Goal: Task Accomplishment & Management: Manage account settings

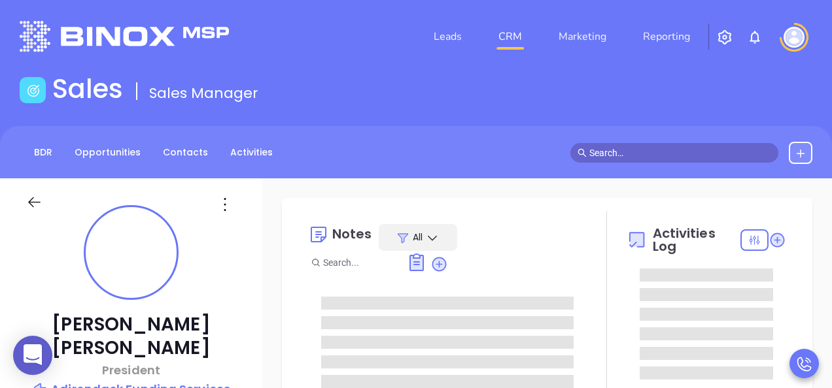
type input "[DATE]"
type input "[PERSON_NAME]"
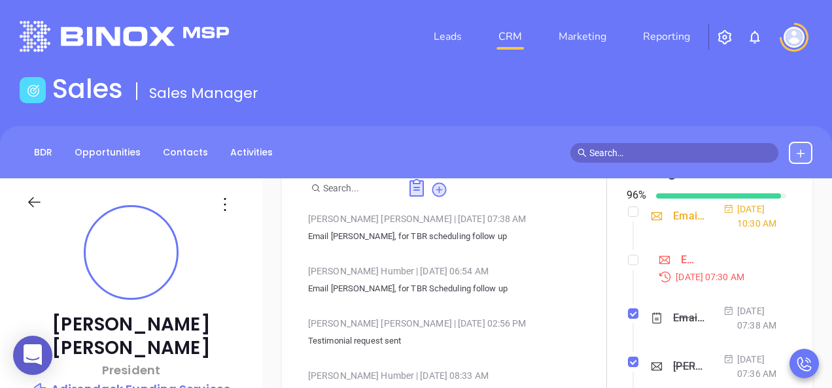
scroll to position [404, 0]
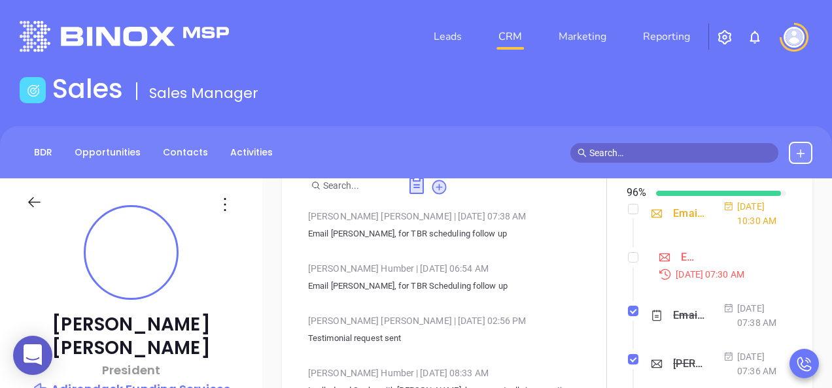
click at [681, 267] on div "Email [PERSON_NAME] proposal follow up - [PERSON_NAME]" at bounding box center [689, 258] width 16 height 20
click at [610, 302] on div at bounding box center [606, 291] width 40 height 314
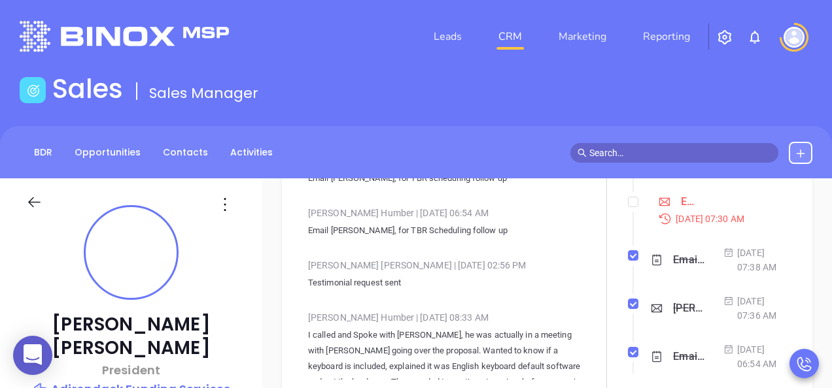
scroll to position [395, 0]
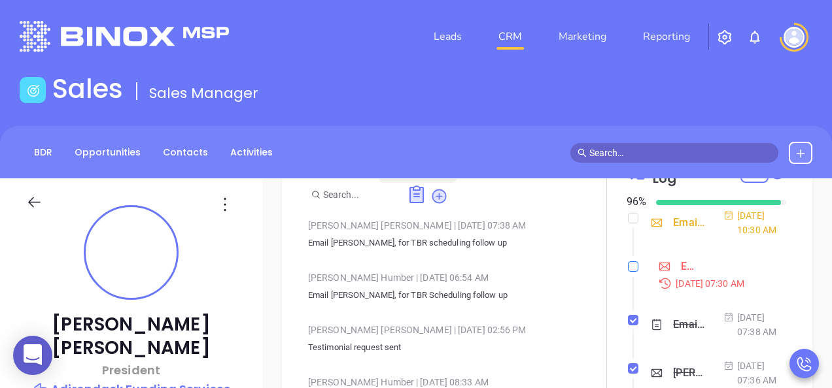
click at [628, 272] on input "checkbox" at bounding box center [633, 267] width 10 height 10
checkbox input "true"
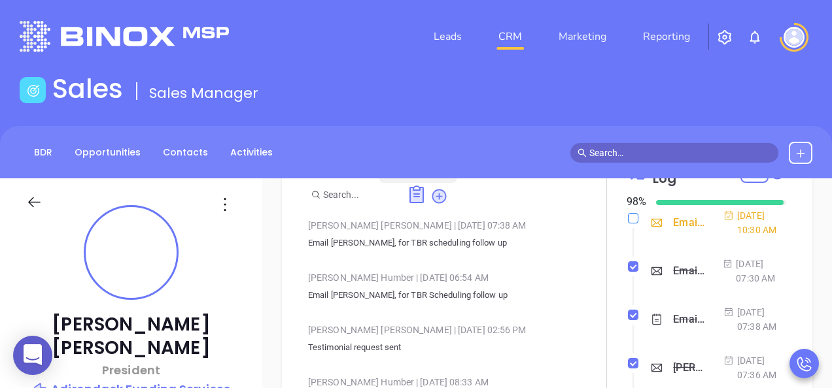
click at [628, 220] on input "checkbox" at bounding box center [633, 218] width 10 height 10
checkbox input "true"
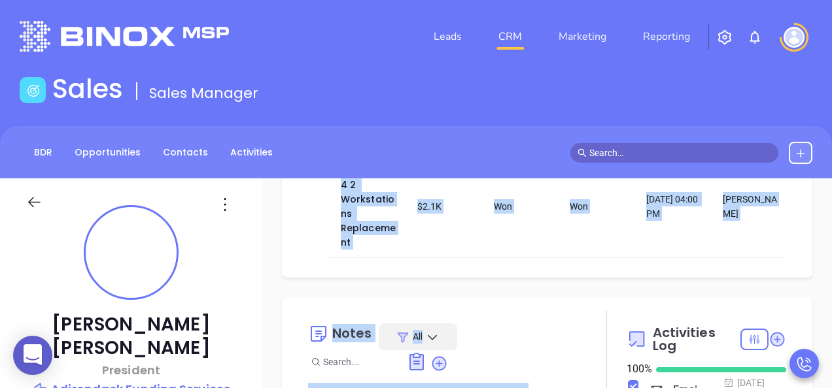
scroll to position [218, 0]
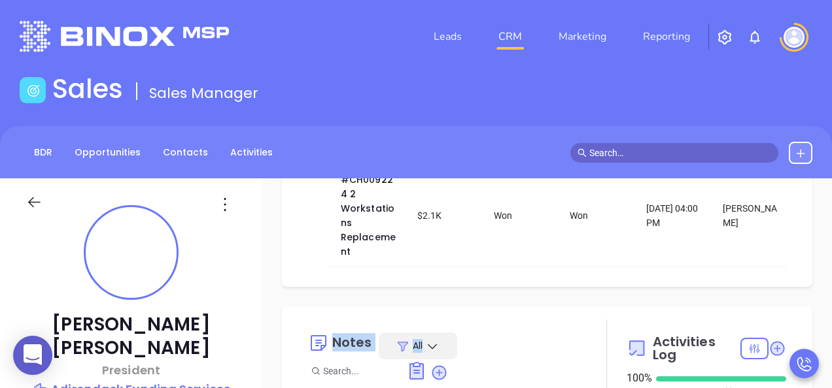
drag, startPoint x: 273, startPoint y: 248, endPoint x: 265, endPoint y: 345, distance: 97.1
click at [341, 107] on div "Sales Sales Manager" at bounding box center [416, 91] width 808 height 37
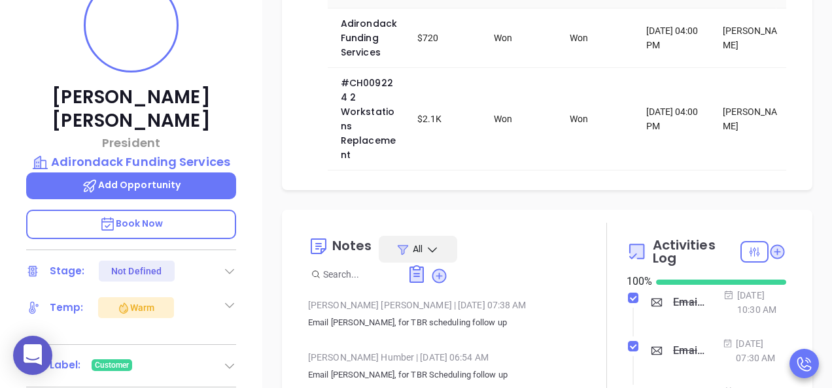
scroll to position [392, 0]
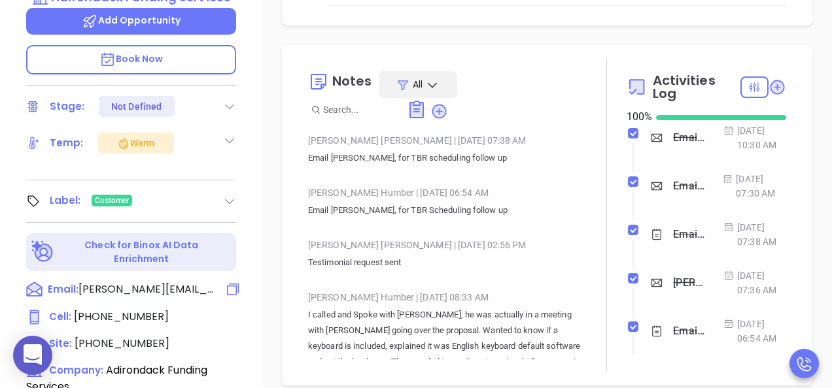
click at [117, 282] on span "bob@adirondackfunding.com" at bounding box center [146, 290] width 137 height 16
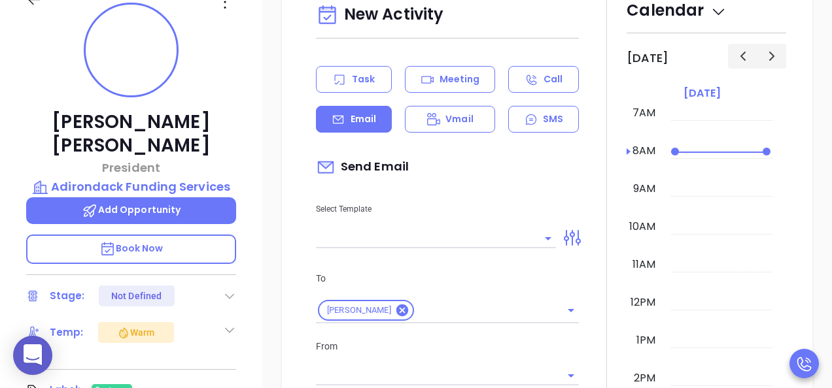
scroll to position [178, 0]
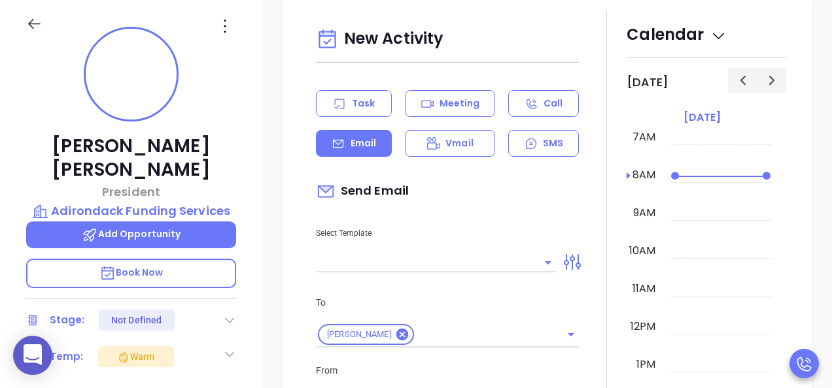
type input "[PERSON_NAME]"
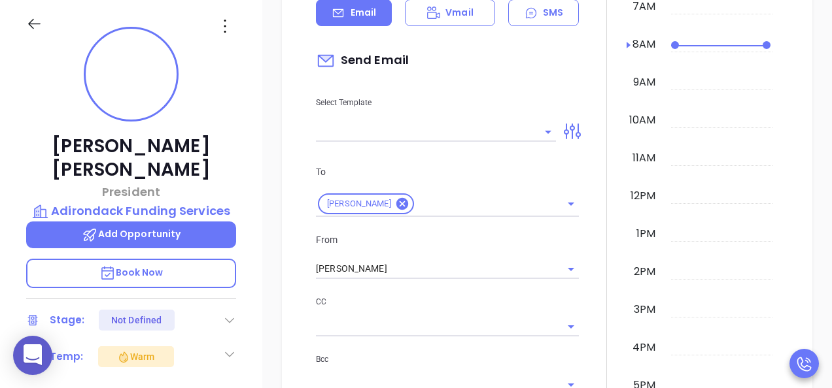
click at [375, 115] on div "Select Template" at bounding box center [436, 109] width 256 height 66
click at [398, 137] on input "text" at bounding box center [426, 131] width 220 height 19
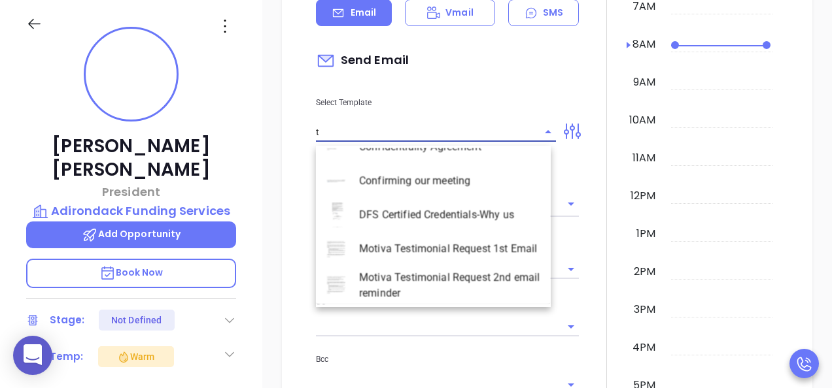
scroll to position [0, 0]
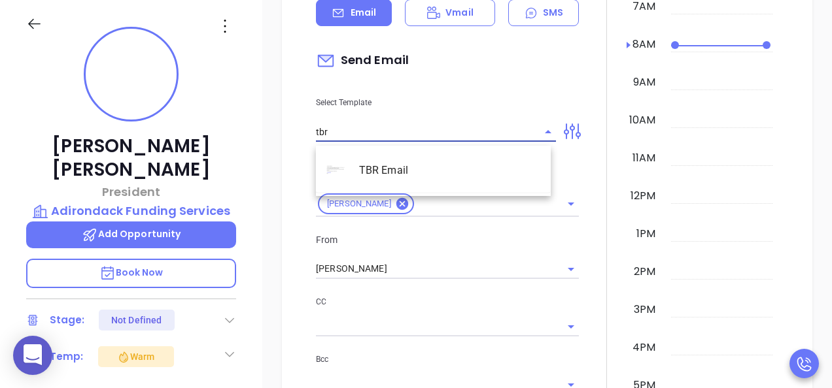
click at [401, 169] on li "TBR Email" at bounding box center [433, 171] width 235 height 34
type input "TBR Email"
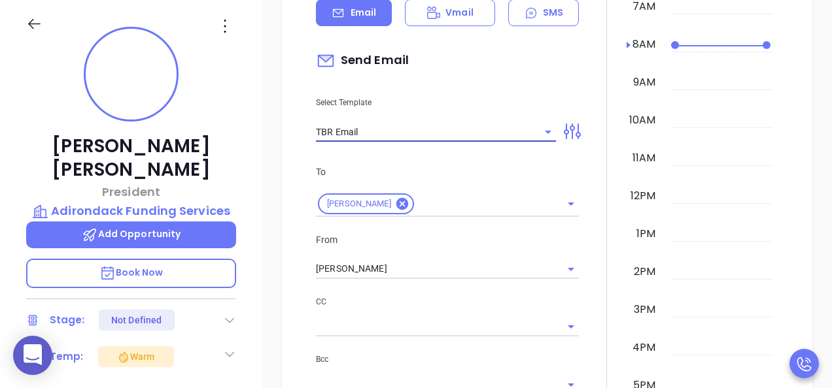
type input "Robert, got 10 mins?"
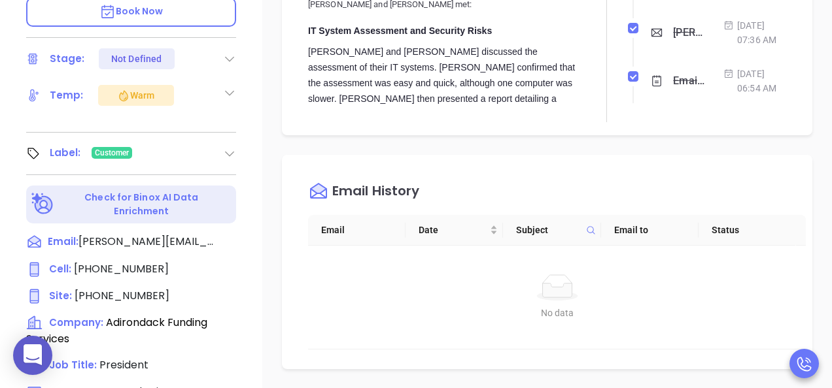
scroll to position [505, 0]
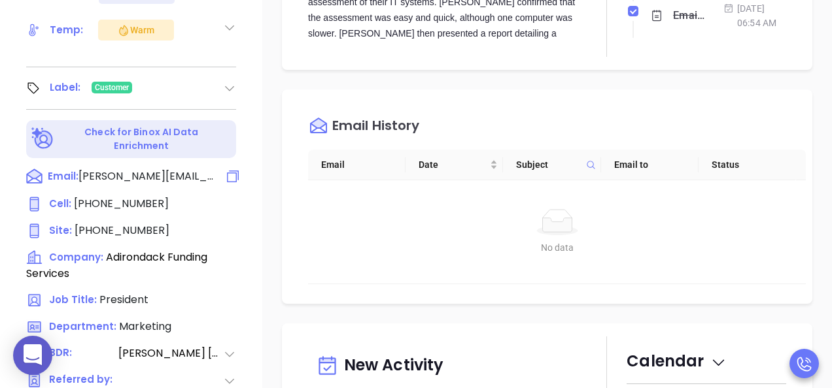
type input "TBR Email"
click at [86, 169] on span "bob@adirondackfunding.com" at bounding box center [146, 177] width 137 height 16
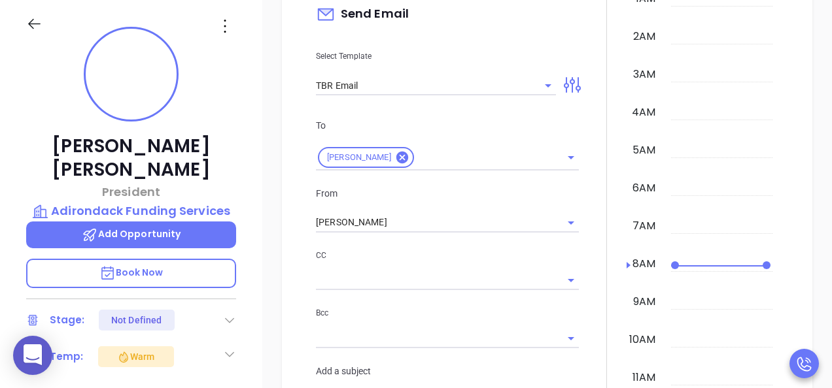
scroll to position [1140, 0]
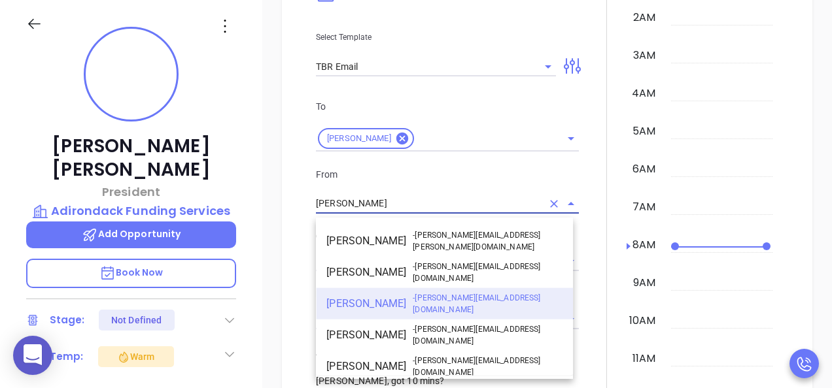
drag, startPoint x: 387, startPoint y: 203, endPoint x: 301, endPoint y: 185, distance: 88.1
click at [302, 190] on div "New Activity Task Meeting Call Email Vmail SMS Send Email Select Template TBR E…" at bounding box center [547, 300] width 504 height 972
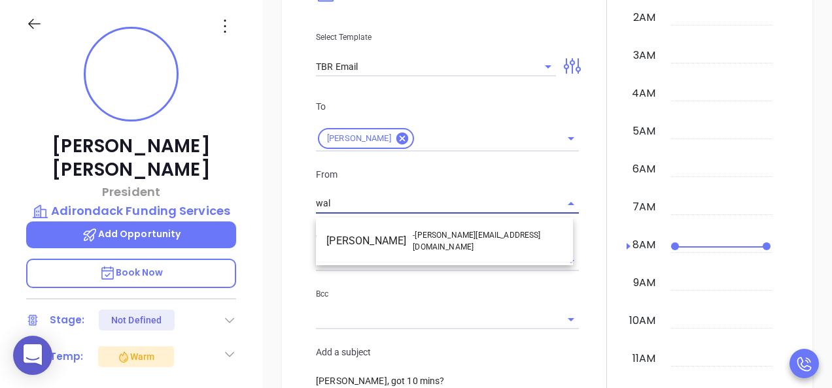
click at [392, 227] on li "Walter Contreras - [EMAIL_ADDRESS][DOMAIN_NAME]" at bounding box center [444, 241] width 257 height 31
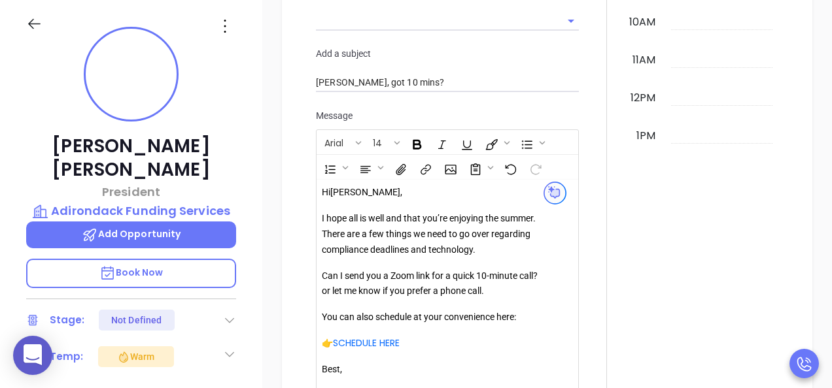
scroll to position [1533, 0]
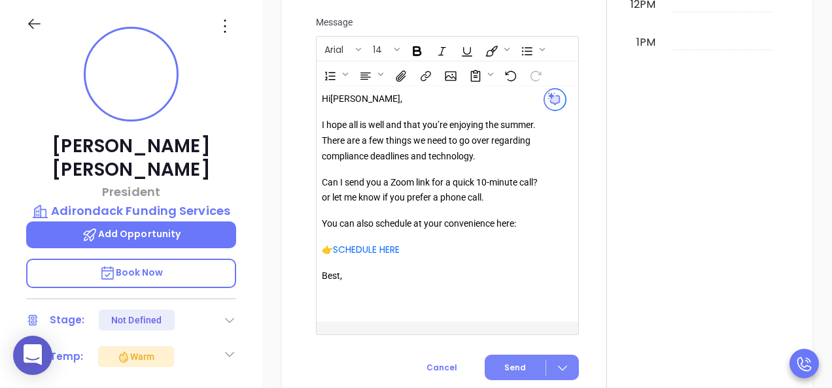
type input "[PERSON_NAME]"
click at [518, 371] on span "Send" at bounding box center [515, 368] width 22 height 12
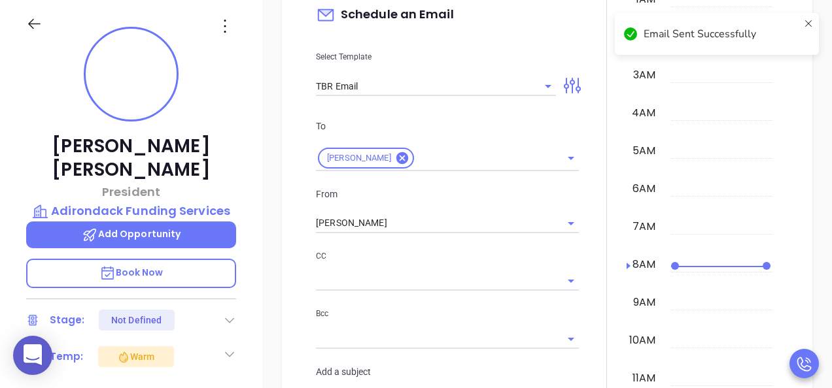
scroll to position [918, 0]
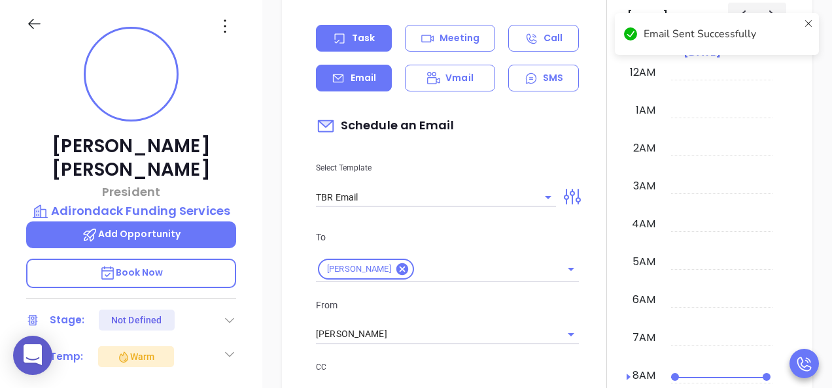
click at [350, 44] on div "Task" at bounding box center [354, 38] width 76 height 27
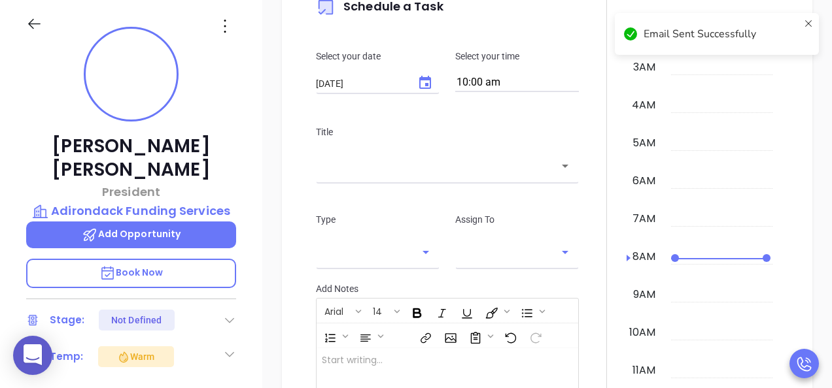
scroll to position [1049, 0]
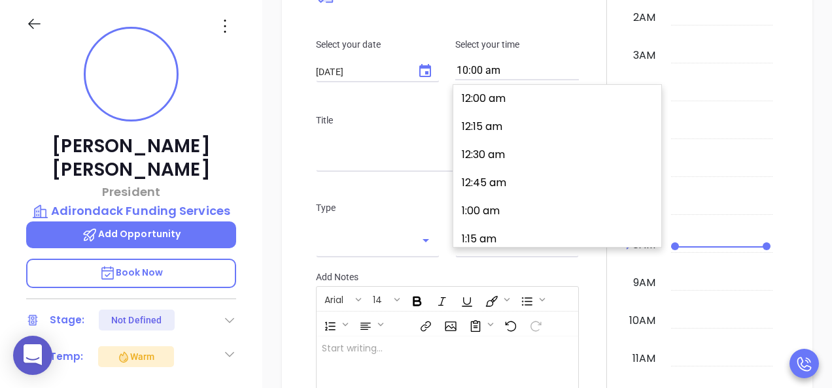
click at [490, 73] on input "10:00 am" at bounding box center [517, 71] width 124 height 18
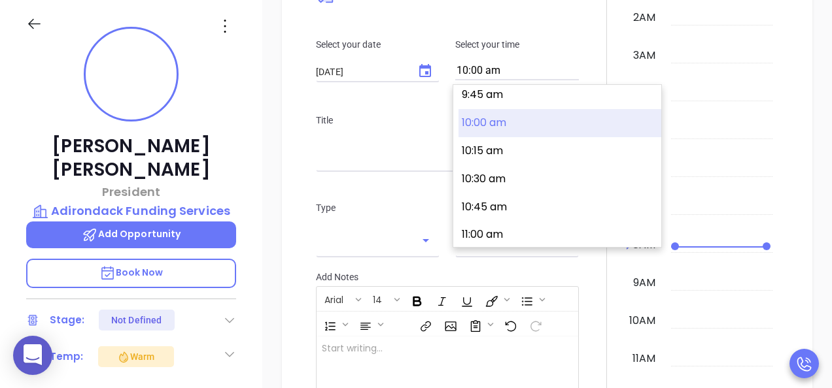
type input "[PERSON_NAME]"
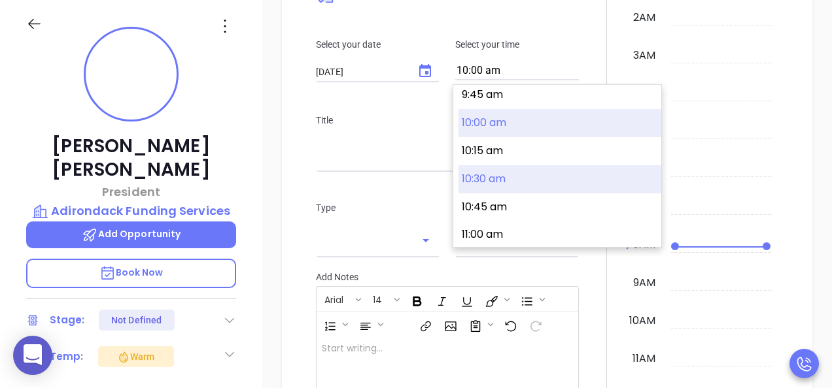
click at [505, 171] on button "10:30 am" at bounding box center [559, 179] width 203 height 28
type input "10:30 am"
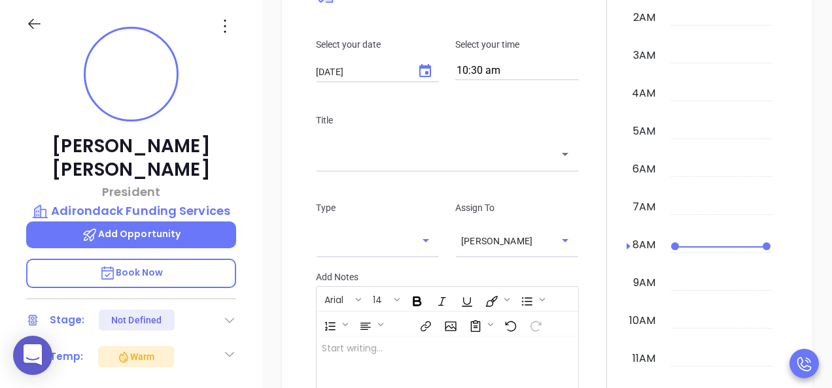
click at [401, 168] on div "​" at bounding box center [447, 154] width 263 height 28
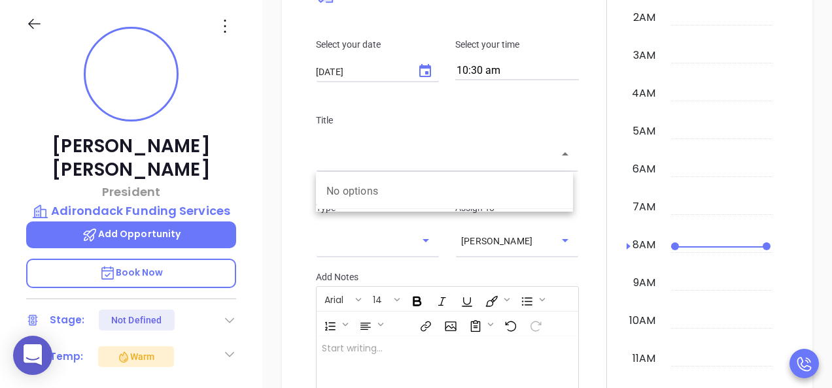
click at [559, 150] on icon "Close" at bounding box center [565, 154] width 16 height 16
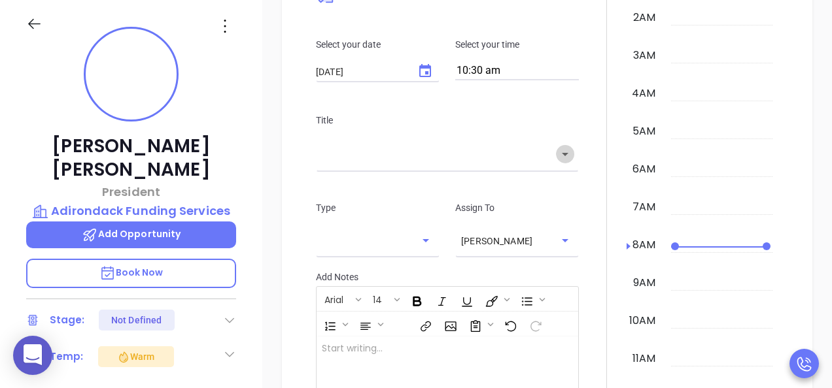
click at [564, 161] on icon "Open" at bounding box center [565, 154] width 16 height 16
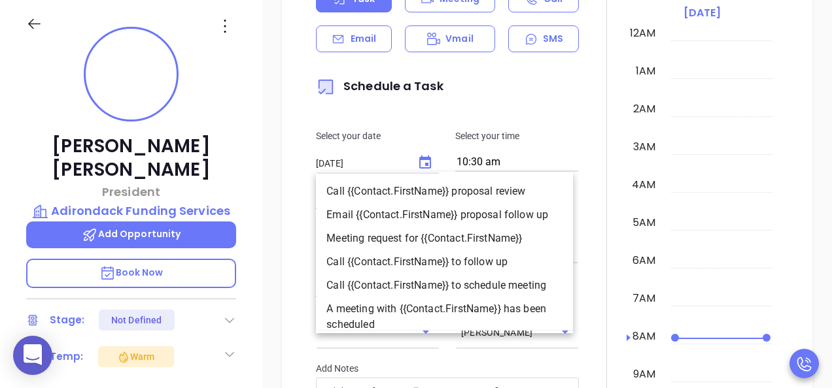
scroll to position [1140, 0]
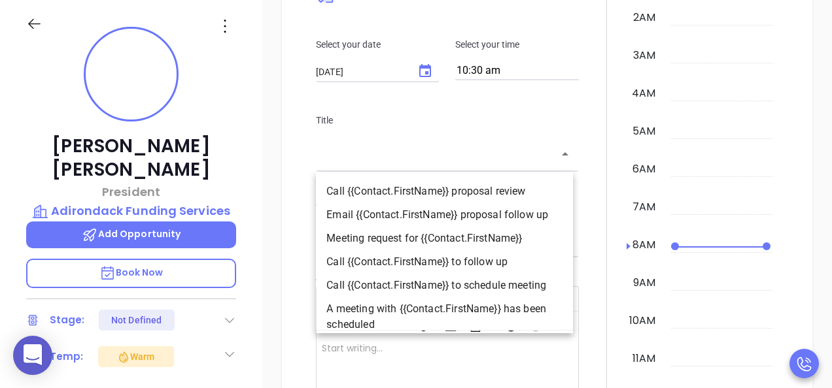
click at [498, 254] on li "Call {{Contact.FirstName}} to follow up" at bounding box center [444, 262] width 257 height 24
type input "Call Robert to follow up"
type input "Call"
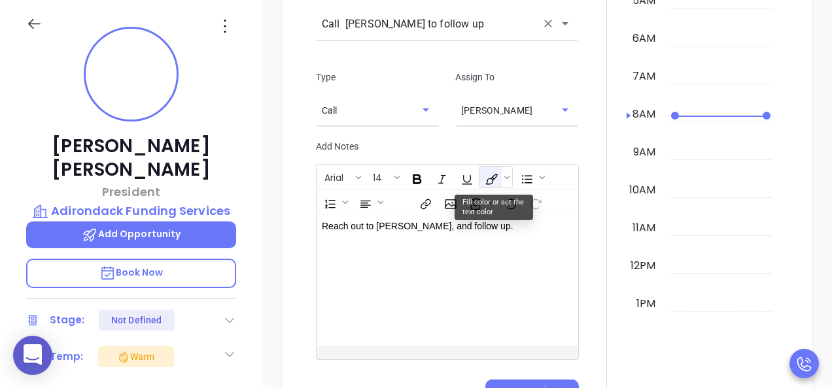
scroll to position [1336, 0]
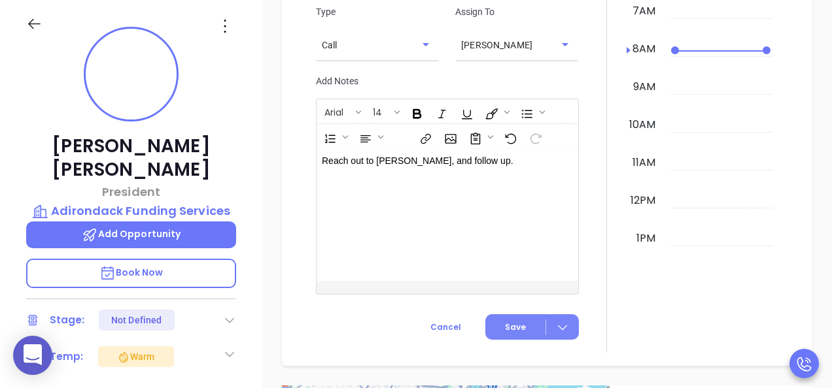
click at [562, 330] on icon at bounding box center [562, 327] width 13 height 13
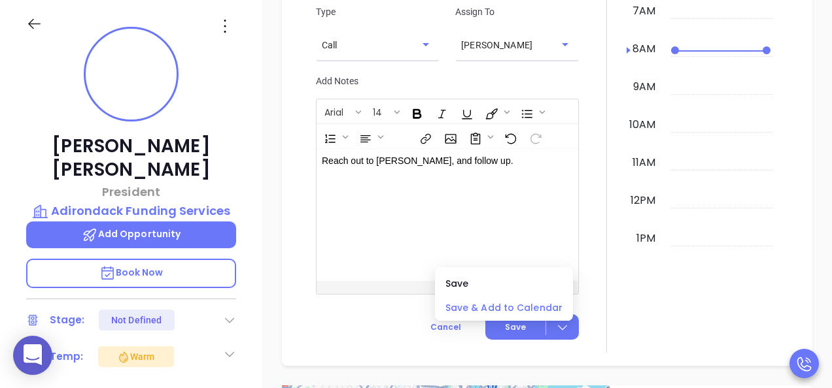
click at [534, 311] on span "Save & Add to Calendar" at bounding box center [503, 308] width 117 height 14
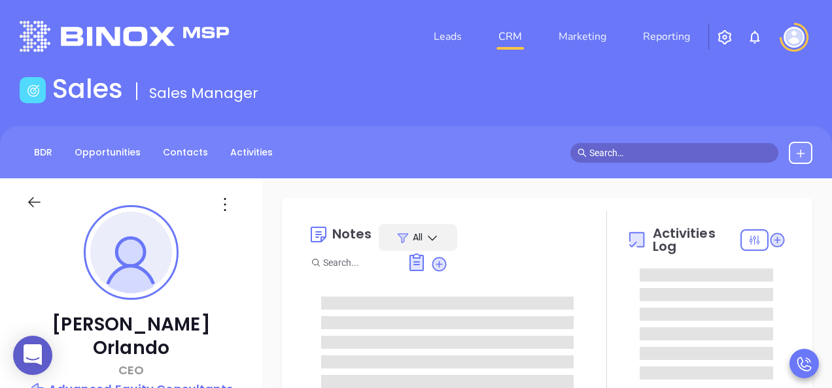
type input "[DATE]"
type input "[PERSON_NAME]"
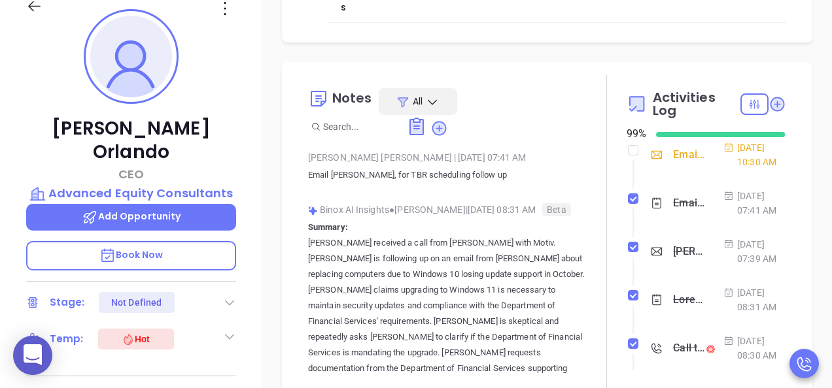
scroll to position [262, 0]
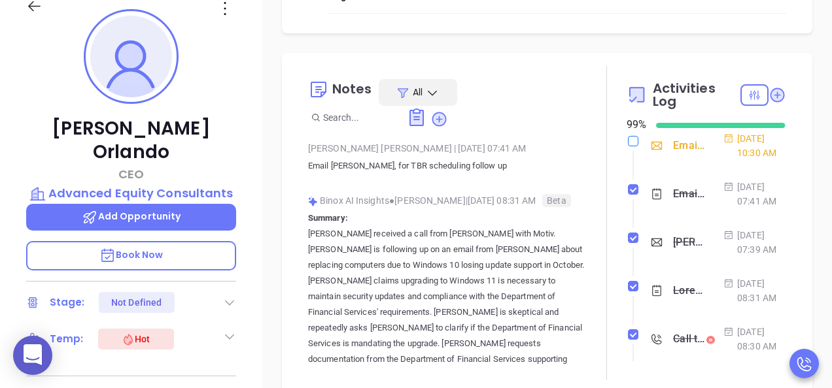
click at [630, 146] on input "checkbox" at bounding box center [633, 141] width 10 height 10
checkbox input "true"
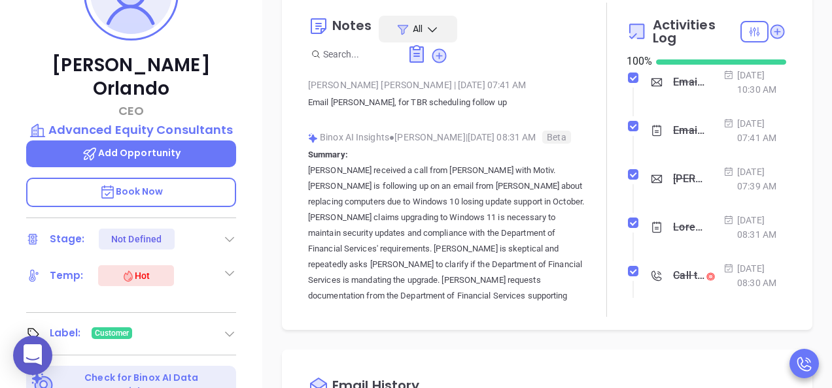
scroll to position [392, 0]
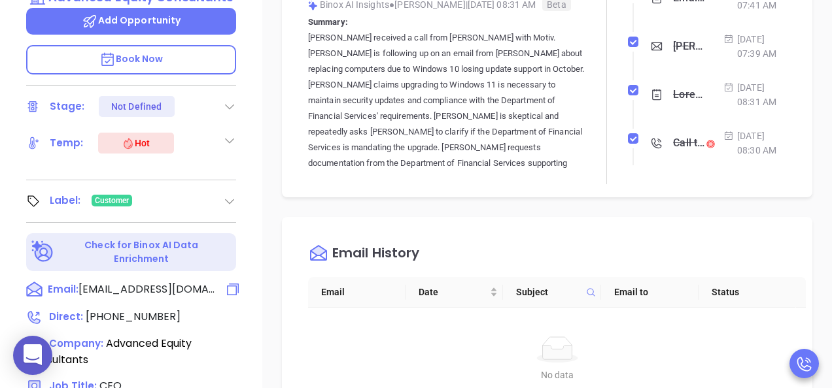
click at [135, 282] on div "Email: jorlando@advmortgage.com" at bounding box center [131, 290] width 210 height 17
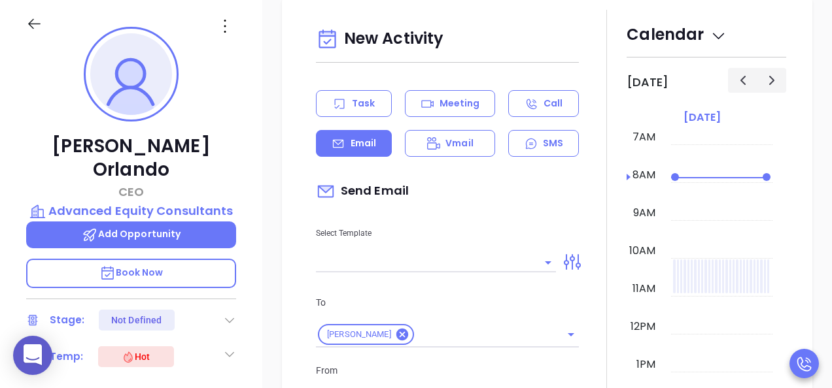
scroll to position [995, 0]
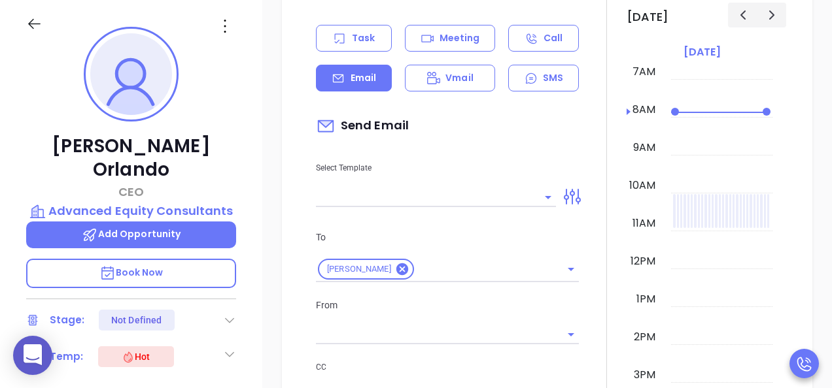
type input "[PERSON_NAME]"
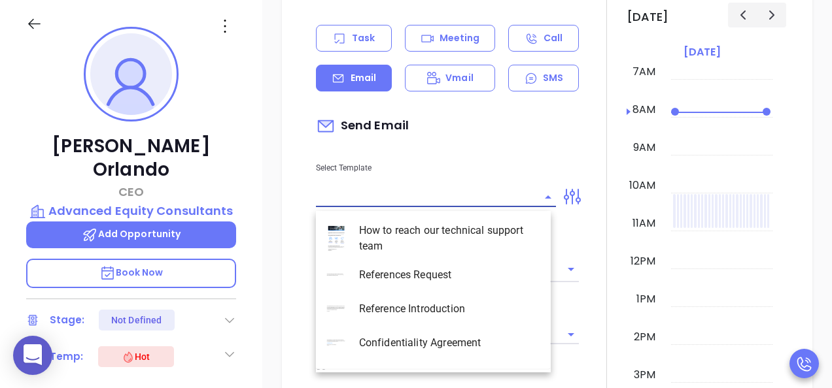
click at [375, 192] on input "text" at bounding box center [426, 197] width 220 height 19
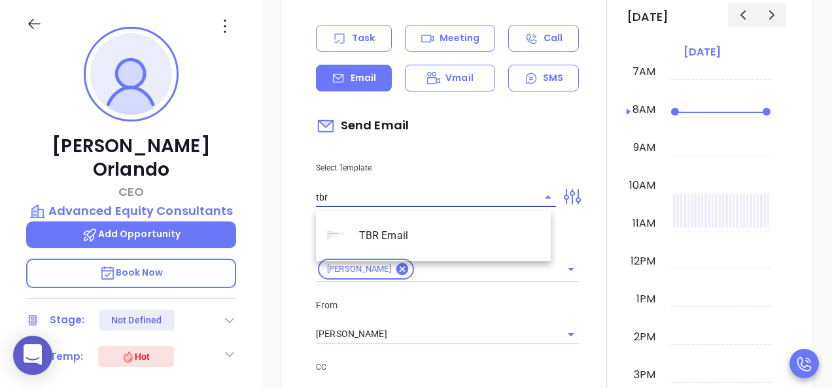
click at [391, 230] on li "TBR Email" at bounding box center [433, 236] width 235 height 34
type input "TBR Email"
type input "James, got 10 mins?"
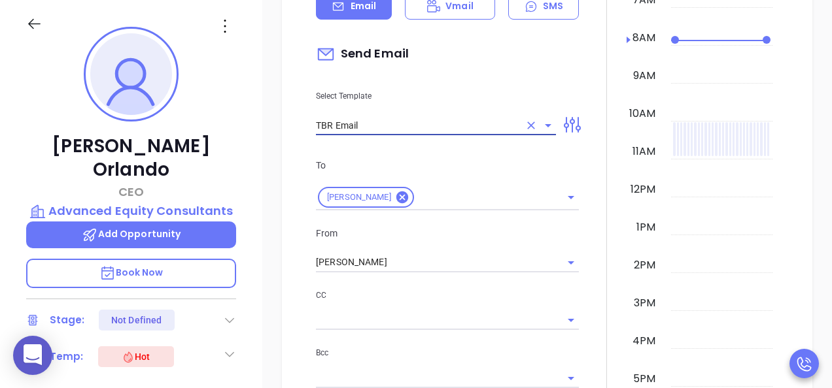
scroll to position [1126, 0]
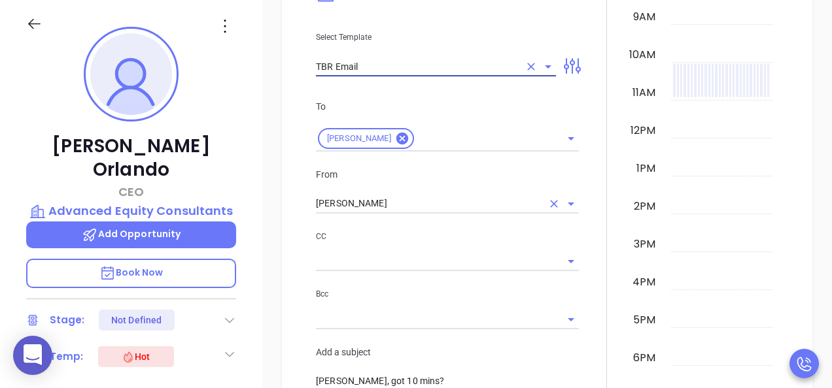
type input "TBR Email"
click at [404, 199] on input "[PERSON_NAME]" at bounding box center [429, 203] width 226 height 19
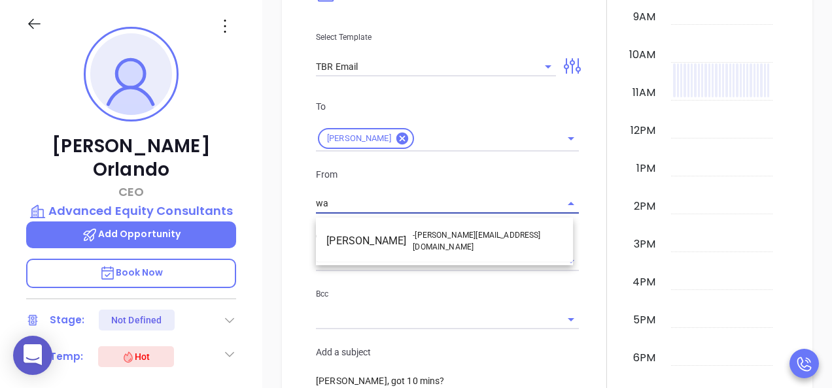
click at [373, 231] on li "Walter Contreras - [EMAIL_ADDRESS][DOMAIN_NAME]" at bounding box center [444, 241] width 257 height 31
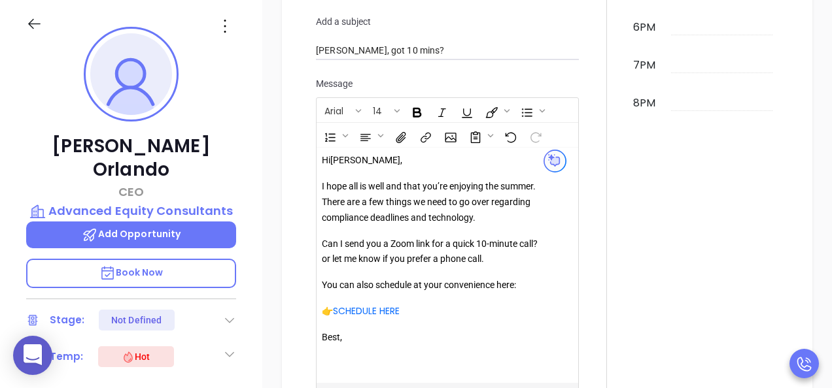
scroll to position [1584, 0]
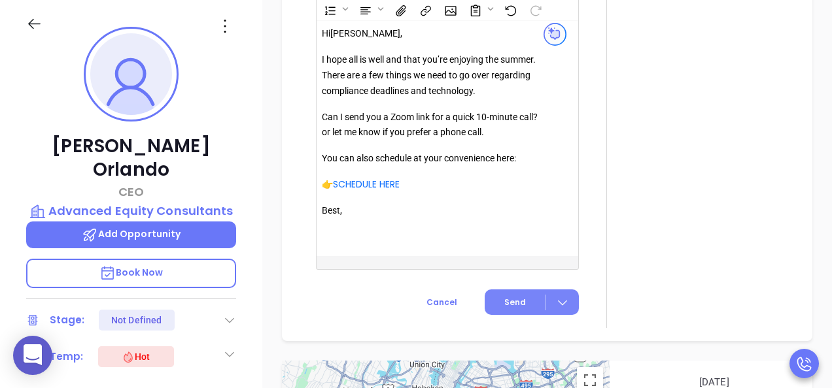
type input "[PERSON_NAME]"
click at [505, 303] on span "Send" at bounding box center [515, 303] width 22 height 12
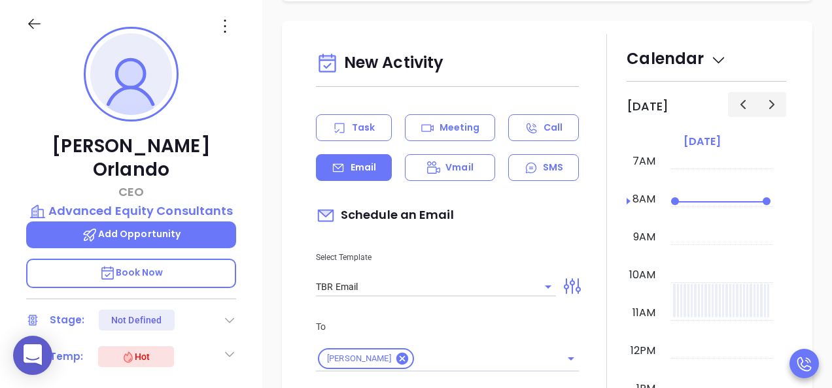
scroll to position [997, 0]
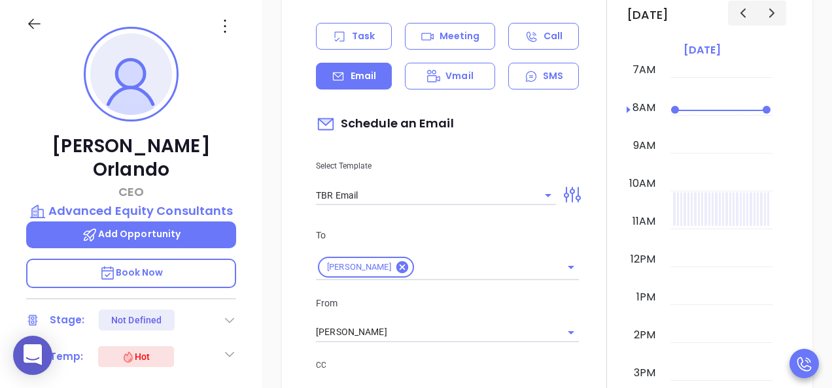
drag, startPoint x: 359, startPoint y: 109, endPoint x: 350, endPoint y: 38, distance: 71.2
click at [349, 38] on div "Task" at bounding box center [354, 36] width 76 height 27
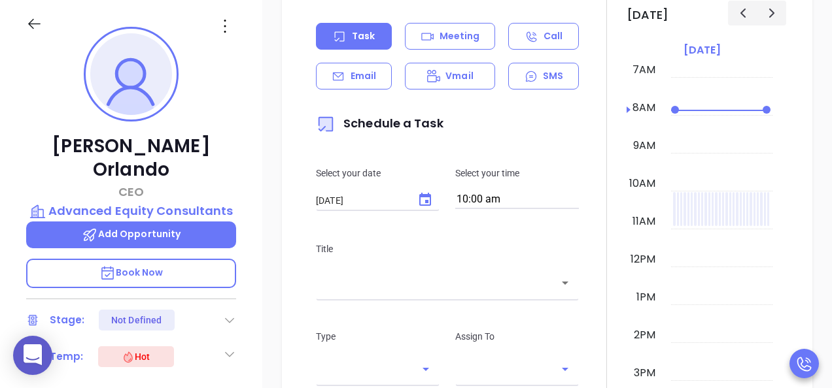
type input "[PERSON_NAME]"
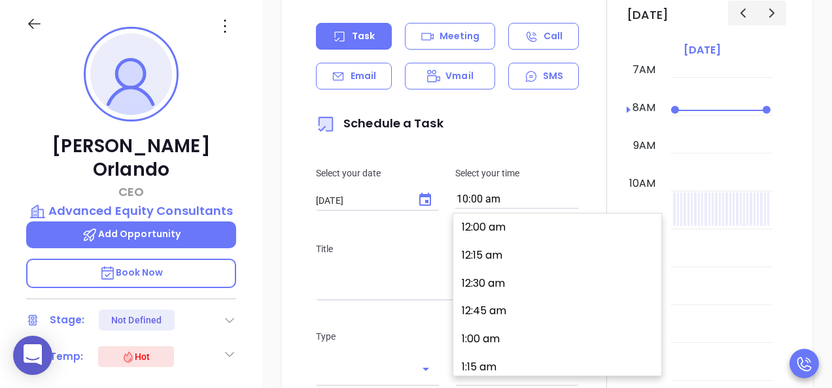
click at [502, 209] on input "10:00 am" at bounding box center [517, 200] width 124 height 18
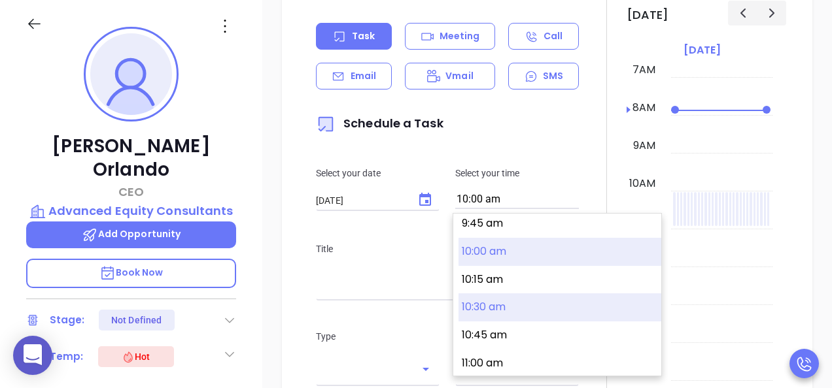
click at [504, 309] on button "10:30 am" at bounding box center [559, 308] width 203 height 28
type input "10:30 am"
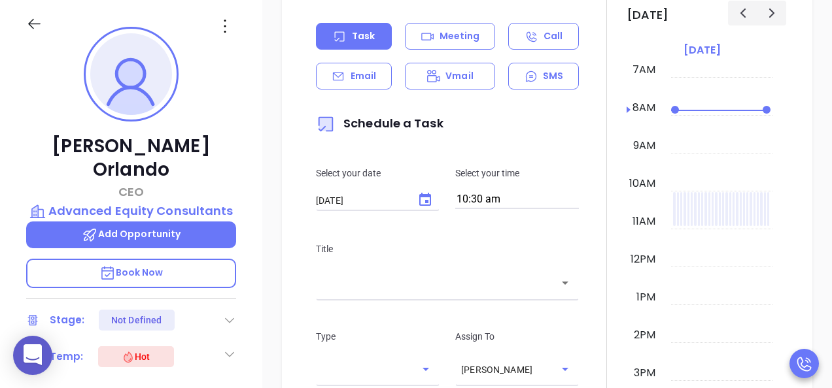
click at [446, 281] on input "text" at bounding box center [437, 283] width 231 height 15
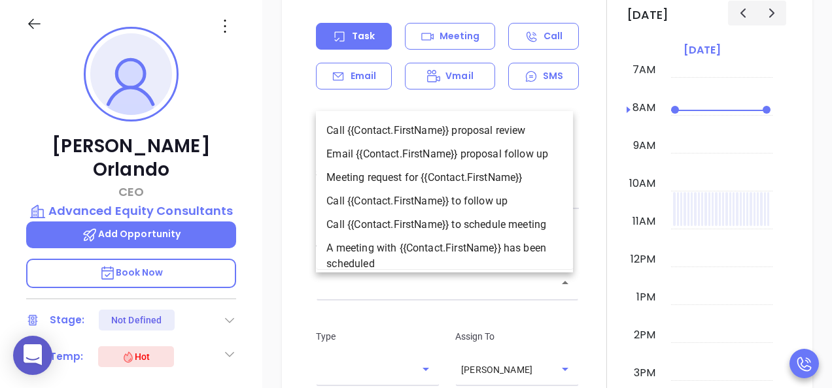
click at [447, 197] on li "Call {{Contact.FirstName}} to follow up" at bounding box center [444, 202] width 257 height 24
type input "Call James to follow up"
type input "Call"
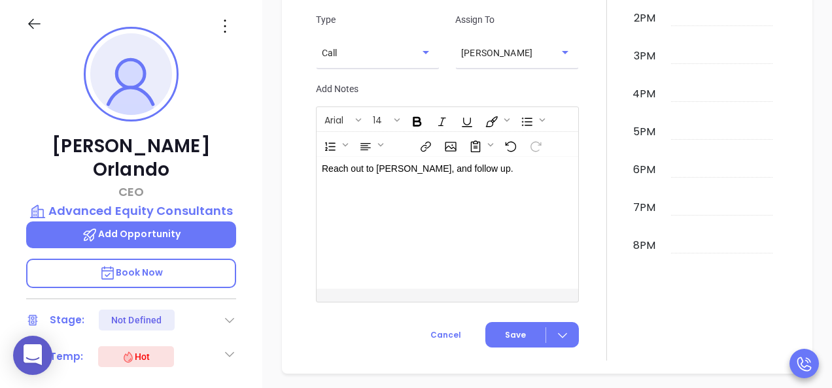
scroll to position [1389, 0]
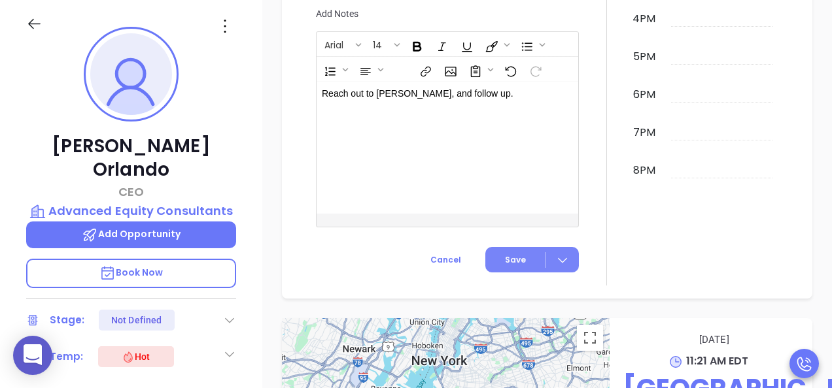
click at [549, 267] on div at bounding box center [562, 259] width 33 height 15
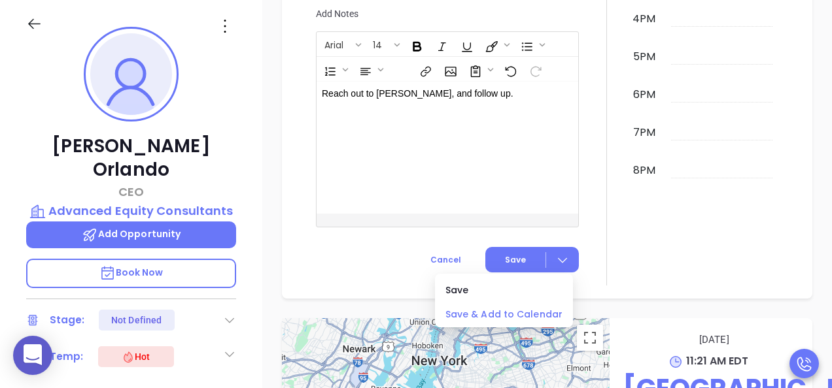
click at [501, 308] on span "Save & Add to Calendar" at bounding box center [503, 314] width 117 height 14
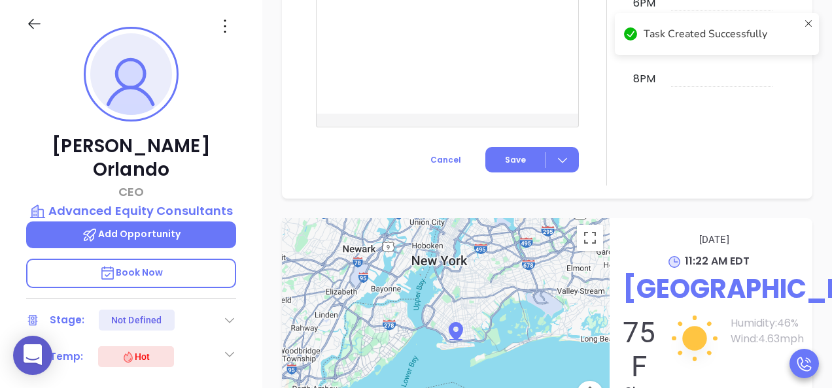
scroll to position [1298, 0]
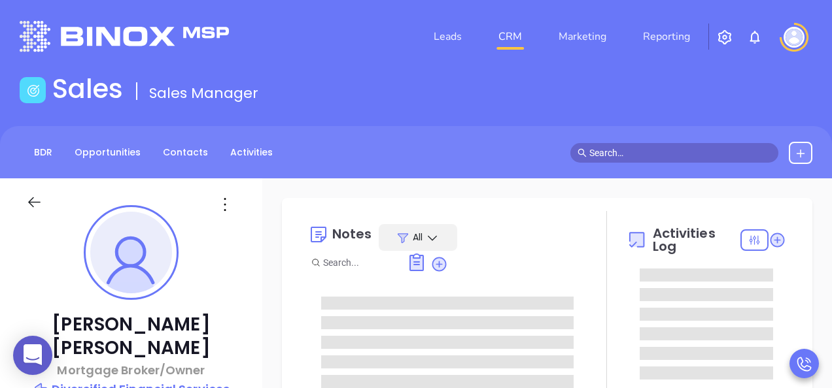
type input "[DATE]"
type input "[PERSON_NAME]"
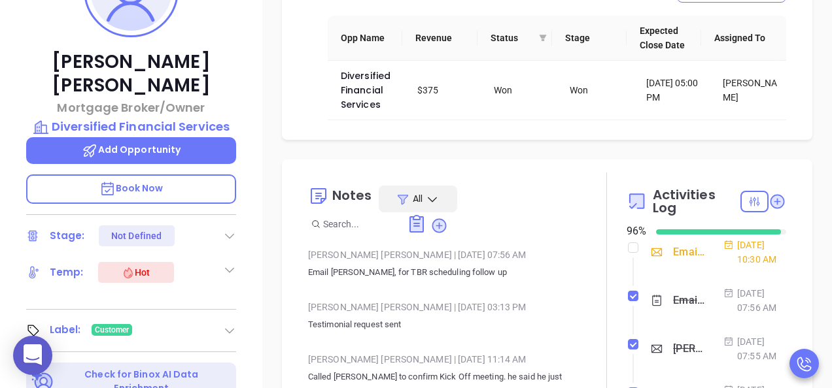
scroll to position [327, 0]
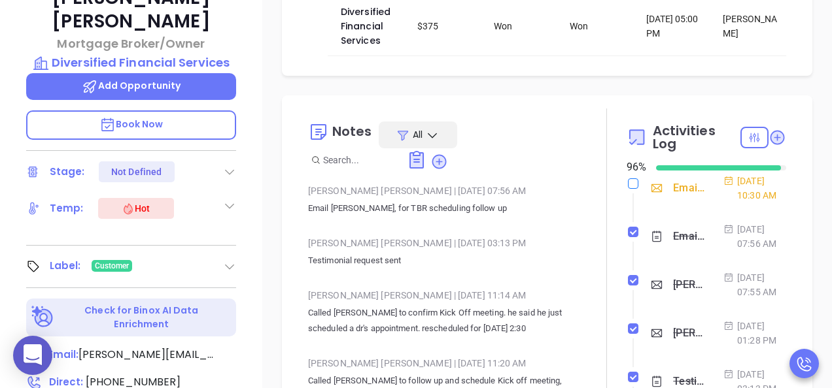
click at [628, 184] on input "checkbox" at bounding box center [633, 183] width 10 height 10
checkbox input "true"
click at [151, 347] on span "bruce.benjamin@dfsmortgages.com" at bounding box center [146, 355] width 137 height 16
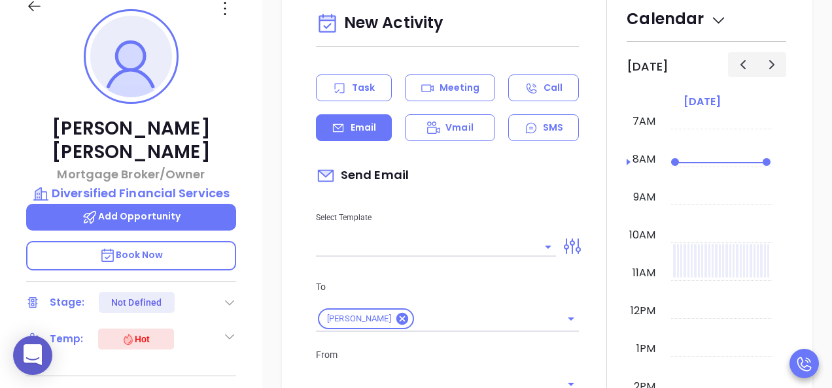
scroll to position [178, 0]
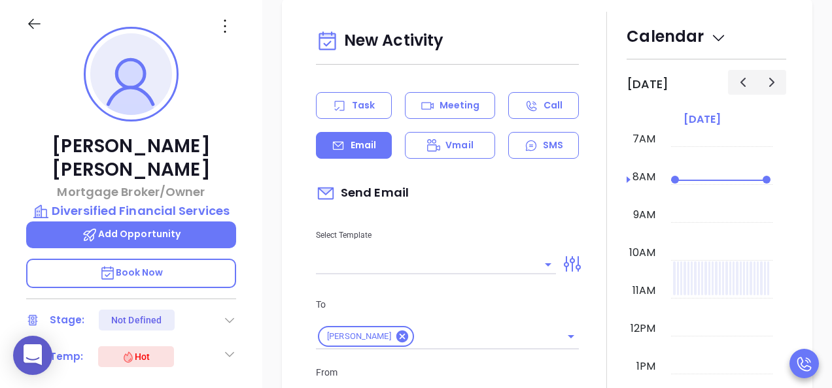
type input "[PERSON_NAME]"
click at [434, 268] on input "text" at bounding box center [426, 264] width 220 height 19
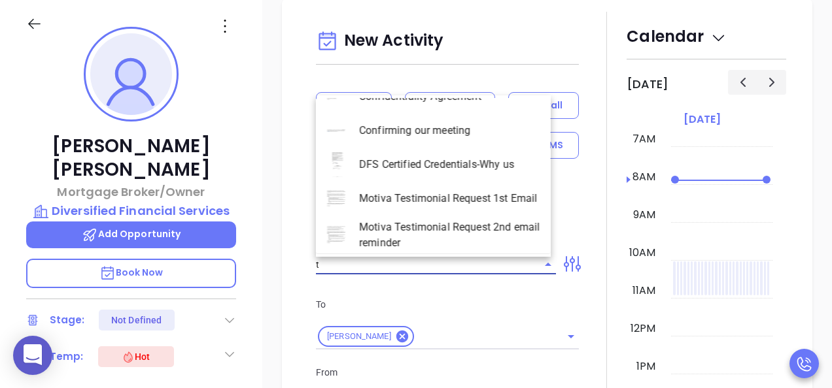
scroll to position [0, 0]
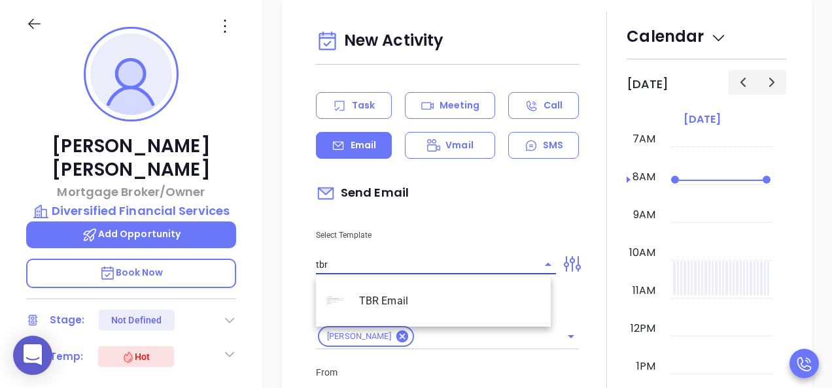
click at [415, 311] on li "TBR Email" at bounding box center [433, 301] width 235 height 34
type input "TBR Email"
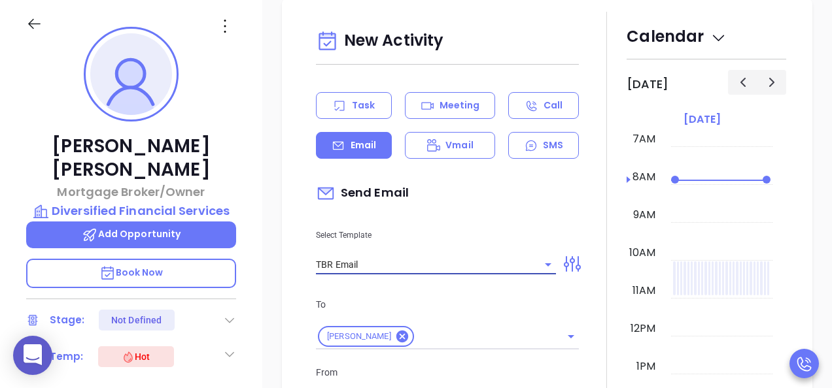
type input "Bruce, got 10 mins?"
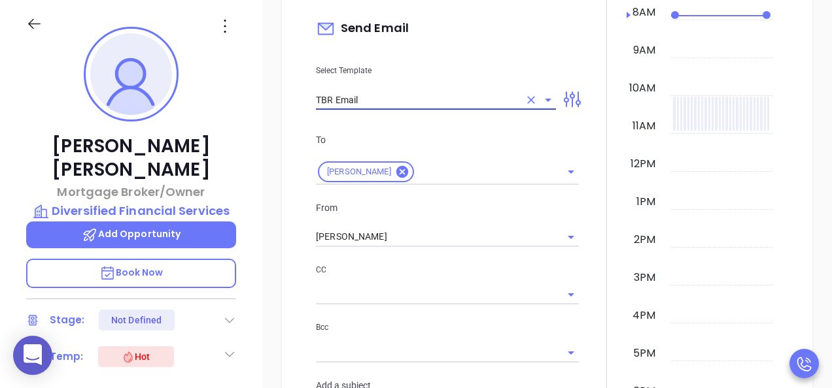
scroll to position [1036, 0]
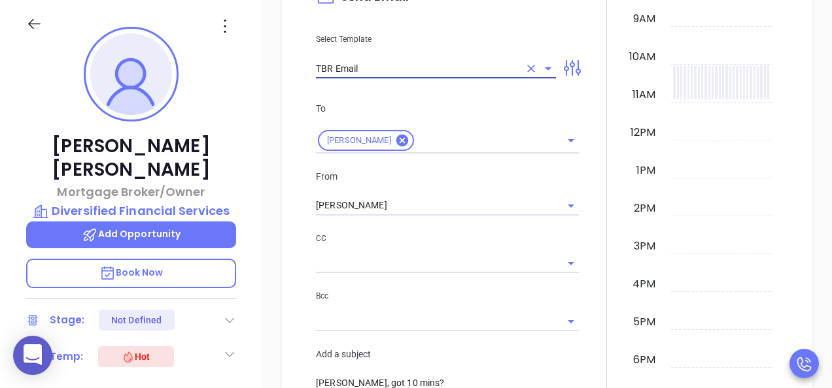
type input "TBR Email"
drag, startPoint x: 134, startPoint y: 230, endPoint x: 98, endPoint y: 235, distance: 36.3
click at [101, 235] on div "Bruce Benjamin Mortgage Broker/Owner Diversified Financial Services Add Opportu…" at bounding box center [416, 243] width 832 height 486
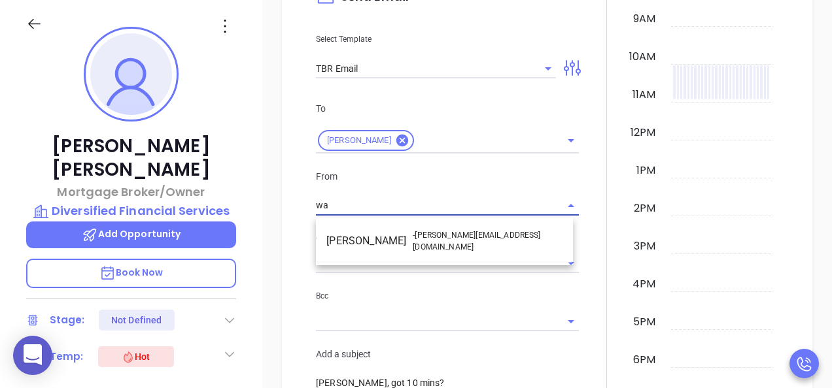
click at [377, 241] on li "Walter Contreras - [EMAIL_ADDRESS][DOMAIN_NAME]" at bounding box center [444, 241] width 257 height 31
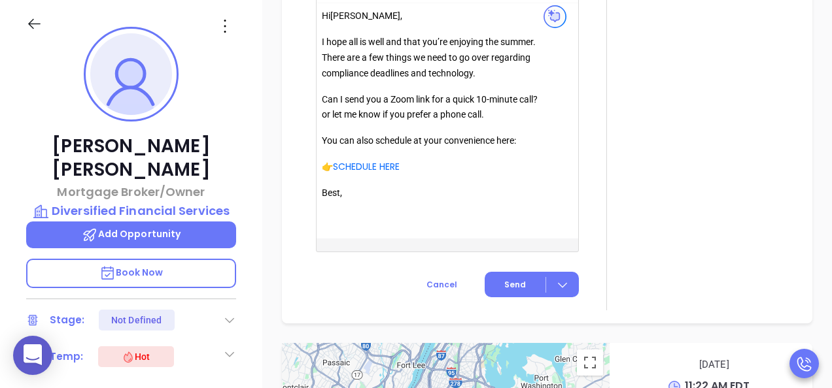
scroll to position [1559, 0]
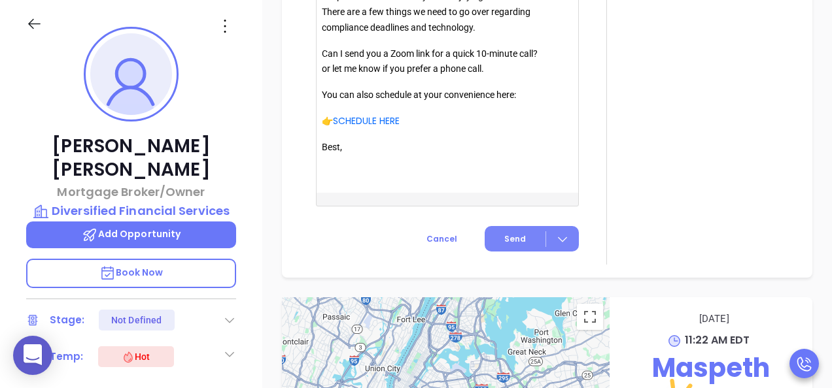
type input "[PERSON_NAME]"
click at [504, 245] on span "Send" at bounding box center [515, 239] width 22 height 12
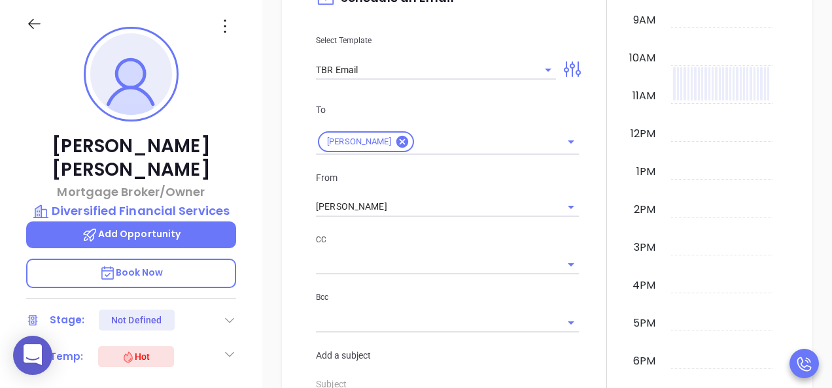
scroll to position [906, 0]
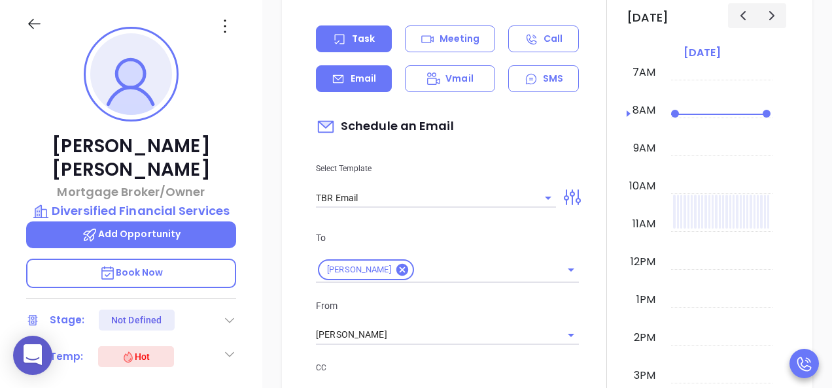
click at [340, 52] on div "Task" at bounding box center [354, 38] width 76 height 27
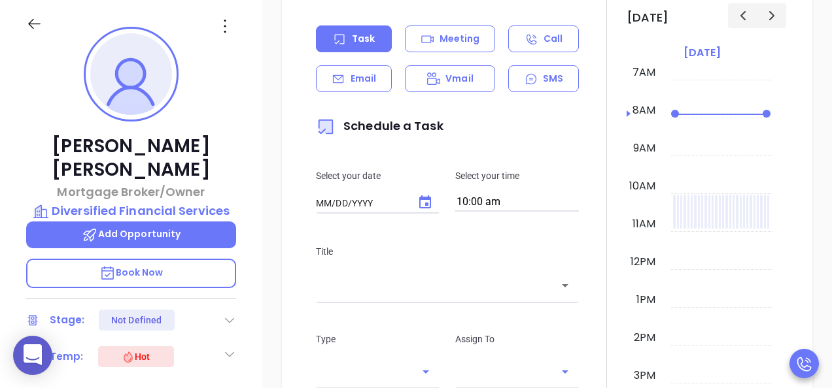
type input "[DATE]"
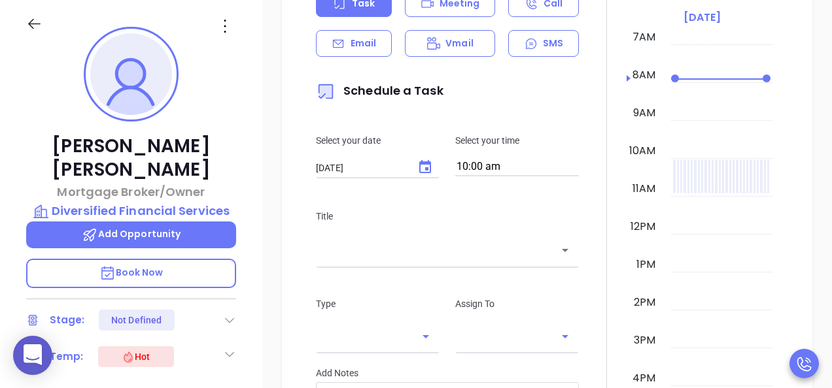
scroll to position [972, 0]
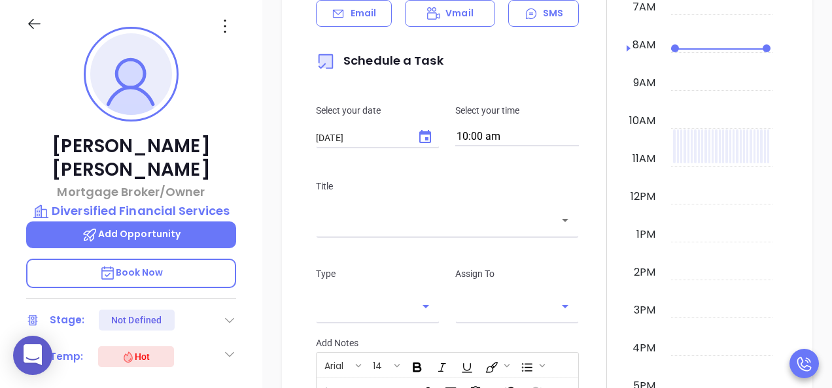
type input "[PERSON_NAME]"
click at [500, 135] on input "10:00 am" at bounding box center [517, 137] width 124 height 18
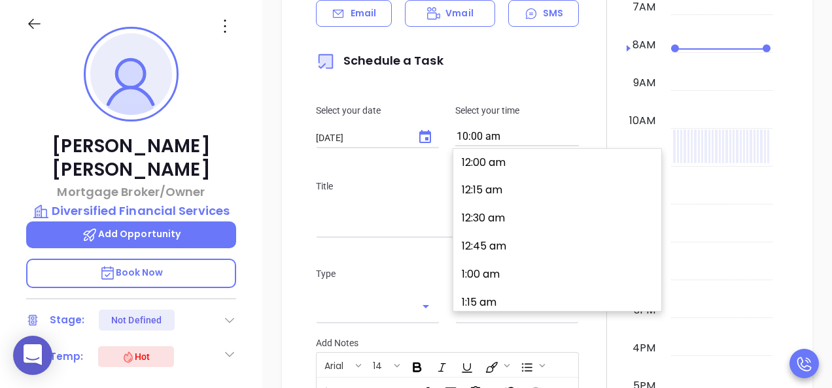
scroll to position [1096, 0]
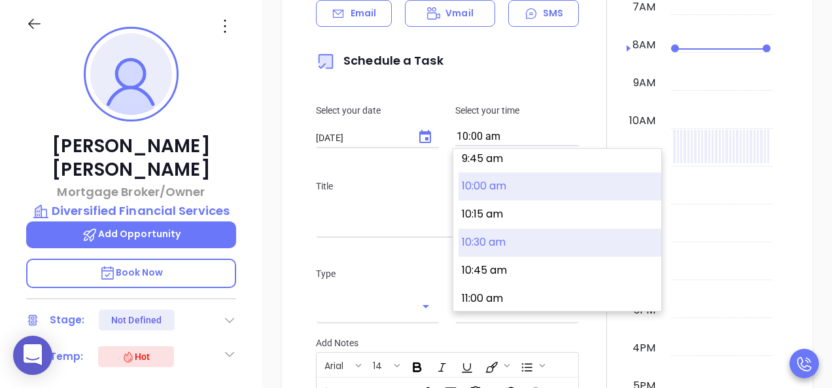
click at [501, 239] on button "10:30 am" at bounding box center [559, 243] width 203 height 28
type input "10:30 am"
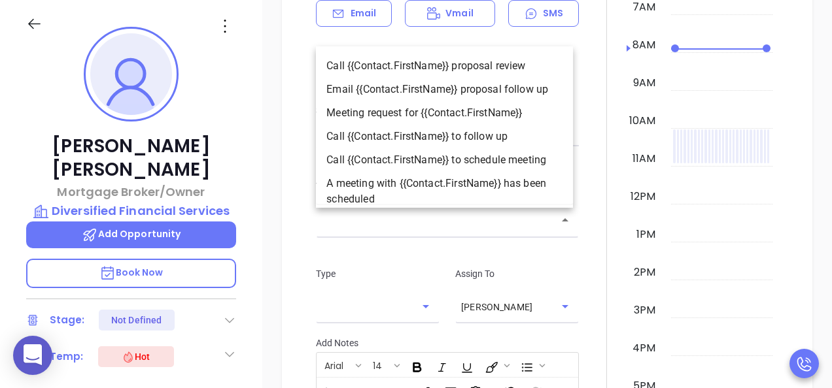
click at [526, 226] on input "text" at bounding box center [437, 220] width 231 height 15
click at [444, 131] on li "Call {{Contact.FirstName}} to follow up" at bounding box center [444, 137] width 257 height 24
type input "Call Bruce to follow up"
type input "Call"
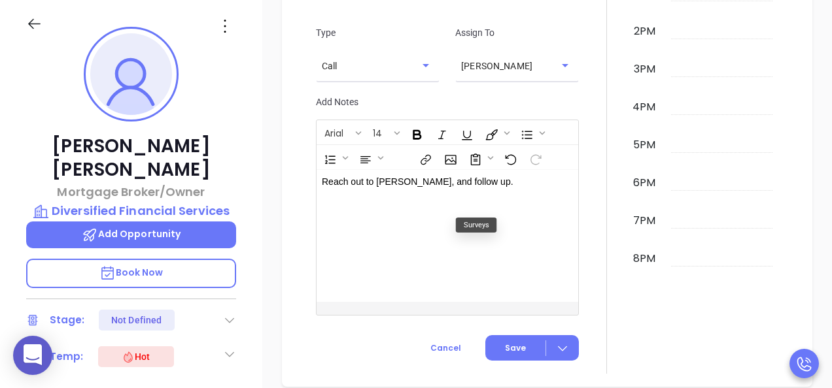
scroll to position [1233, 0]
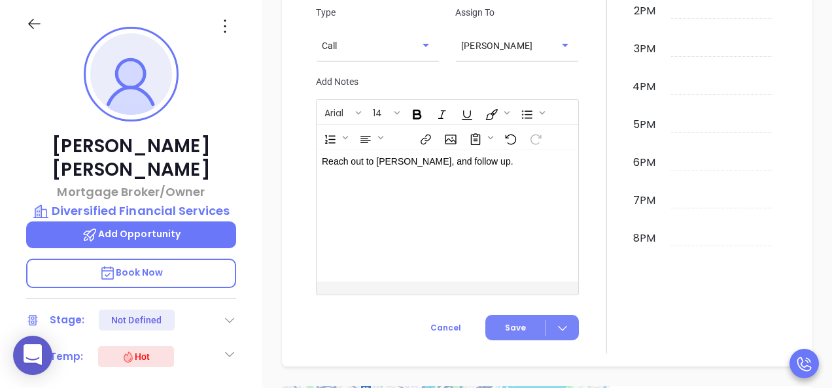
click at [564, 322] on div at bounding box center [562, 327] width 33 height 15
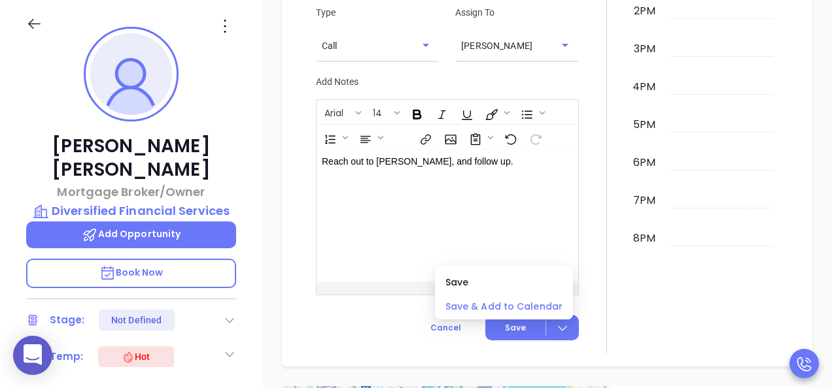
click at [500, 311] on span "Save & Add to Calendar" at bounding box center [503, 306] width 117 height 14
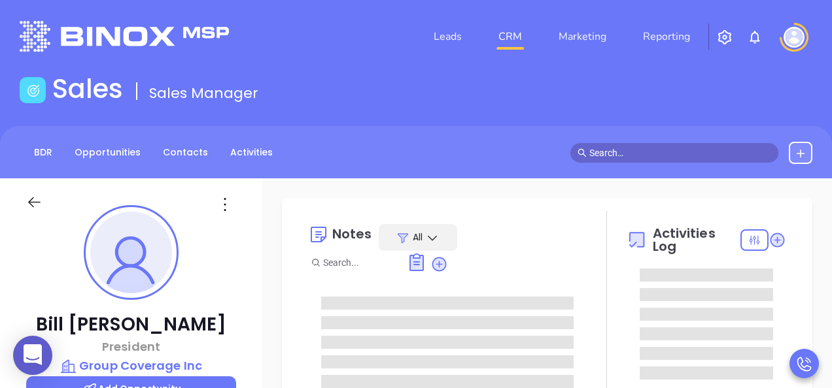
type input "[DATE]"
type input "[PERSON_NAME]"
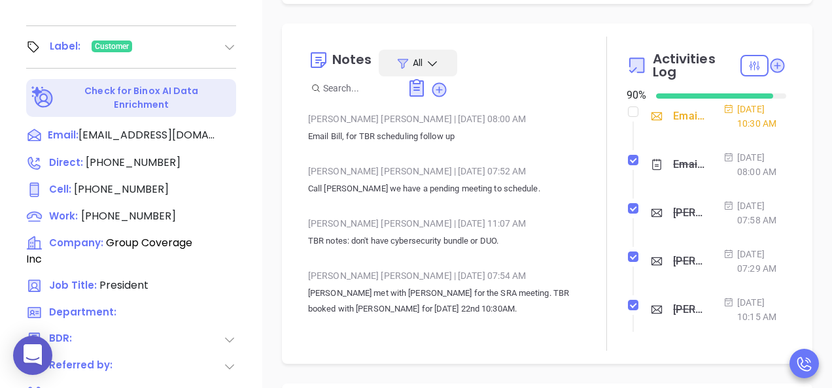
scroll to position [131, 0]
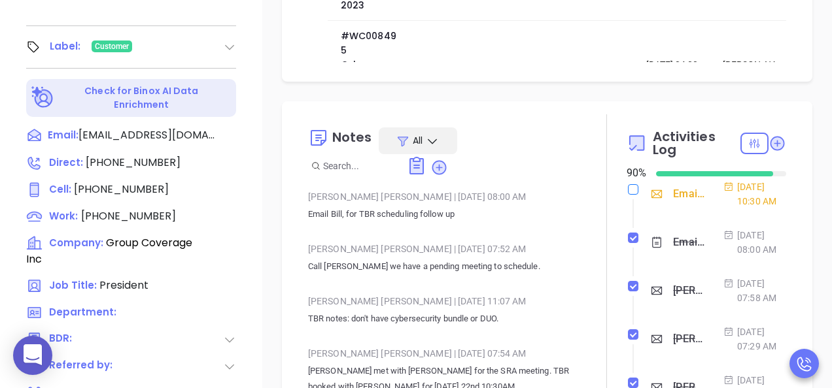
click at [628, 191] on input "checkbox" at bounding box center [633, 189] width 10 height 10
checkbox input "true"
click at [129, 127] on span "bill@groupcoverage.net" at bounding box center [146, 135] width 137 height 16
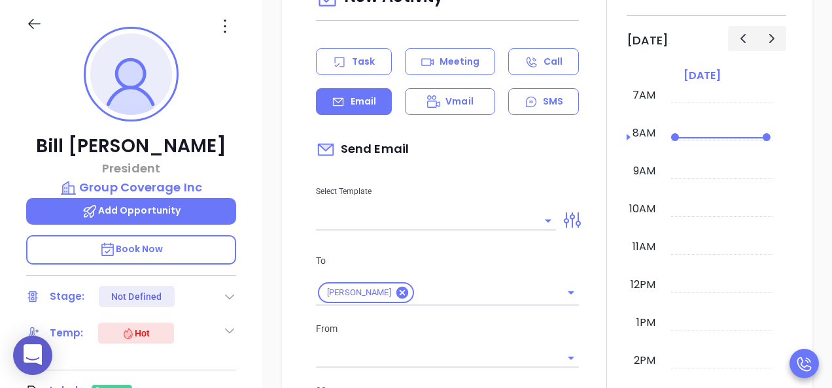
scroll to position [1236, 0]
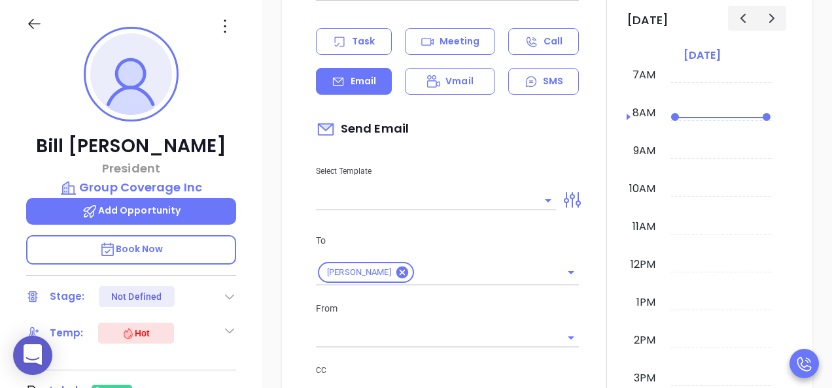
type input "[PERSON_NAME]"
click at [379, 193] on input "text" at bounding box center [426, 200] width 220 height 19
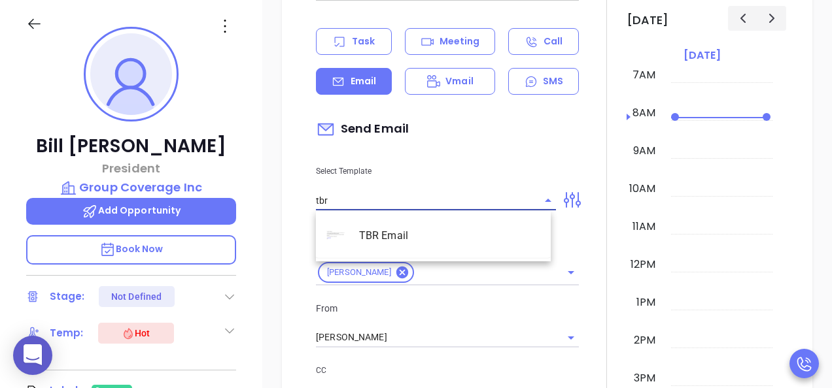
click at [387, 233] on li "TBR Email" at bounding box center [433, 236] width 235 height 34
type input "TBR Email"
type input "Bill, got 10 mins?"
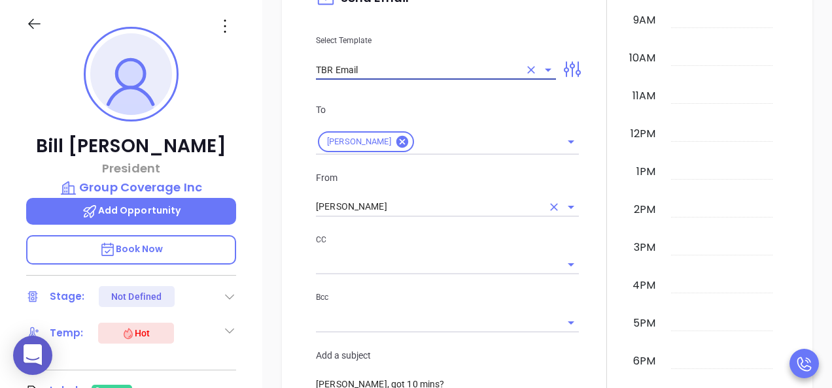
type input "TBR Email"
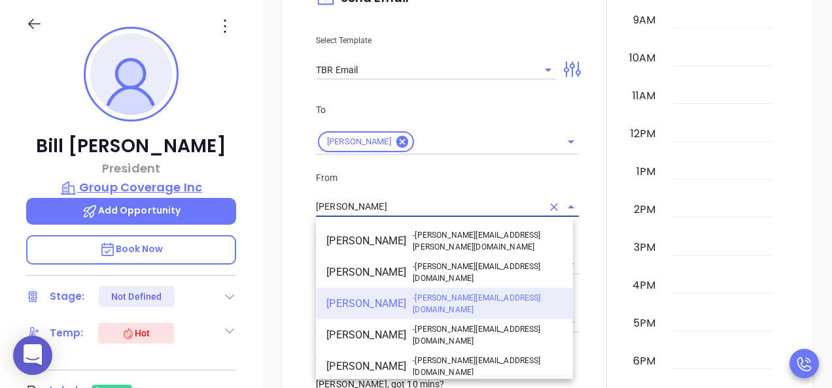
drag, startPoint x: 382, startPoint y: 212, endPoint x: 233, endPoint y: 187, distance: 151.1
click at [232, 192] on div "Bill Schaake President Group Coverage Inc Add Opportunity Book Now Stage: Not D…" at bounding box center [416, 243] width 832 height 486
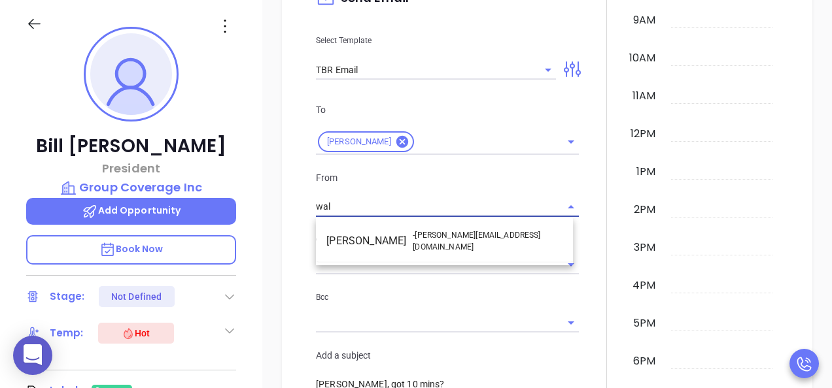
click at [347, 238] on li "Walter Contreras - [EMAIL_ADDRESS][DOMAIN_NAME]" at bounding box center [444, 241] width 257 height 31
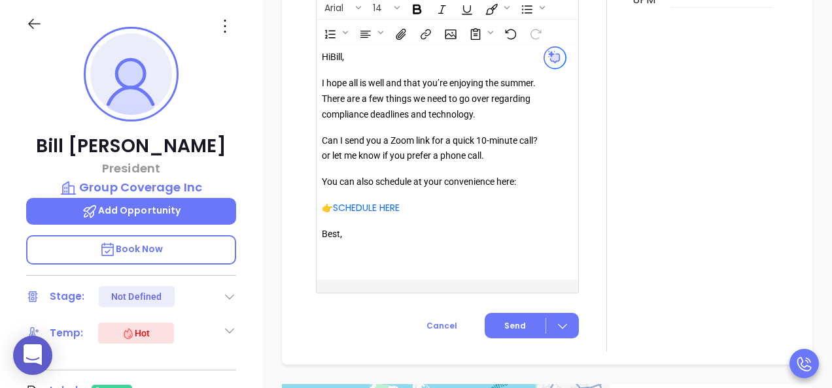
scroll to position [1825, 0]
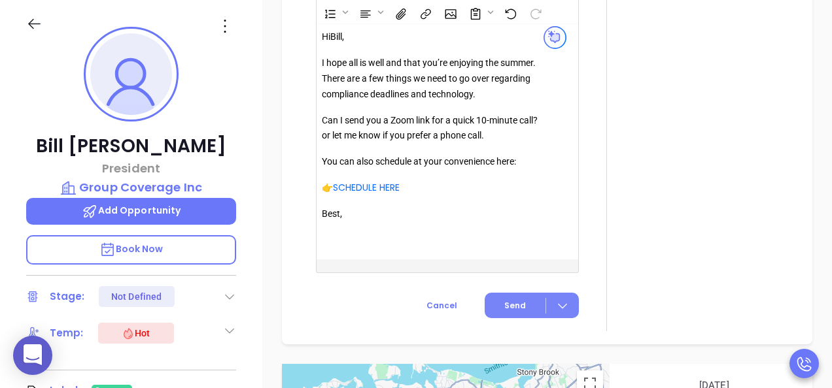
type input "[PERSON_NAME]"
click at [514, 314] on button "Send" at bounding box center [531, 305] width 94 height 25
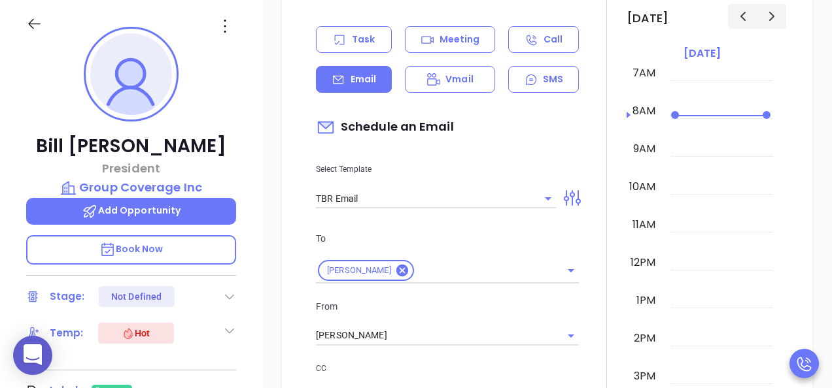
scroll to position [1016, 0]
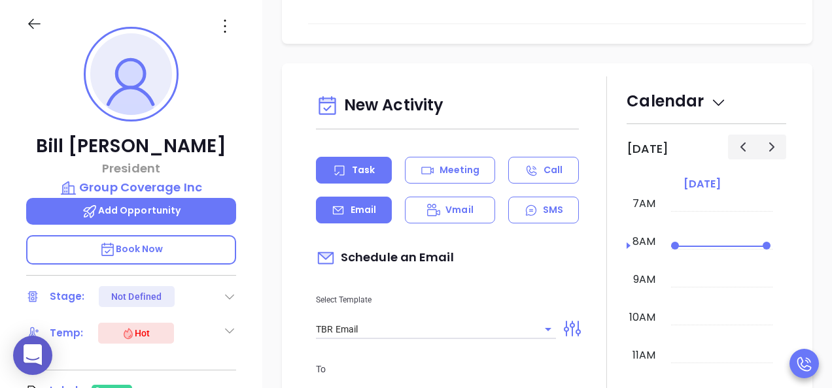
click at [364, 178] on div "Task" at bounding box center [354, 170] width 76 height 27
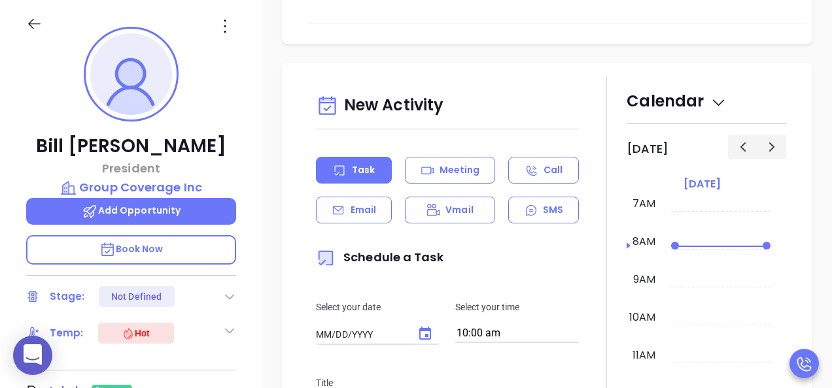
type input "[DATE]"
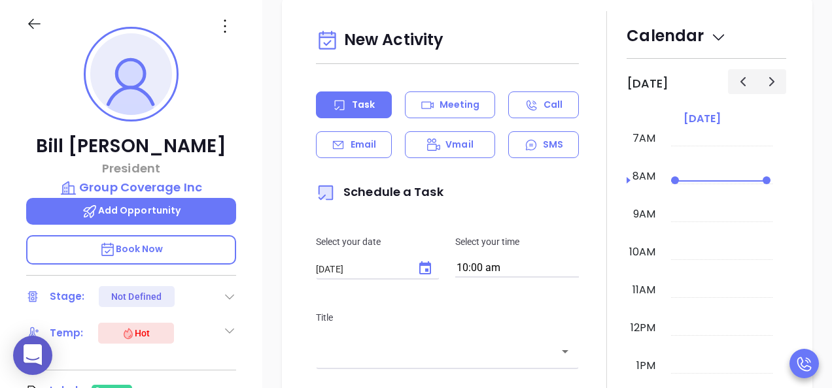
type input "[PERSON_NAME]"
click at [539, 267] on input "10:00 am" at bounding box center [517, 269] width 124 height 18
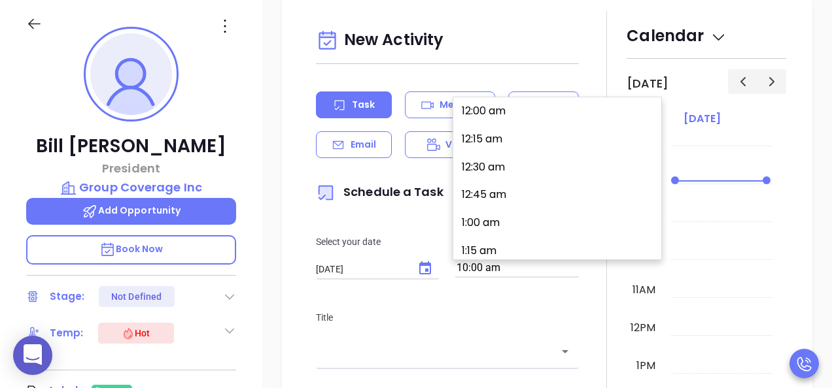
scroll to position [1096, 0]
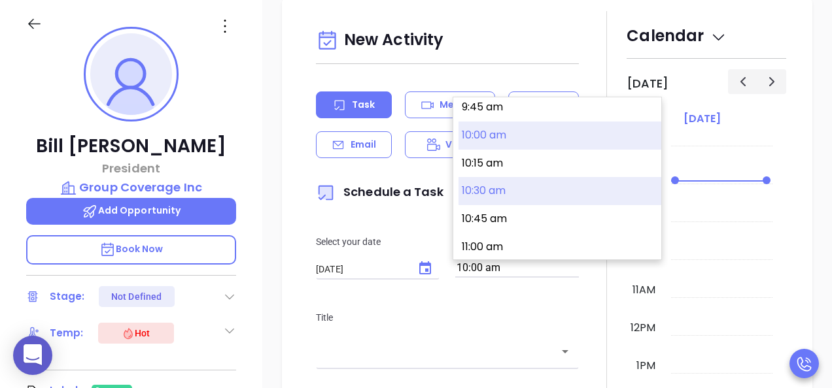
click at [491, 198] on button "10:30 am" at bounding box center [559, 191] width 203 height 28
type input "10:30 am"
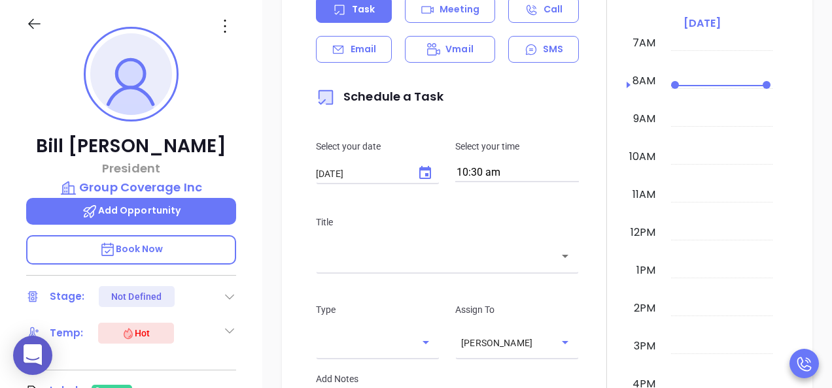
scroll to position [1212, 0]
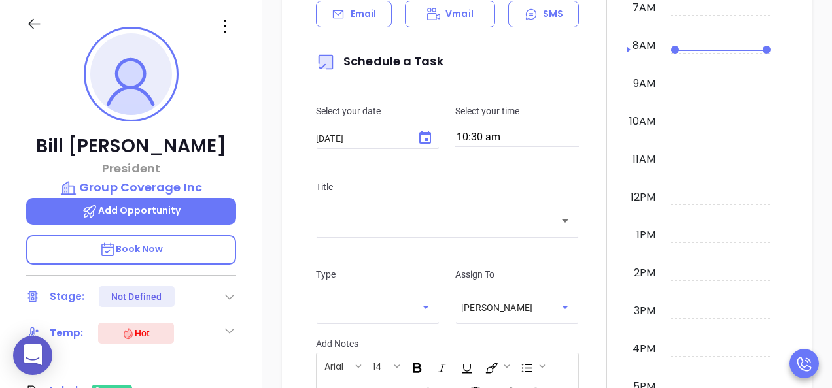
click at [417, 229] on div "​" at bounding box center [447, 221] width 263 height 28
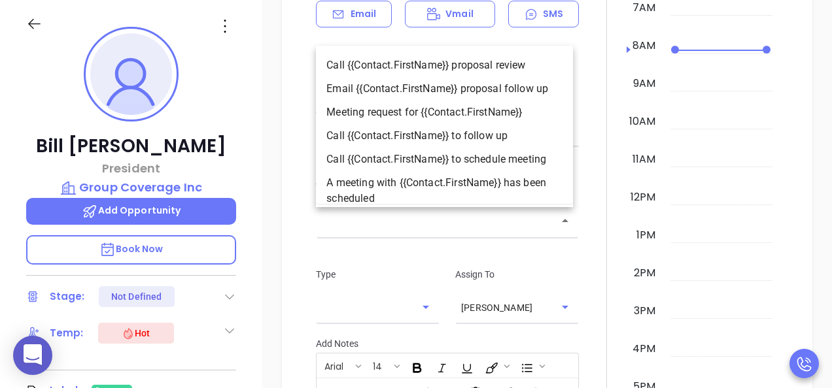
click at [416, 134] on li "Call {{Contact.FirstName}} to follow up" at bounding box center [444, 136] width 257 height 24
type input "Call Bill to follow up"
type input "Call"
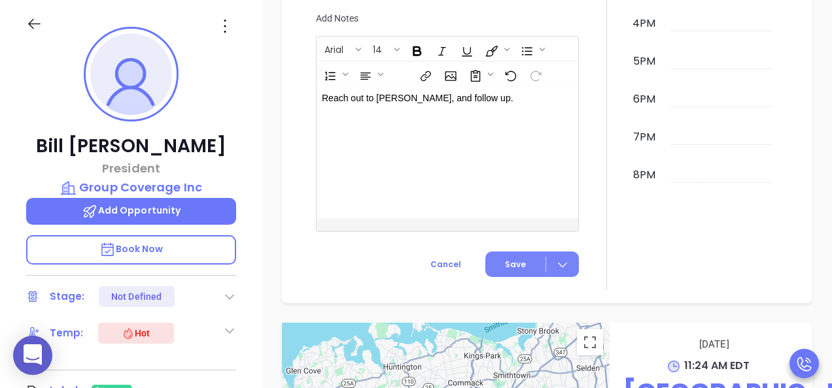
scroll to position [1631, 0]
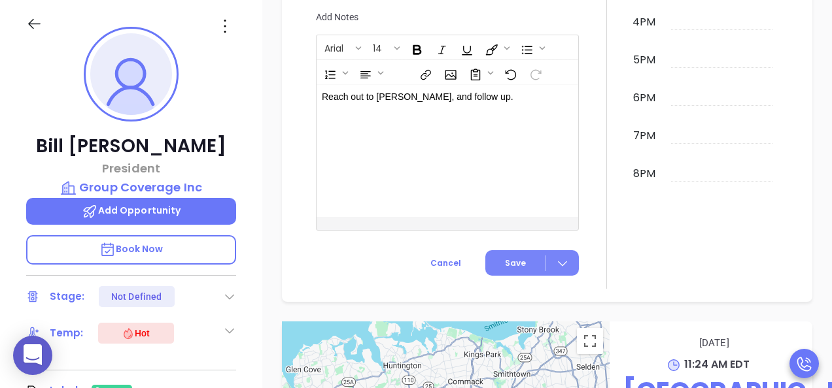
click at [556, 273] on button "Save" at bounding box center [531, 262] width 93 height 25
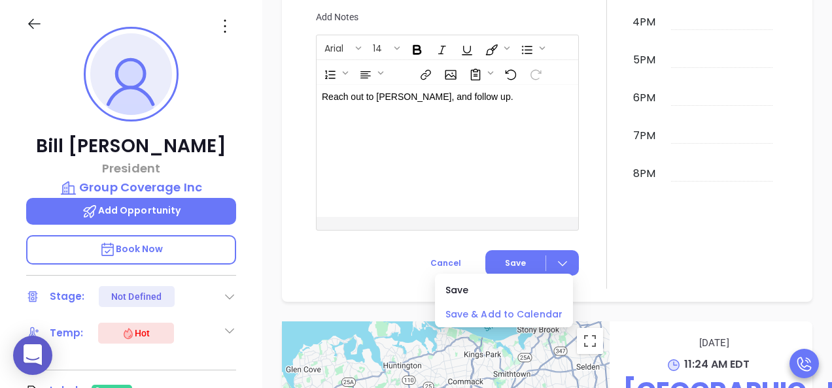
click at [516, 312] on span "Save & Add to Calendar" at bounding box center [503, 314] width 117 height 14
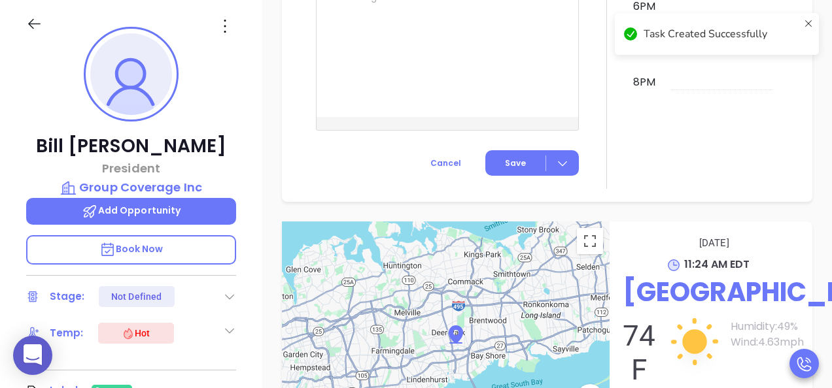
scroll to position [1539, 0]
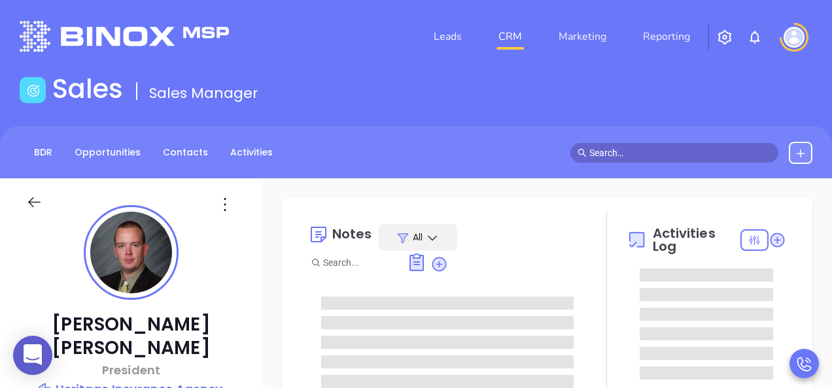
type input "[DATE]"
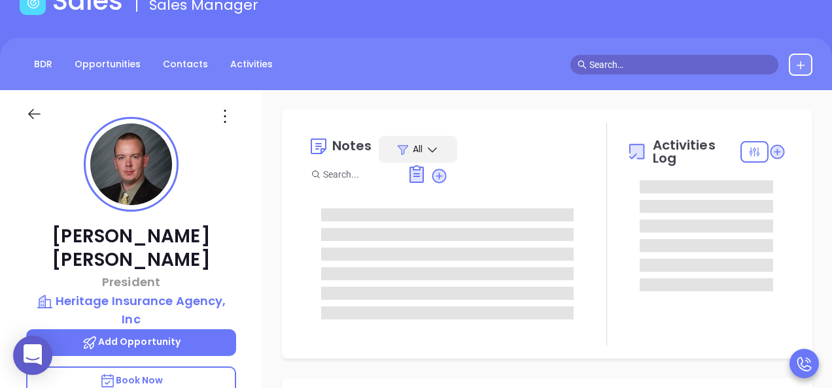
scroll to position [196, 0]
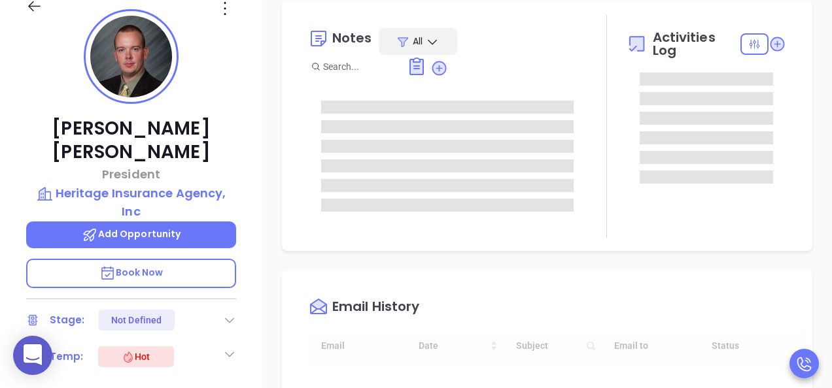
type input "[PERSON_NAME]"
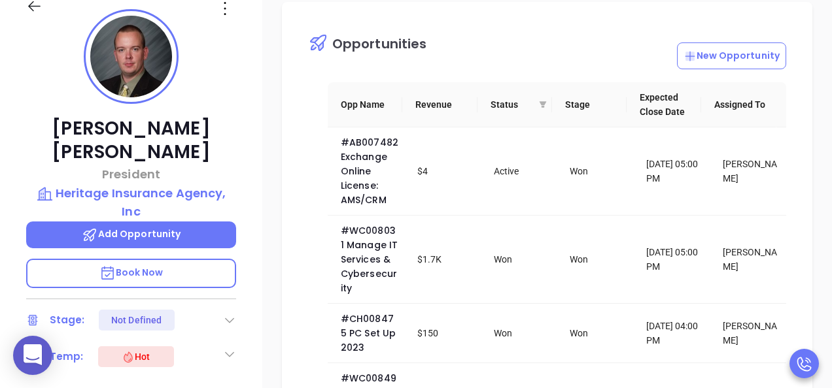
scroll to position [392, 0]
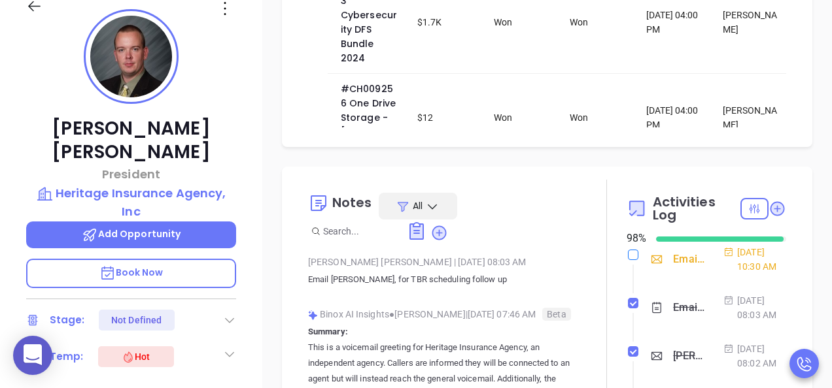
click at [628, 254] on input "checkbox" at bounding box center [633, 255] width 10 height 10
checkbox input "true"
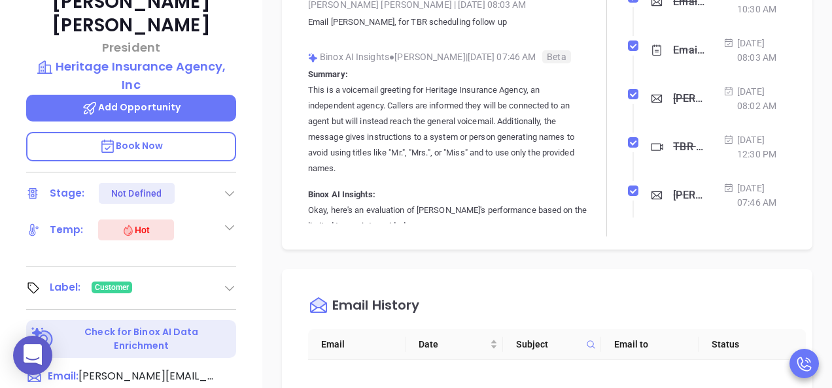
scroll to position [327, 0]
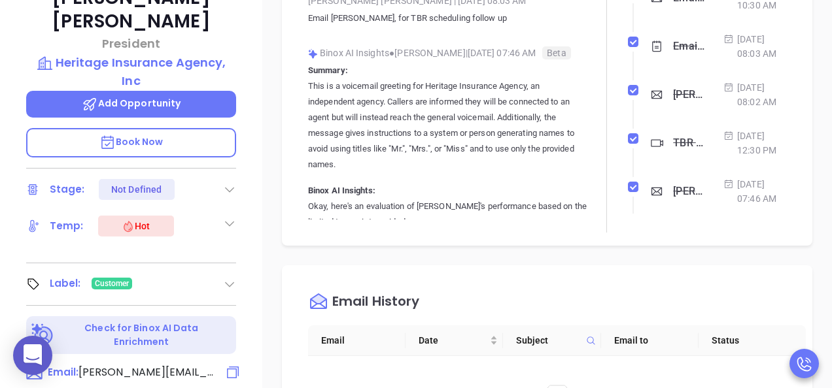
click at [150, 365] on span "[PERSON_NAME][EMAIL_ADDRESS][DOMAIN_NAME]" at bounding box center [146, 373] width 137 height 16
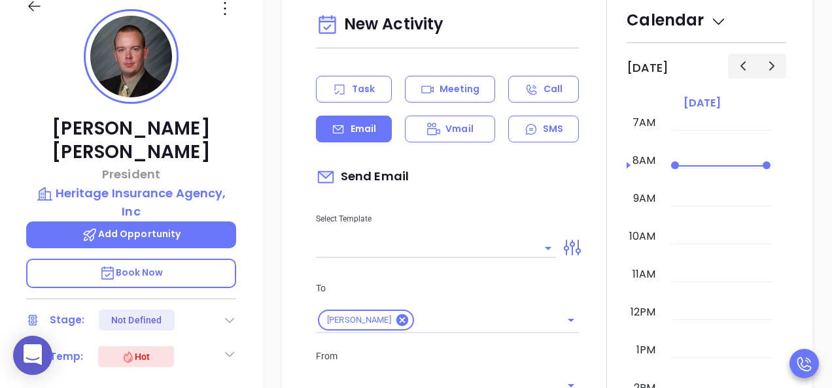
scroll to position [178, 0]
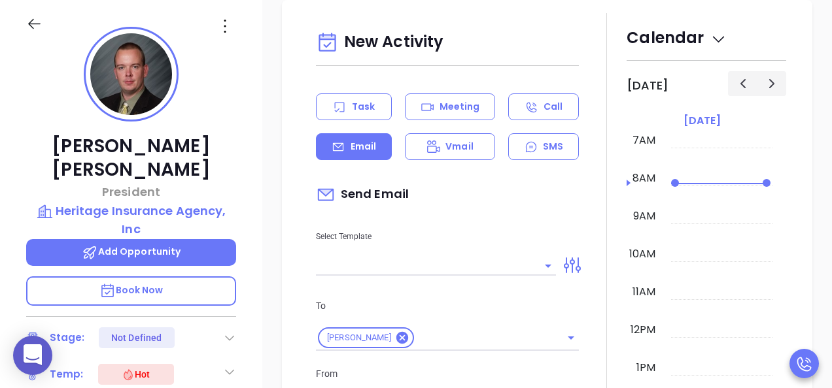
type input "[PERSON_NAME]"
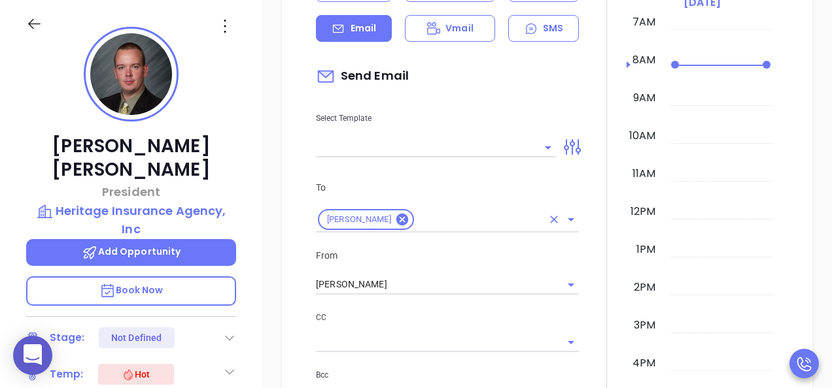
scroll to position [1302, 0]
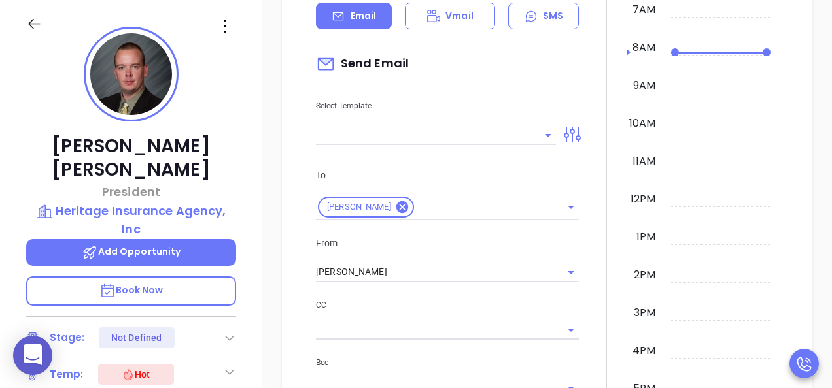
click at [383, 127] on input "text" at bounding box center [426, 135] width 220 height 19
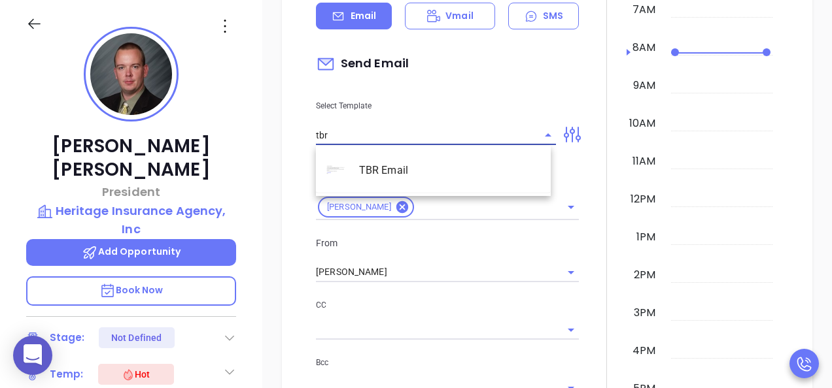
click at [405, 165] on li "TBR Email" at bounding box center [433, 171] width 235 height 34
type input "TBR Email"
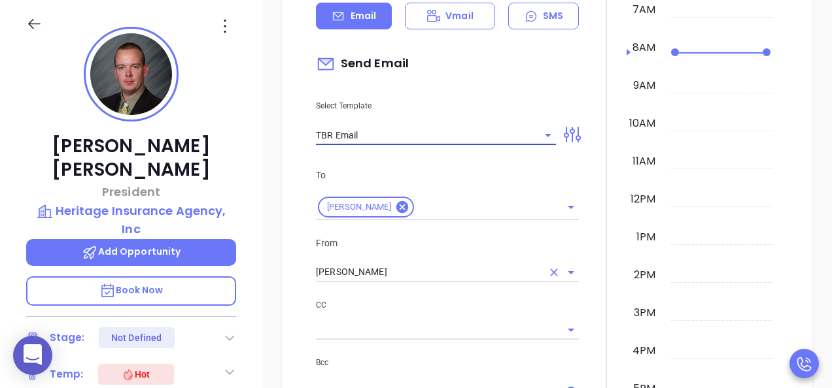
type input "Dennis, got 10 mins?"
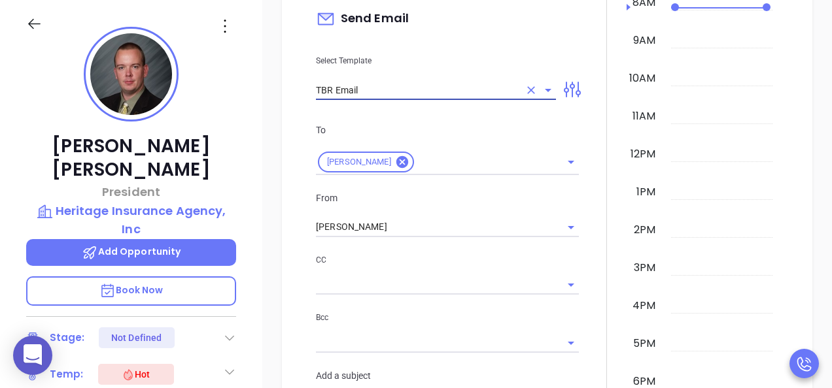
scroll to position [1367, 0]
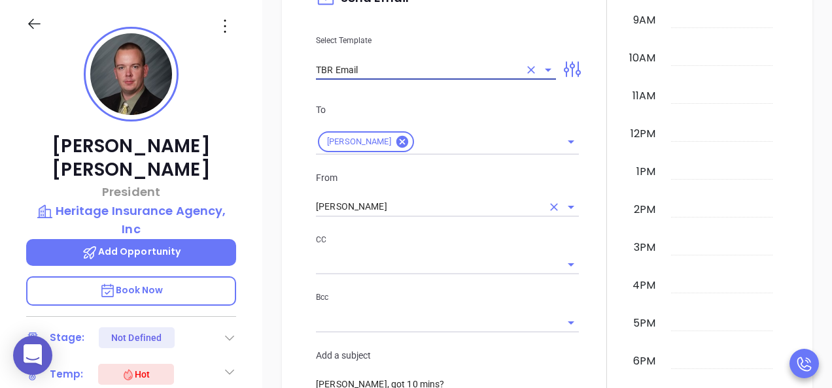
type input "TBR Email"
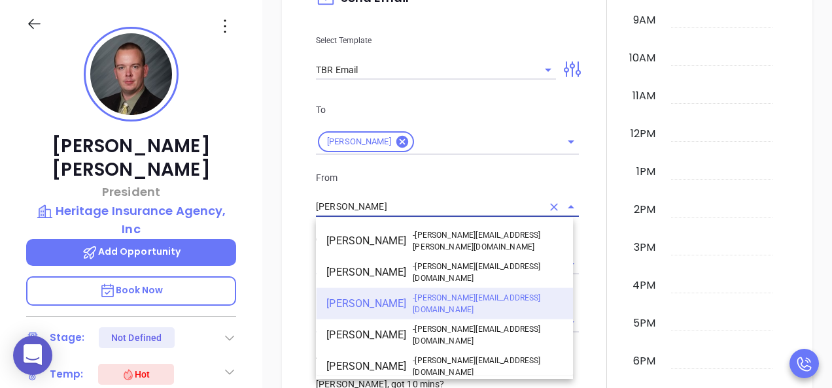
drag, startPoint x: 392, startPoint y: 198, endPoint x: 272, endPoint y: 179, distance: 121.8
click at [272, 179] on div "New Activity Task Meeting Call Email Vmail SMS Send Email Select Template TBR E…" at bounding box center [546, 303] width 569 height 998
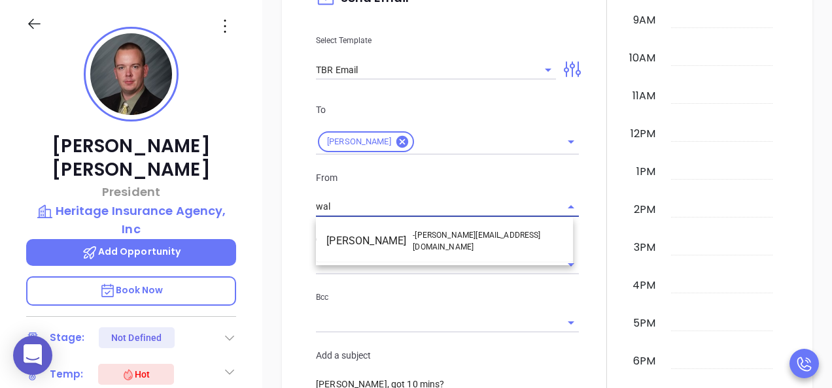
click at [379, 237] on li "Walter Contreras - [EMAIL_ADDRESS][DOMAIN_NAME]" at bounding box center [444, 241] width 257 height 31
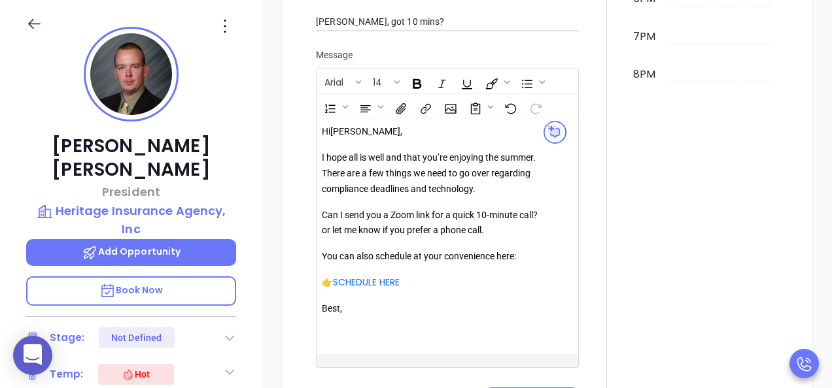
scroll to position [1890, 0]
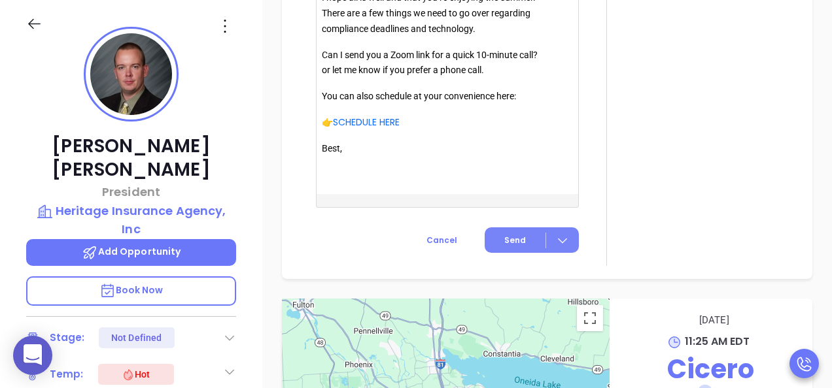
type input "[PERSON_NAME]"
click at [504, 236] on span "Send" at bounding box center [515, 241] width 22 height 12
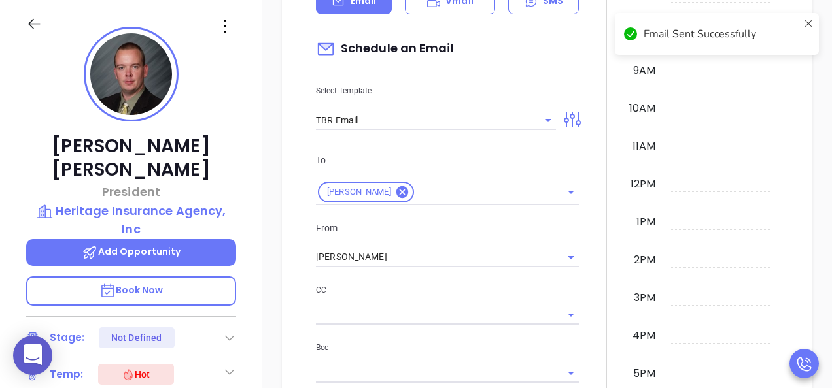
scroll to position [1147, 0]
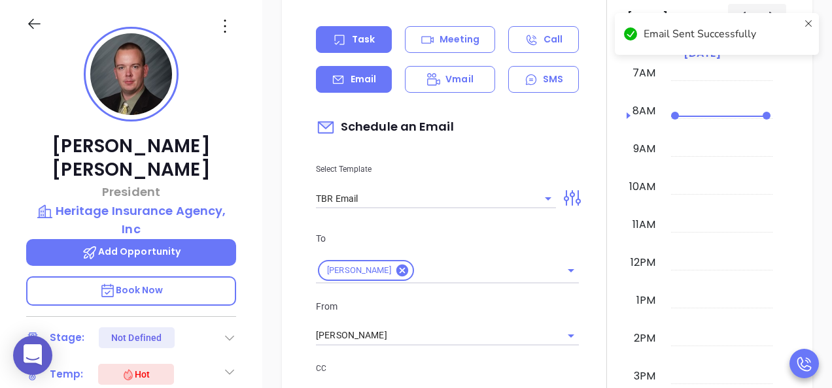
click at [336, 30] on div "Task" at bounding box center [354, 39] width 76 height 27
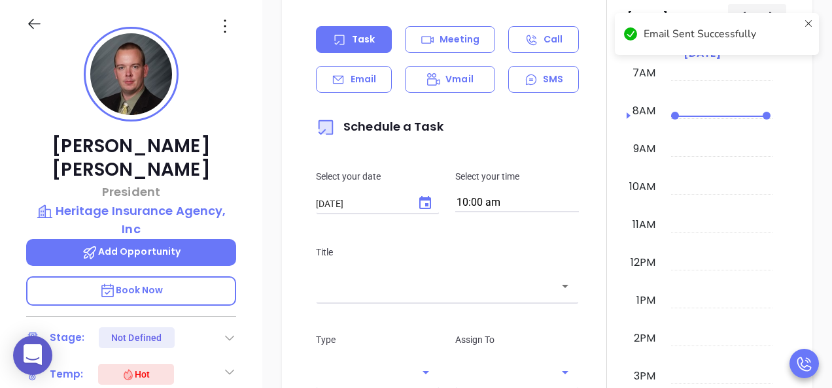
scroll to position [1278, 0]
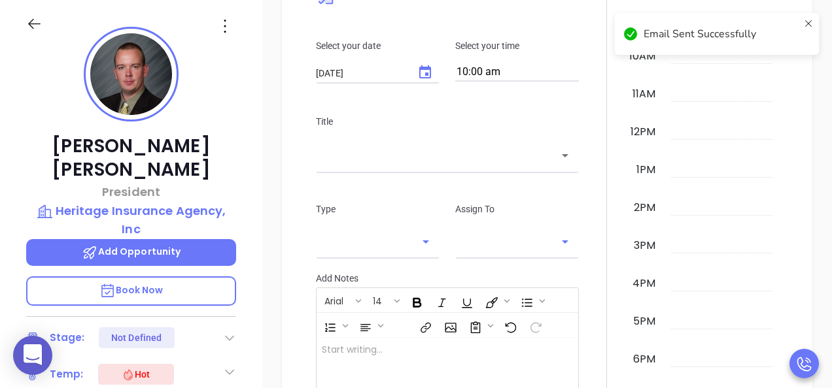
click at [489, 69] on input "10:00 am" at bounding box center [517, 72] width 124 height 18
type input "[PERSON_NAME]"
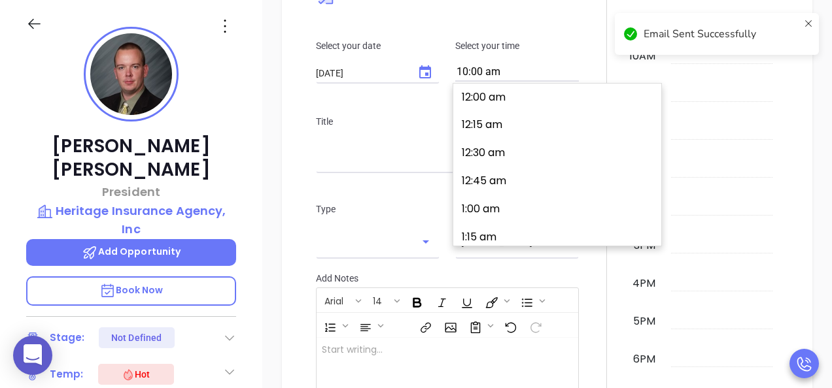
scroll to position [1096, 0]
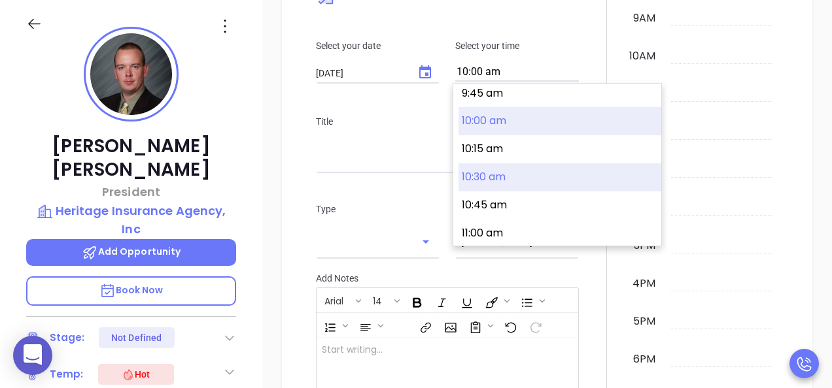
click at [515, 179] on button "10:30 am" at bounding box center [559, 177] width 203 height 28
type input "10:30 am"
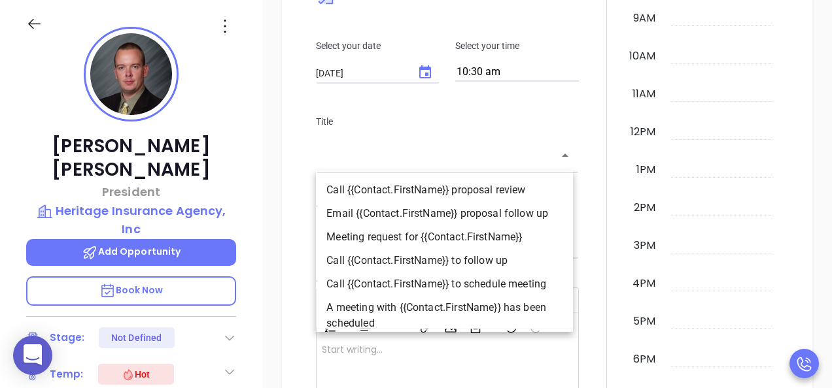
click at [458, 150] on input "text" at bounding box center [437, 155] width 231 height 15
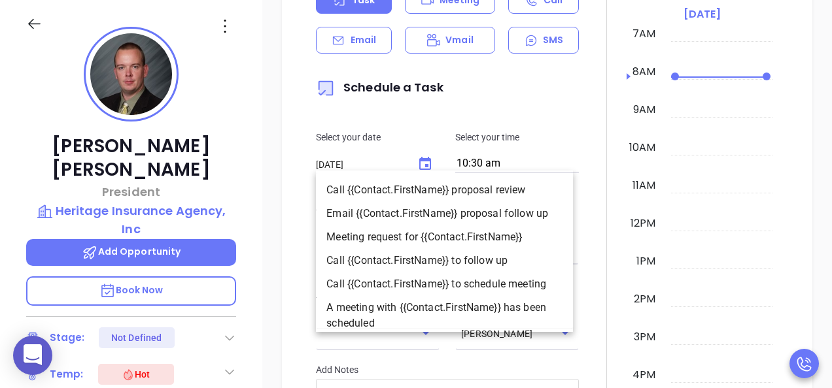
scroll to position [1369, 0]
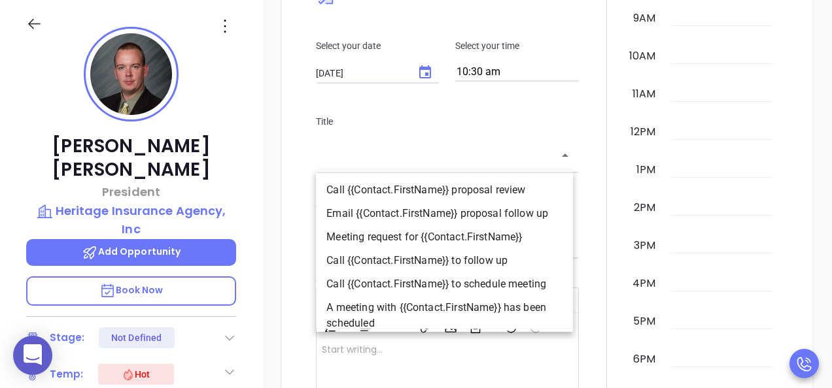
click at [487, 263] on li "Call {{Contact.FirstName}} to follow up" at bounding box center [444, 261] width 257 height 24
type input "Call Dennis to follow up"
type input "Call"
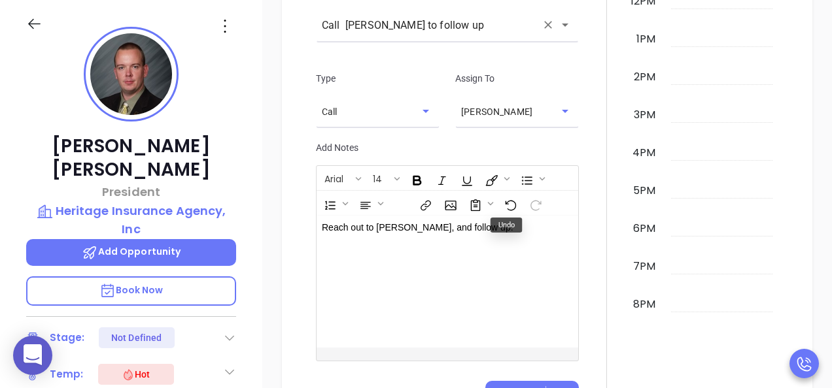
scroll to position [1631, 0]
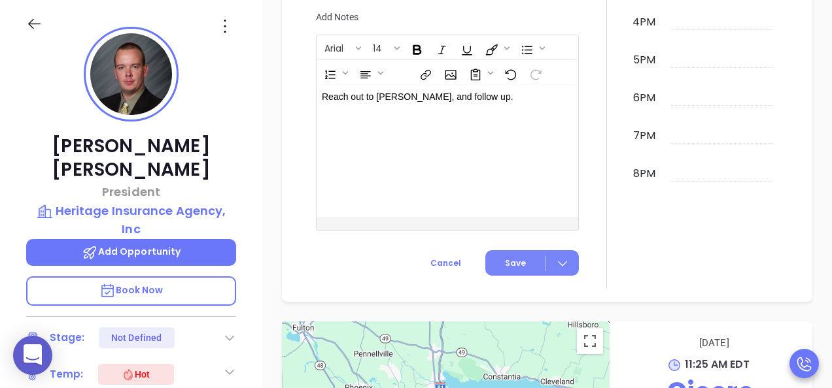
click at [560, 264] on icon at bounding box center [562, 263] width 13 height 13
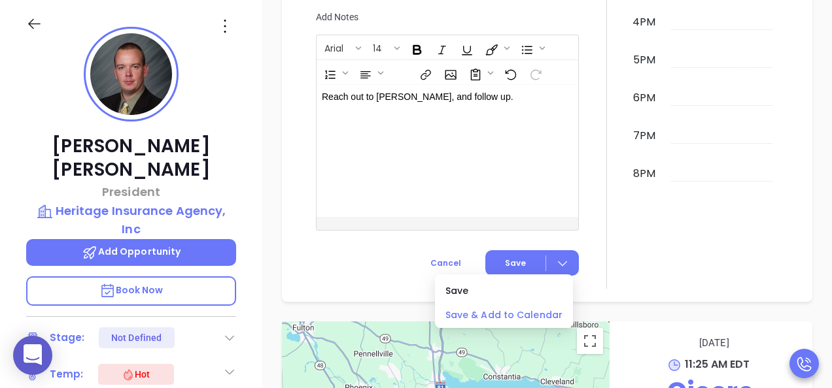
click at [514, 317] on span "Save & Add to Calendar" at bounding box center [503, 315] width 117 height 14
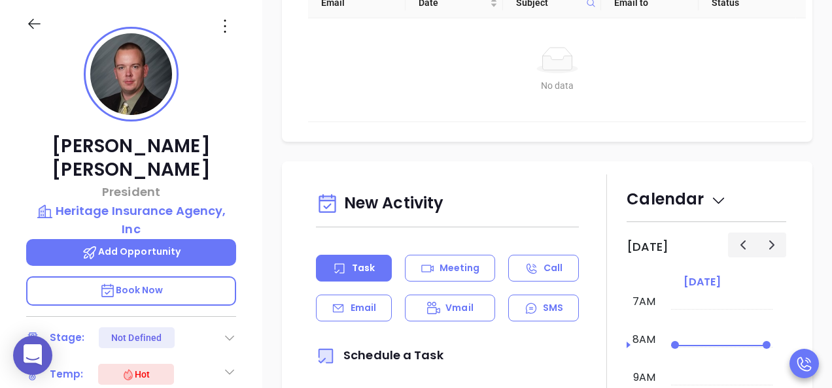
scroll to position [846, 0]
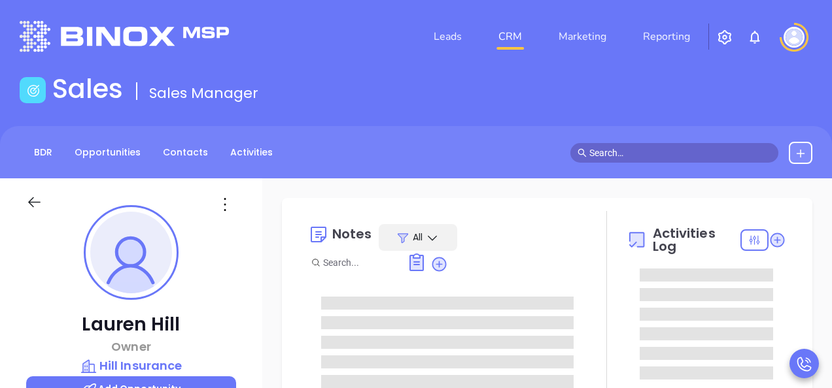
type input "[DATE]"
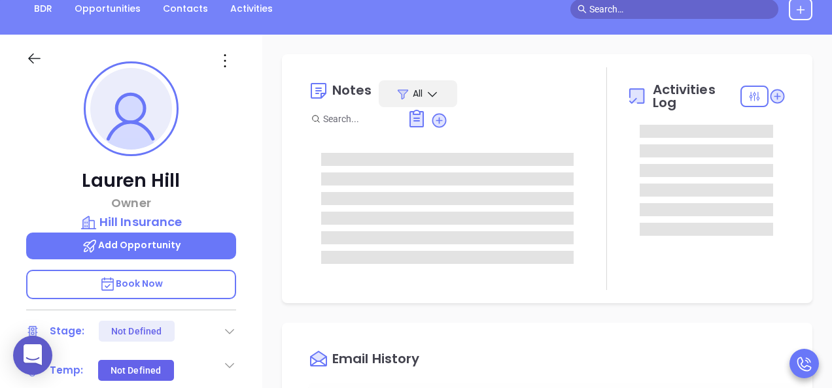
scroll to position [196, 0]
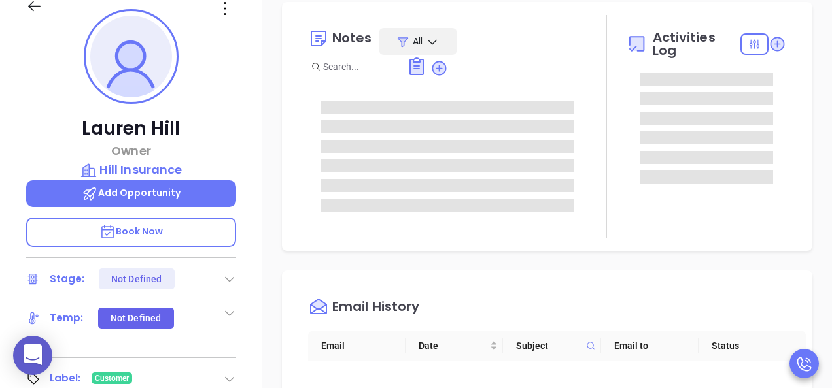
type input "[PERSON_NAME]"
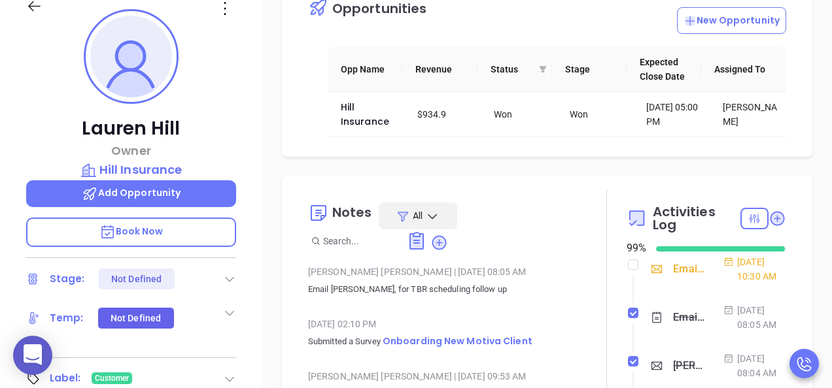
scroll to position [65, 0]
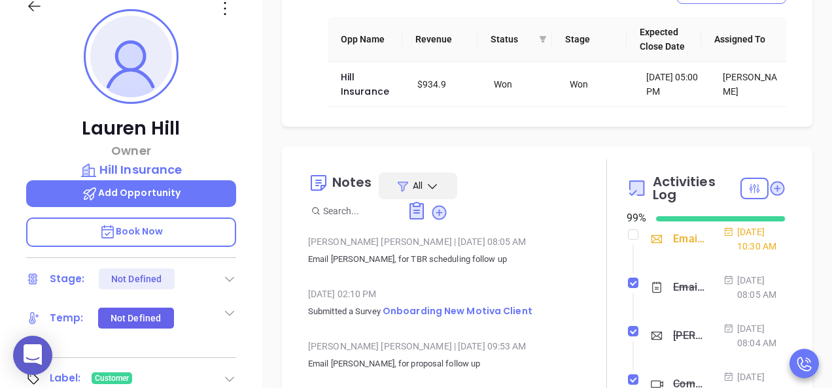
click at [628, 243] on div at bounding box center [633, 235] width 10 height 20
click at [628, 239] on input "checkbox" at bounding box center [633, 234] width 10 height 10
checkbox input "true"
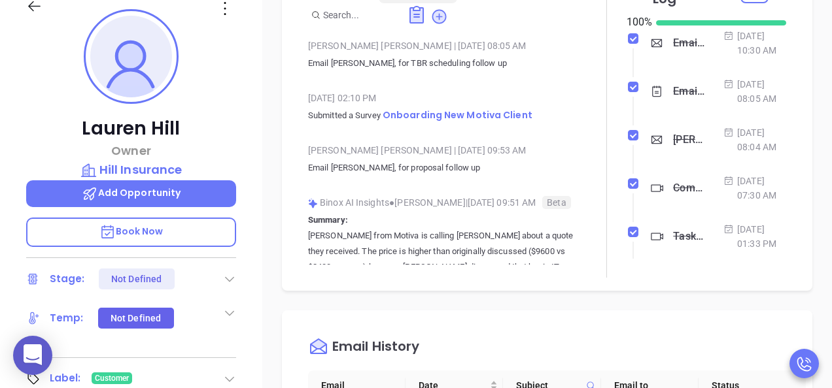
scroll to position [392, 0]
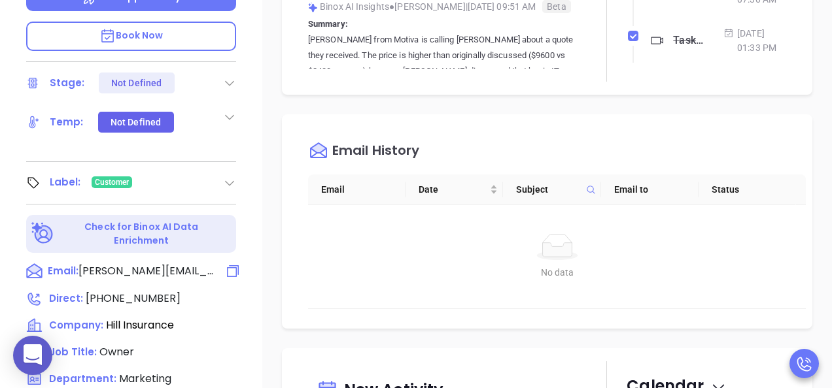
click at [114, 263] on span "[PERSON_NAME][EMAIL_ADDRESS][DOMAIN_NAME]" at bounding box center [146, 271] width 137 height 16
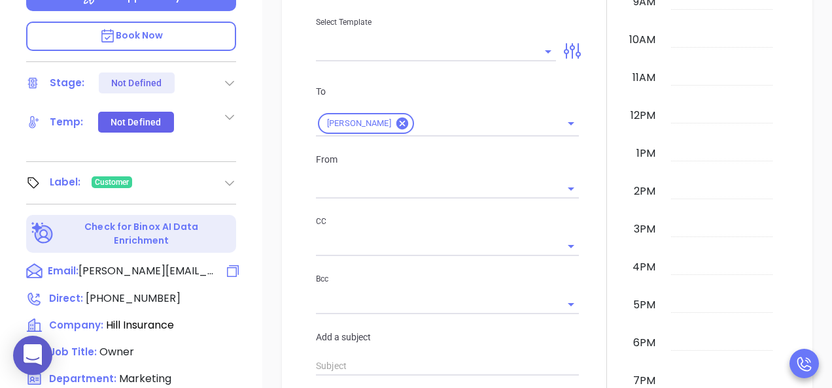
scroll to position [178, 0]
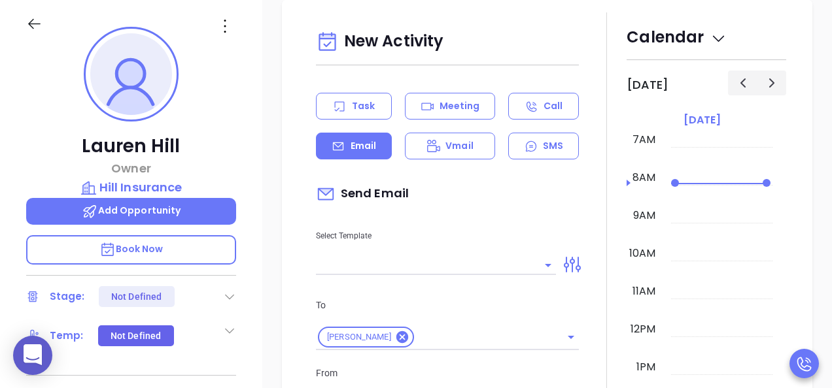
type input "[PERSON_NAME]"
click at [425, 254] on div at bounding box center [436, 265] width 240 height 22
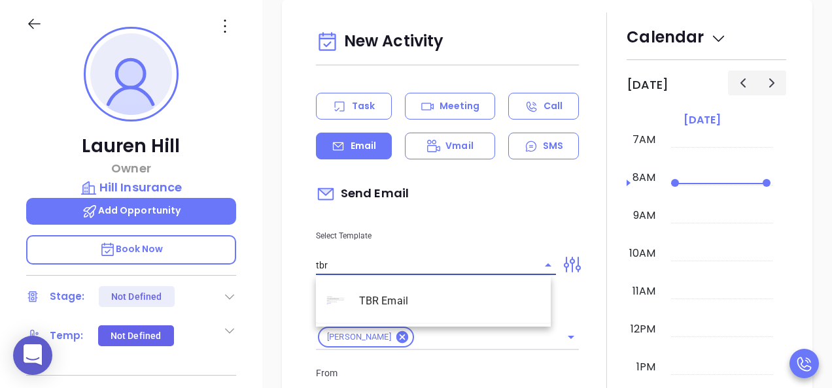
click at [389, 303] on li "TBR Email" at bounding box center [433, 301] width 235 height 34
type input "TBR Email"
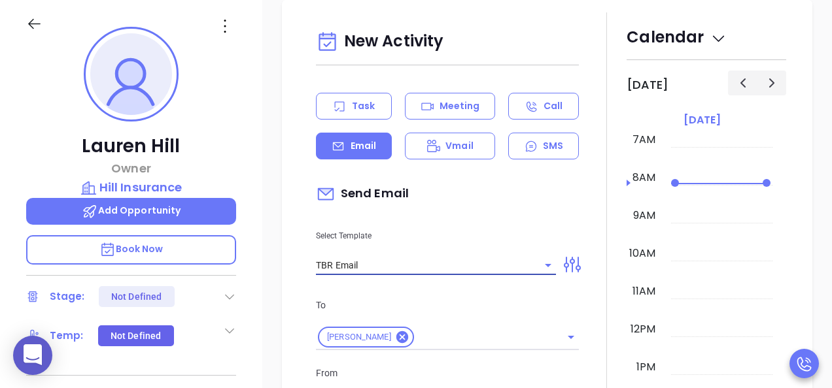
type input "[PERSON_NAME], got 10 mins?"
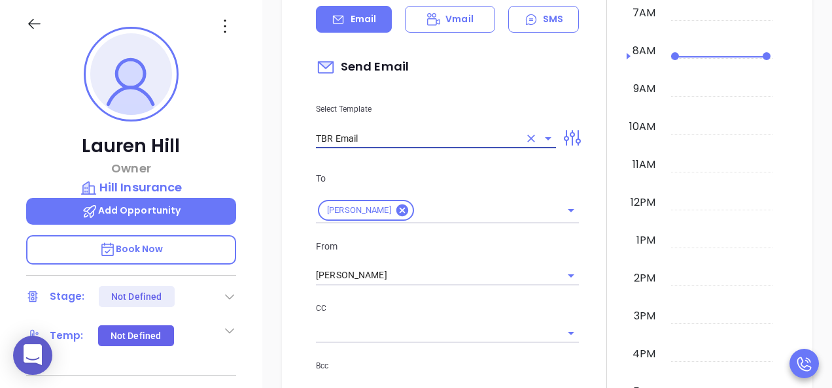
scroll to position [955, 0]
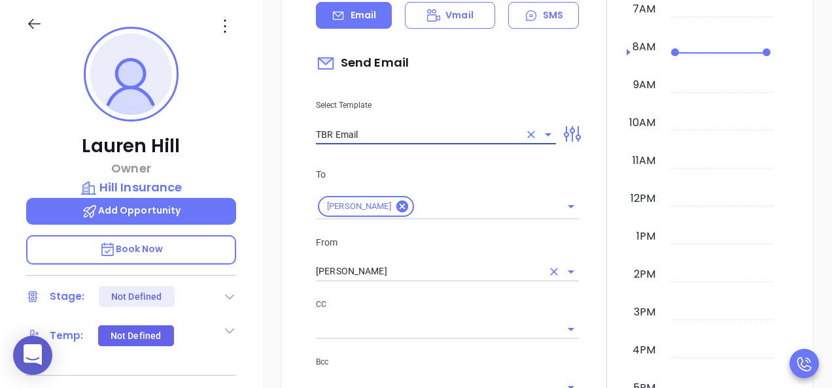
type input "TBR Email"
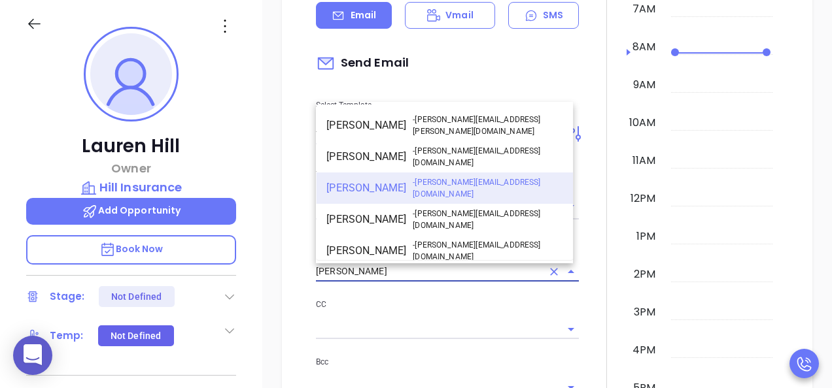
drag, startPoint x: 394, startPoint y: 270, endPoint x: 218, endPoint y: 245, distance: 178.4
click at [232, 246] on div "[PERSON_NAME] Owner Hill Insurance Add Opportunity Book Now Stage: Not Defined …" at bounding box center [416, 243] width 832 height 486
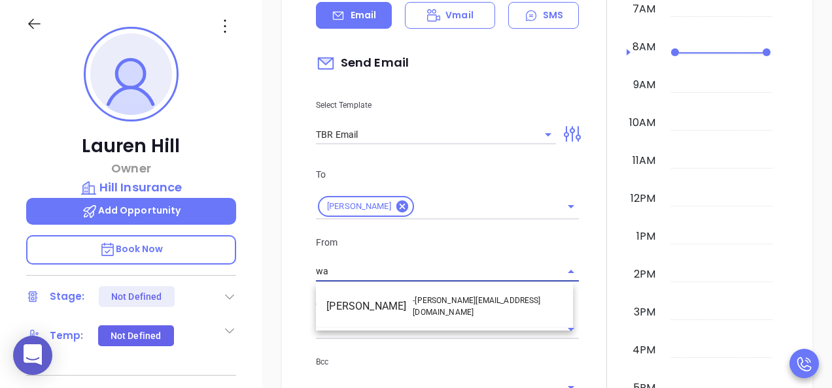
click at [405, 310] on li "Walter Contreras - [EMAIL_ADDRESS][DOMAIN_NAME]" at bounding box center [444, 306] width 257 height 31
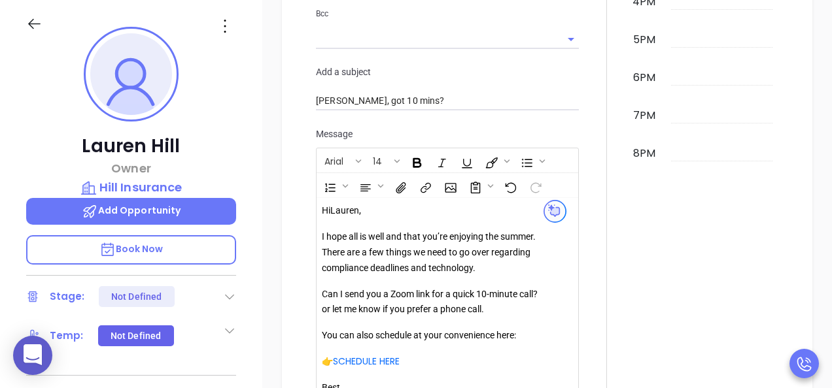
scroll to position [1413, 0]
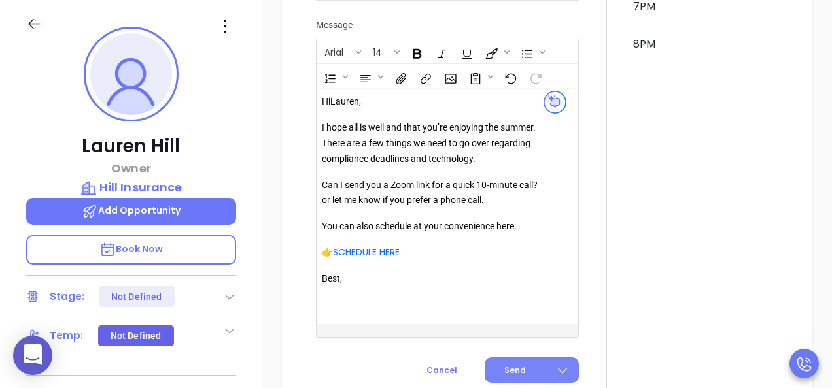
type input "[PERSON_NAME]"
click at [518, 367] on span "Send" at bounding box center [515, 371] width 22 height 12
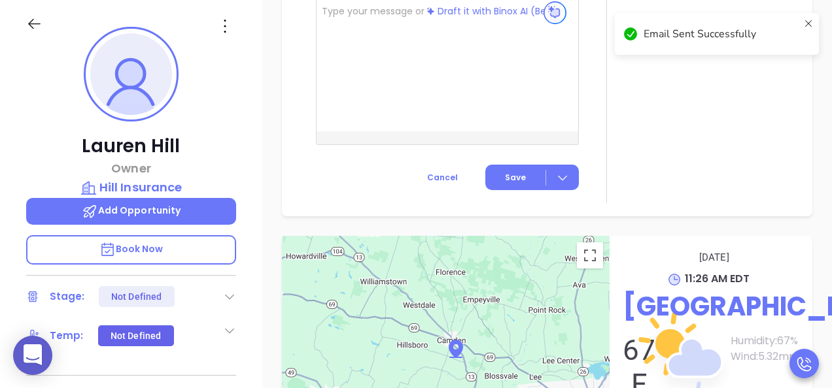
scroll to position [1321, 0]
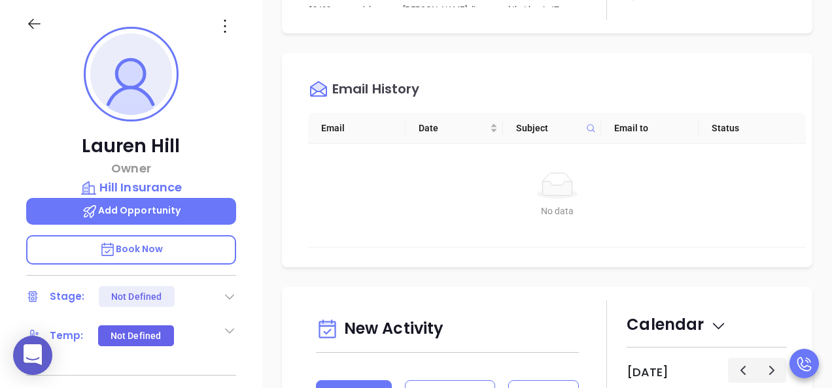
type input "[DATE]"
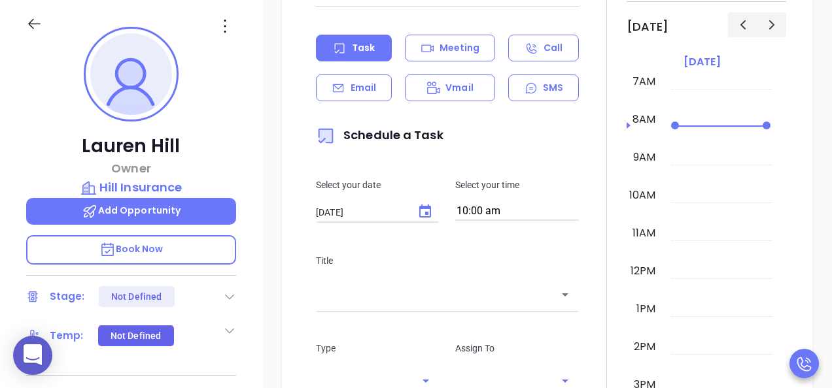
scroll to position [955, 0]
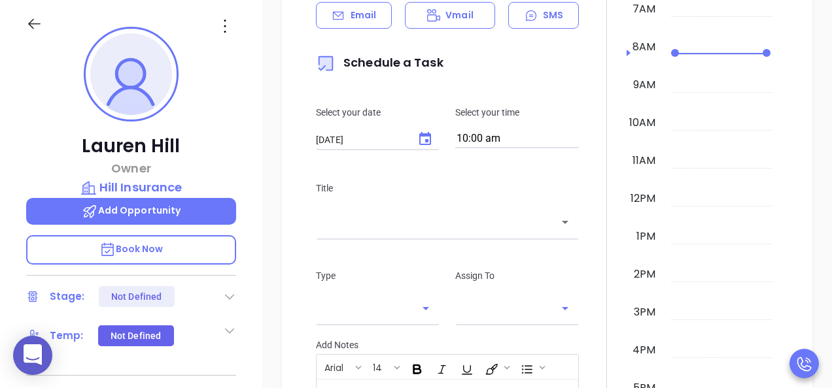
click at [500, 143] on input "10:00 am" at bounding box center [517, 139] width 124 height 18
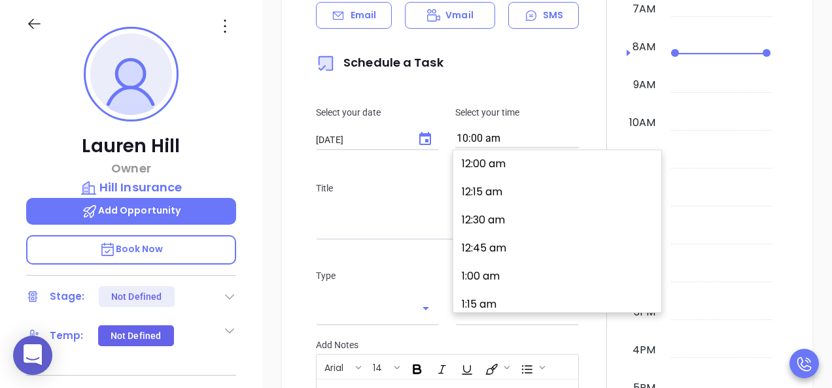
scroll to position [1096, 0]
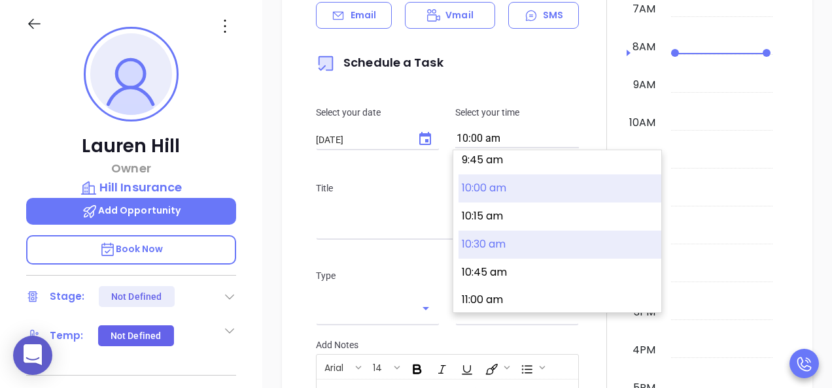
type input "[PERSON_NAME]"
click at [492, 245] on button "10:30 am" at bounding box center [559, 245] width 203 height 28
type input "10:30 am"
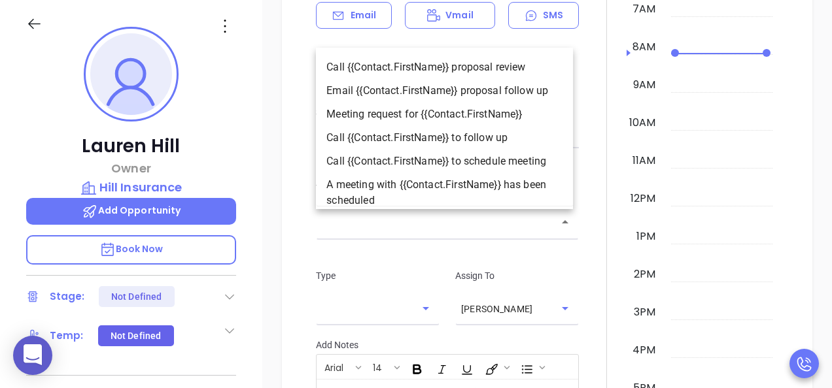
click at [435, 222] on input "text" at bounding box center [437, 222] width 231 height 15
click at [443, 141] on li "Call {{Contact.FirstName}} to follow up" at bounding box center [444, 138] width 257 height 24
type input "Call Lauren to follow up"
type input "Call"
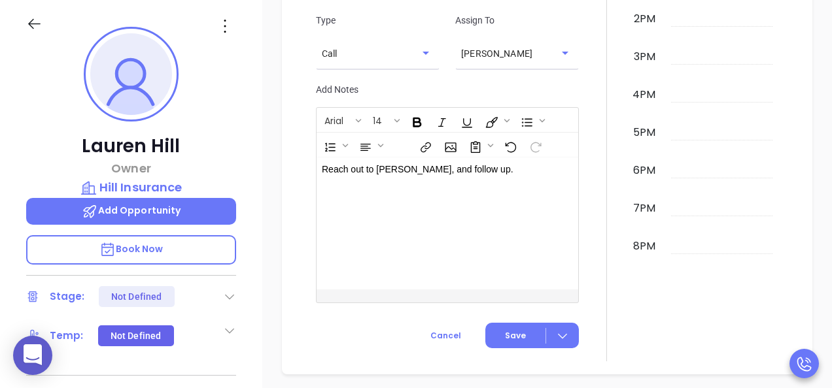
scroll to position [1348, 0]
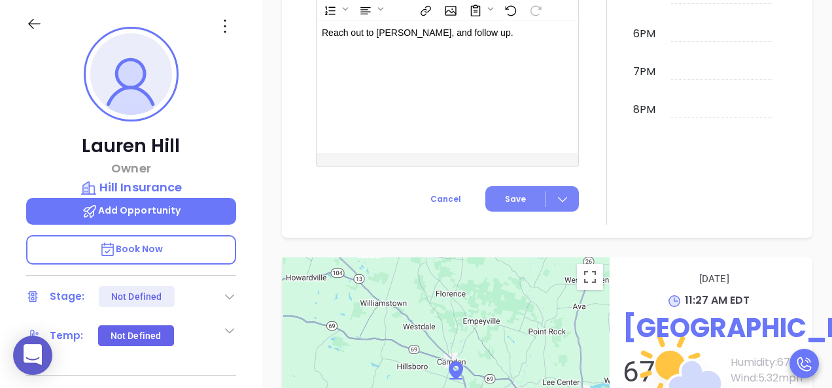
click at [556, 203] on icon at bounding box center [562, 199] width 13 height 13
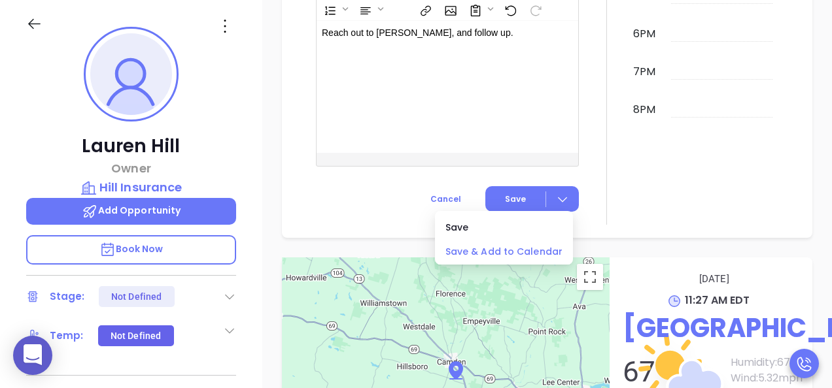
click at [535, 252] on span "Save & Add to Calendar" at bounding box center [503, 252] width 117 height 14
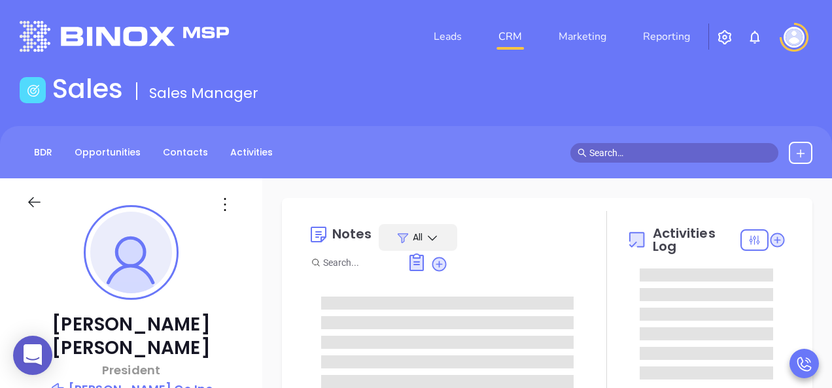
type input "[DATE]"
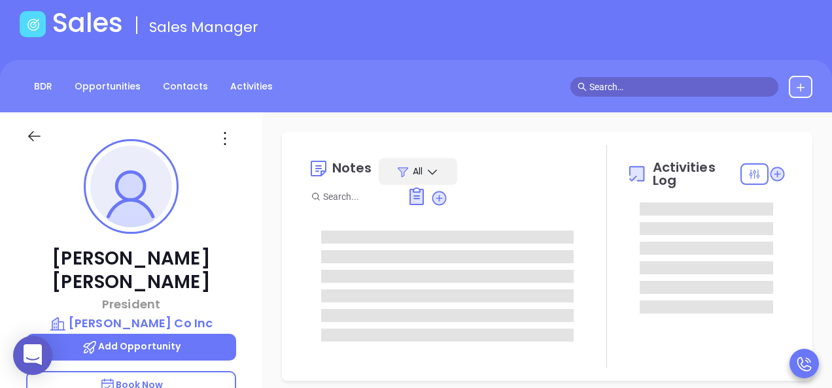
scroll to position [131, 0]
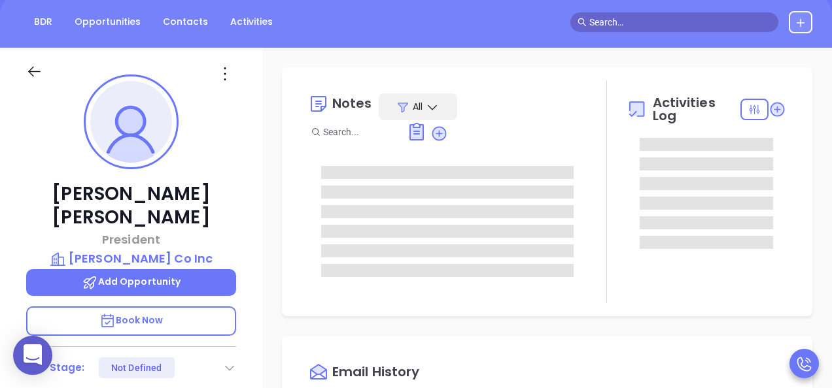
type input "[PERSON_NAME]"
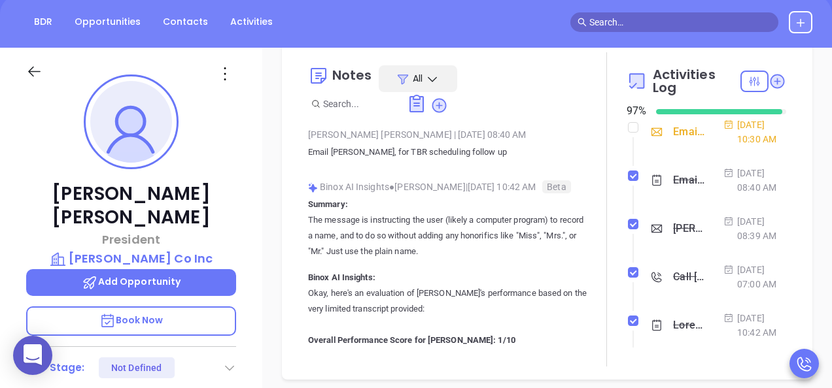
scroll to position [458, 0]
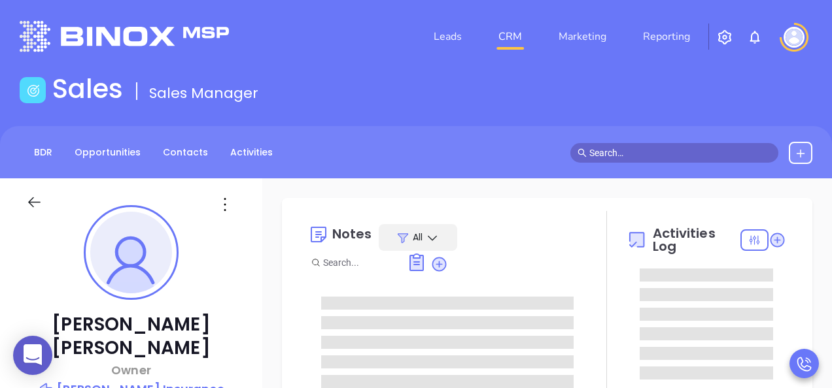
type input "[DATE]"
type input "[PERSON_NAME]"
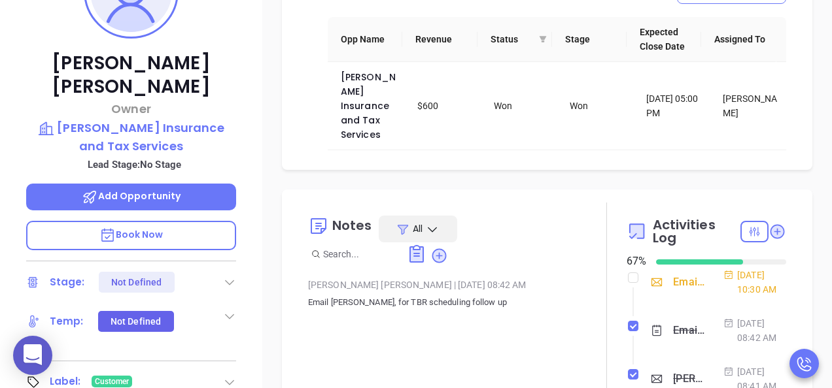
scroll to position [65, 0]
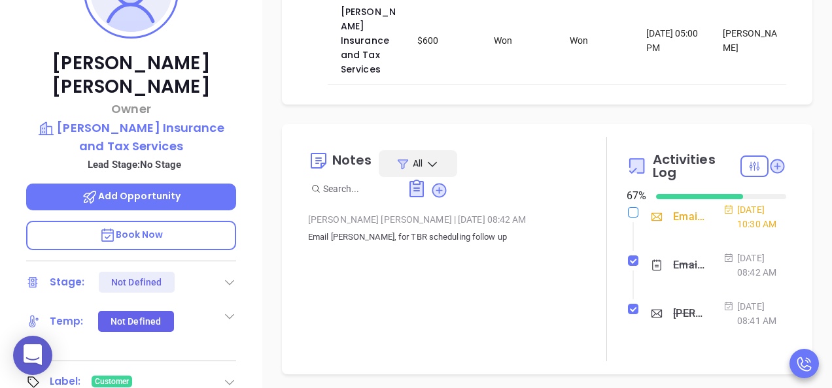
click at [628, 205] on label at bounding box center [633, 212] width 10 height 14
click at [628, 207] on input "checkbox" at bounding box center [633, 212] width 10 height 10
checkbox input "true"
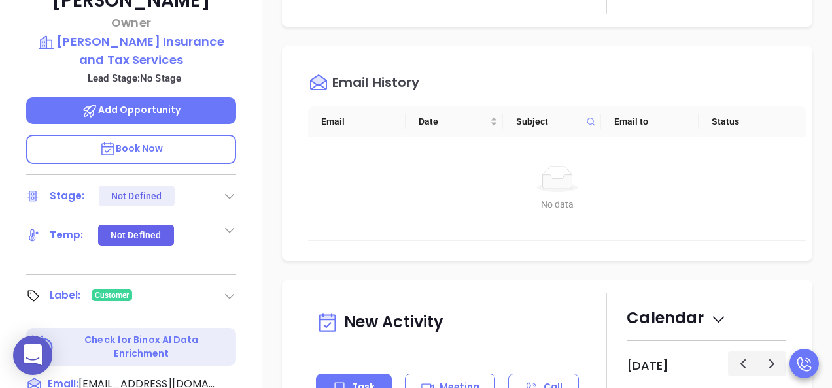
scroll to position [523, 0]
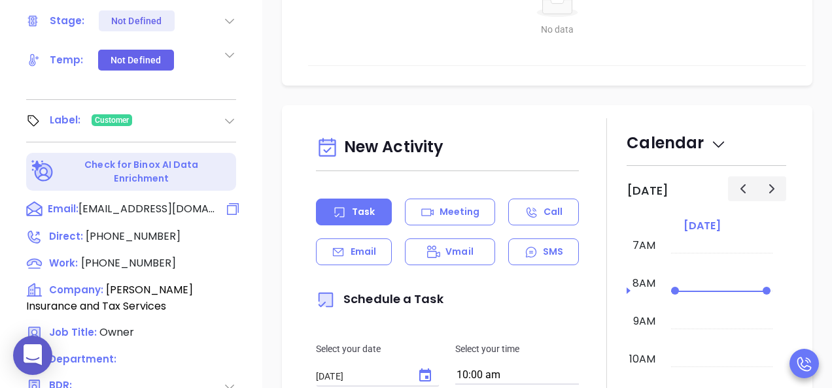
click at [114, 201] on span "[EMAIL_ADDRESS][DOMAIN_NAME]" at bounding box center [146, 209] width 137 height 16
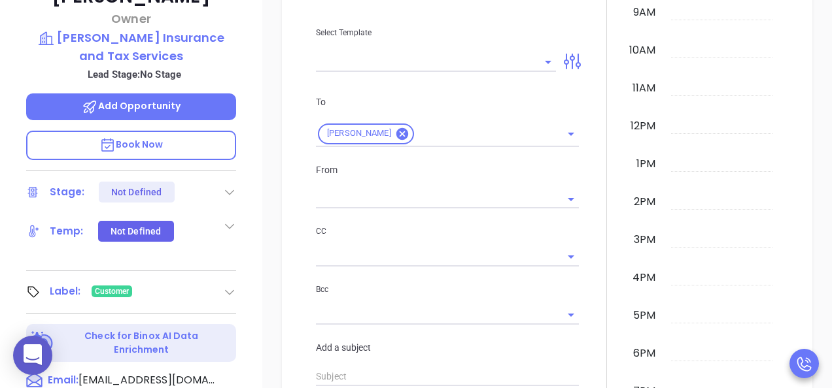
scroll to position [178, 0]
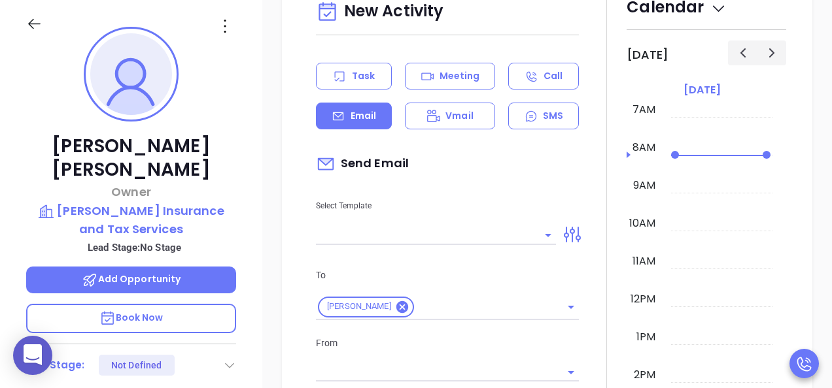
type input "[PERSON_NAME]"
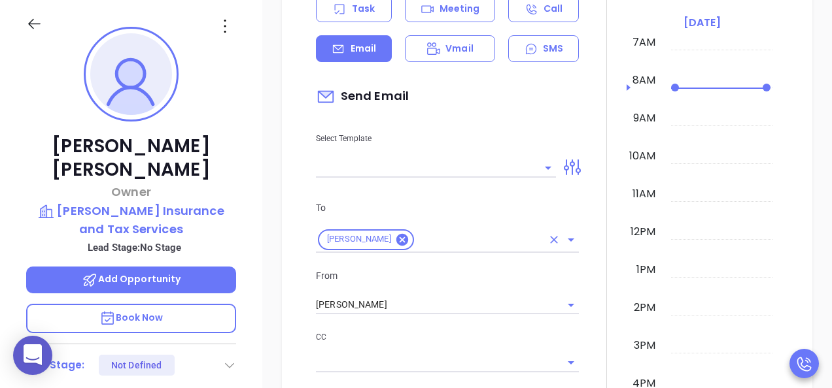
scroll to position [938, 0]
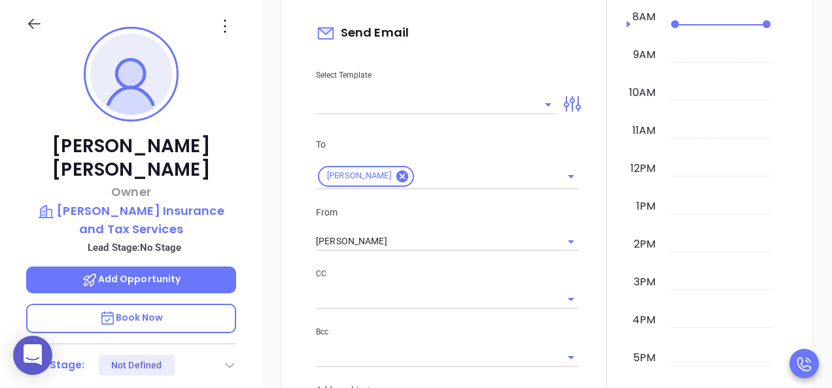
click at [342, 114] on input "text" at bounding box center [426, 104] width 220 height 19
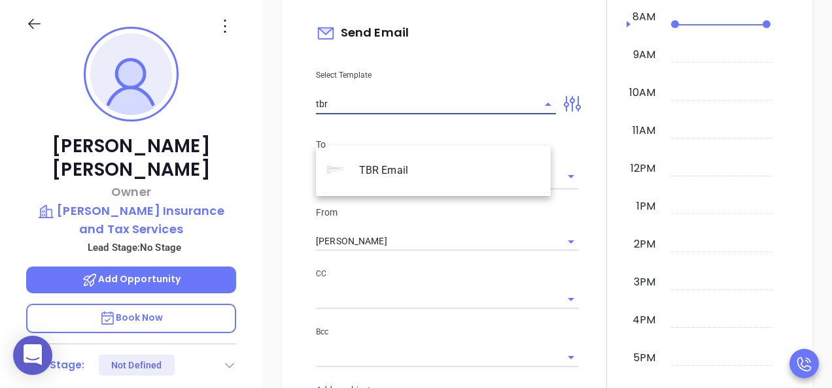
click at [364, 165] on li "TBR Email" at bounding box center [433, 171] width 235 height 34
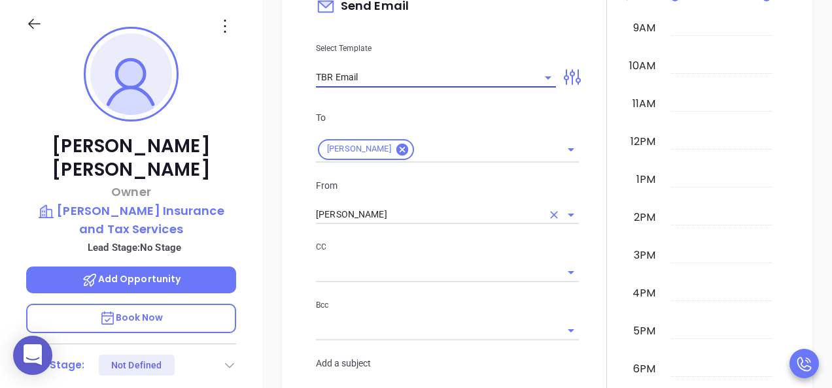
scroll to position [1004, 0]
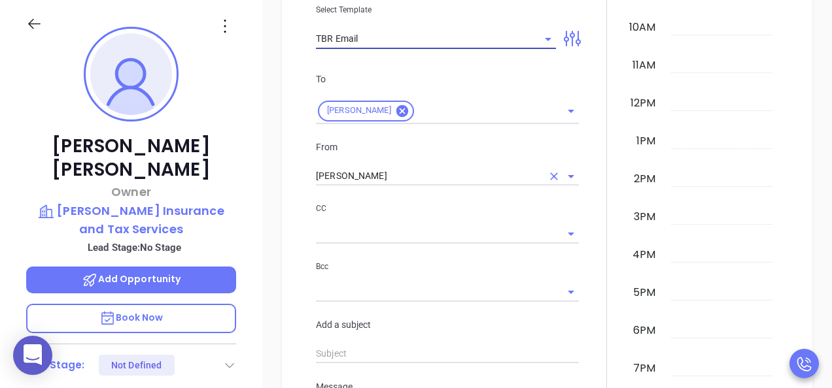
type input "TBR Email"
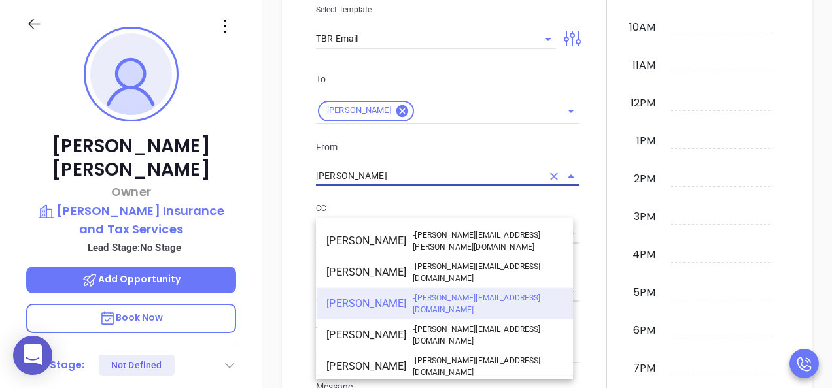
drag, startPoint x: 381, startPoint y: 208, endPoint x: 254, endPoint y: 181, distance: 130.3
click at [255, 181] on div "[PERSON_NAME] Owner [PERSON_NAME] Insurance and Tax Services Lead Stage: No Sta…" at bounding box center [416, 243] width 832 height 486
type input "[PERSON_NAME] , got 10 mins?"
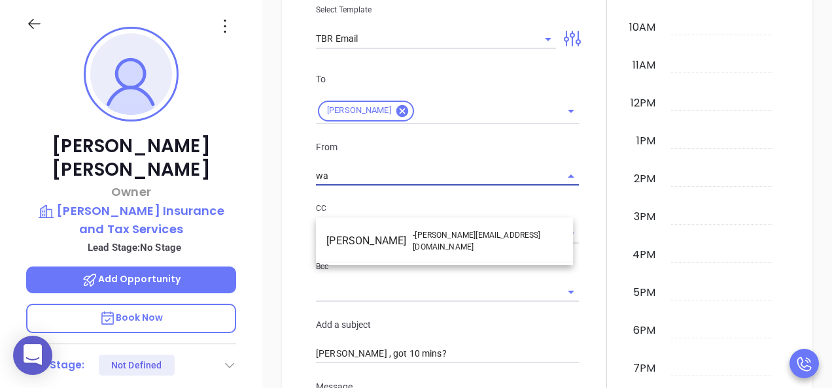
click at [339, 242] on li "Walter Contreras - [EMAIL_ADDRESS][DOMAIN_NAME]" at bounding box center [444, 241] width 257 height 31
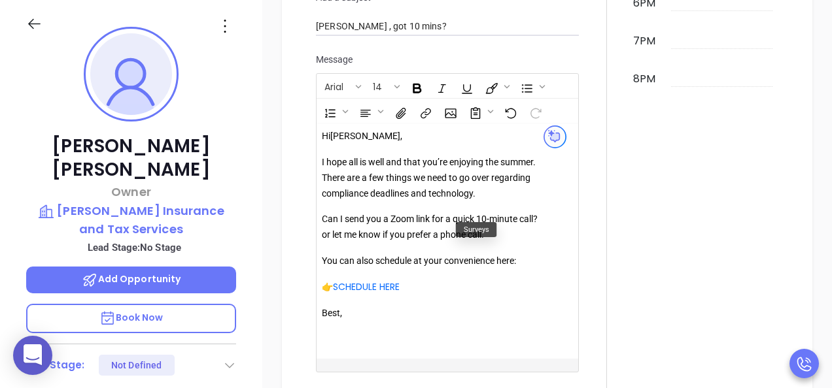
scroll to position [1461, 0]
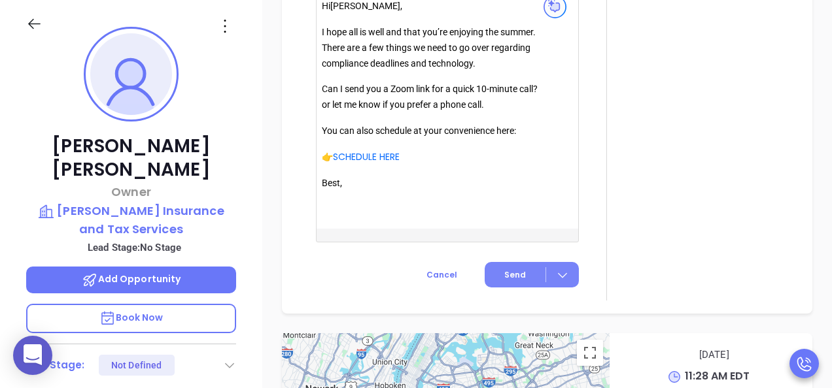
type input "[PERSON_NAME]"
click at [507, 281] on span "Send" at bounding box center [515, 275] width 22 height 12
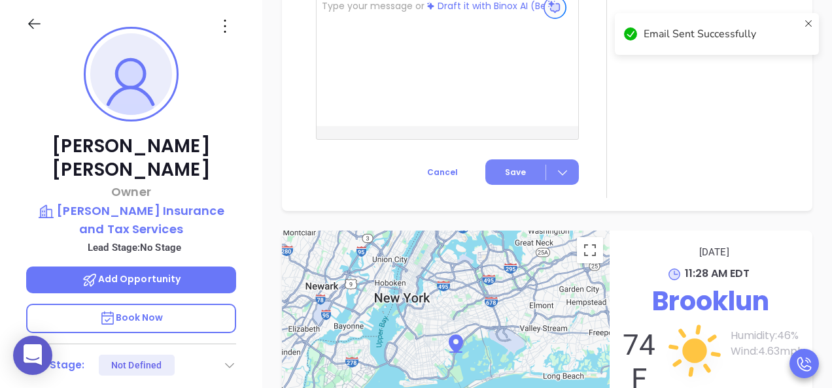
scroll to position [1419, 0]
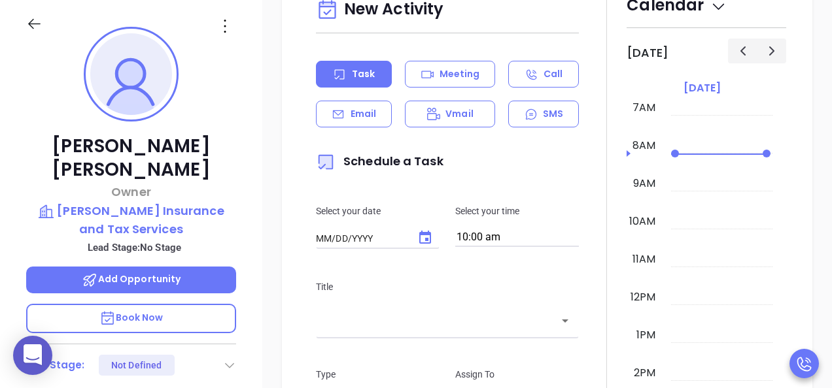
type input "[DATE]"
type input "[PERSON_NAME]"
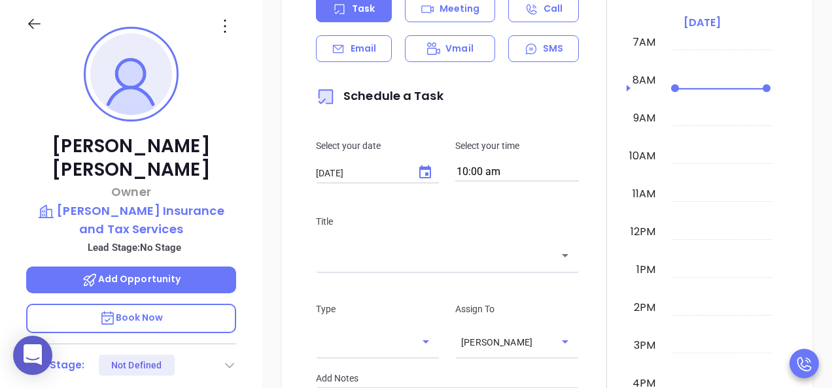
click at [520, 182] on div "Select your time 10:00 am" at bounding box center [516, 160] width 139 height 43
click at [501, 182] on input "10:00 am" at bounding box center [517, 172] width 124 height 18
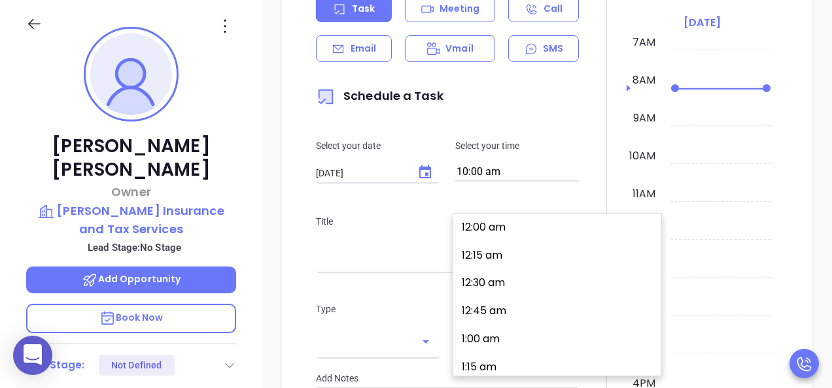
type input "10:30 am"
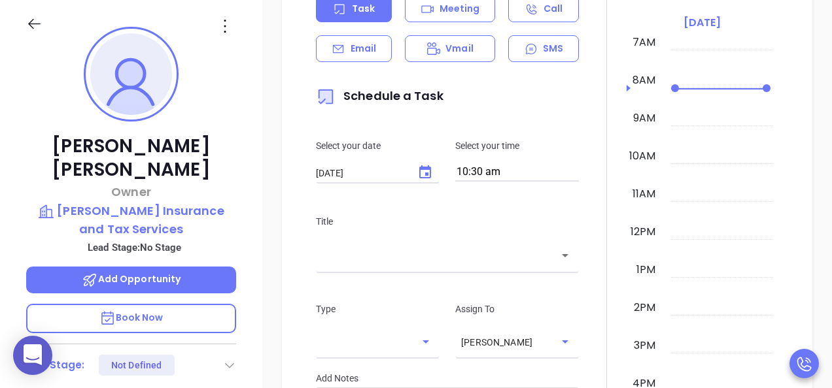
click at [565, 263] on icon "Open" at bounding box center [565, 256] width 16 height 16
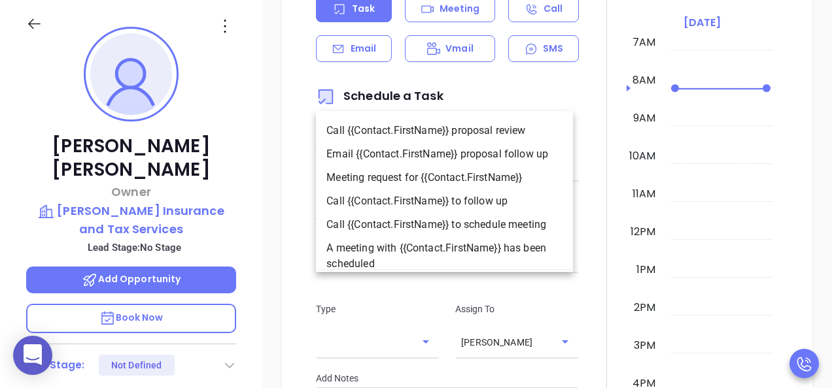
click at [478, 203] on li "Call {{Contact.FirstName}} to follow up" at bounding box center [444, 202] width 257 height 24
type input "Call [PERSON_NAME] to follow up"
type input "Call"
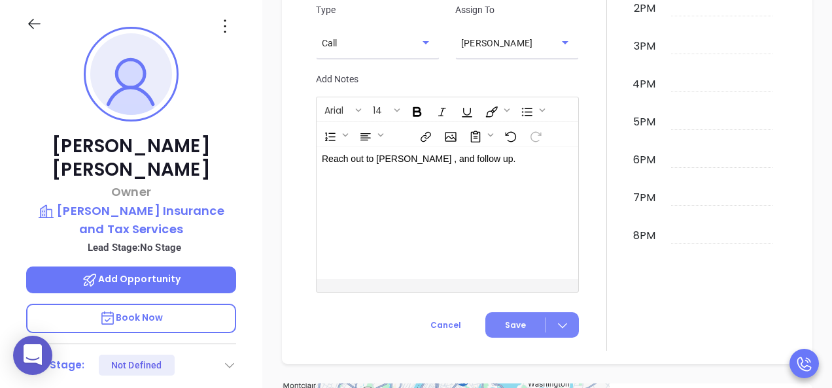
scroll to position [1202, 0]
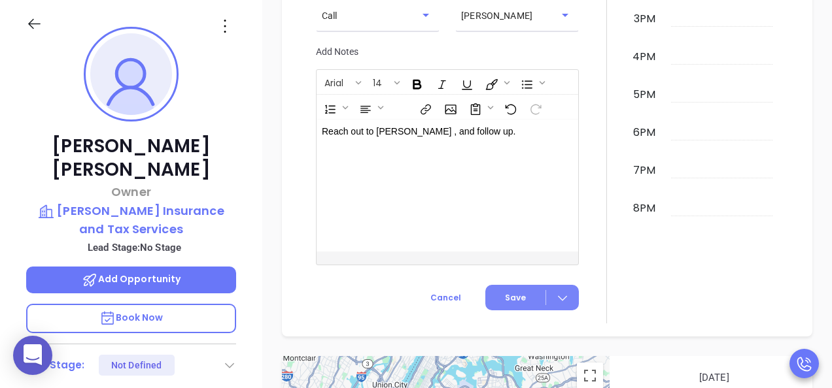
click at [567, 305] on div at bounding box center [562, 297] width 33 height 15
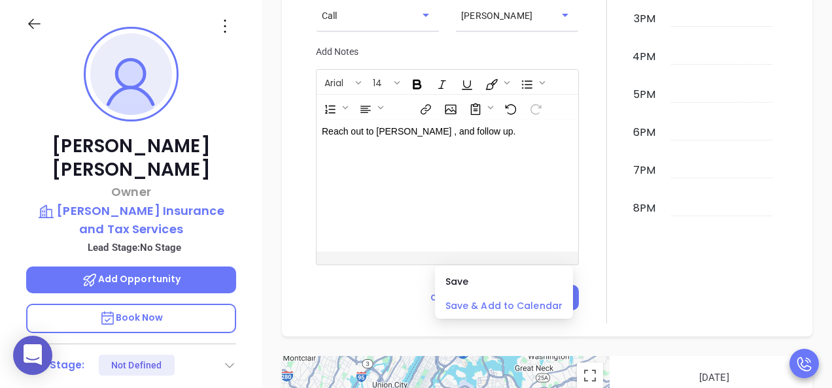
click at [521, 302] on span "Save & Add to Calendar" at bounding box center [503, 306] width 117 height 14
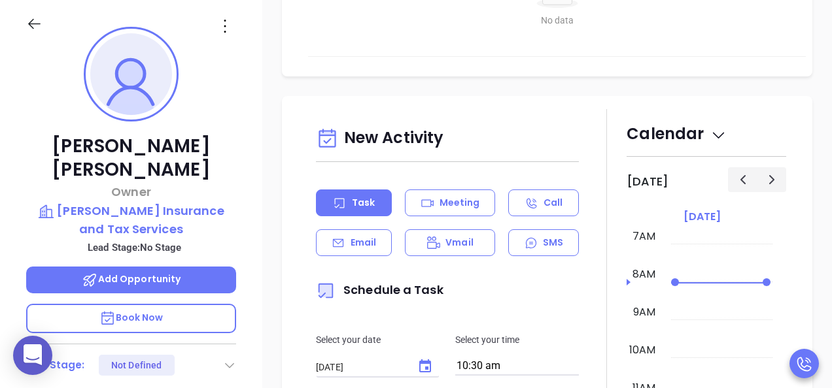
scroll to position [850, 0]
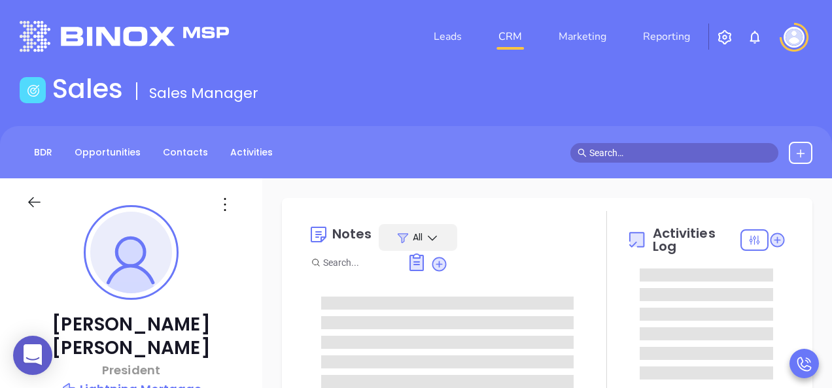
type input "[DATE]"
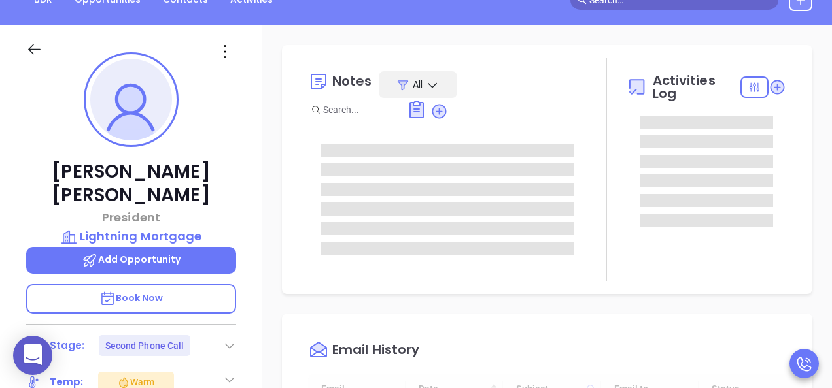
scroll to position [196, 0]
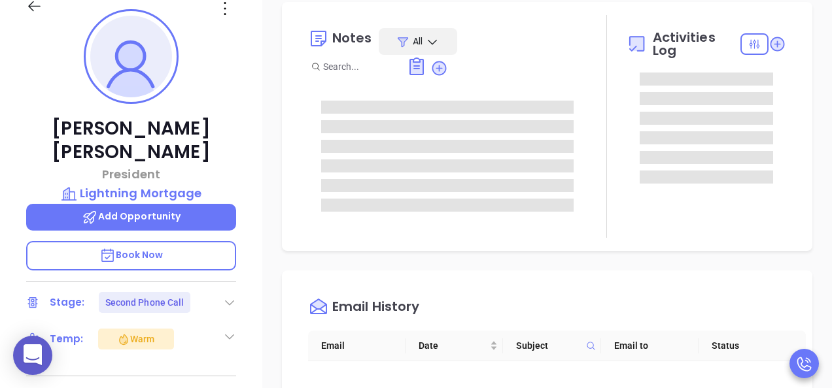
type input "[PERSON_NAME]"
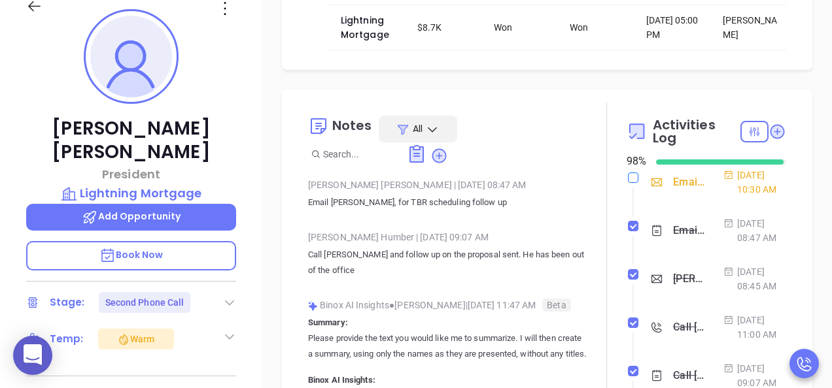
click at [628, 173] on input "checkbox" at bounding box center [633, 178] width 10 height 10
checkbox input "true"
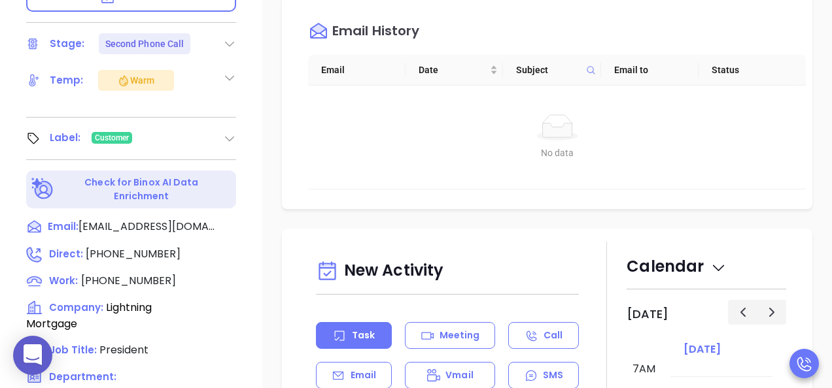
scroll to position [458, 0]
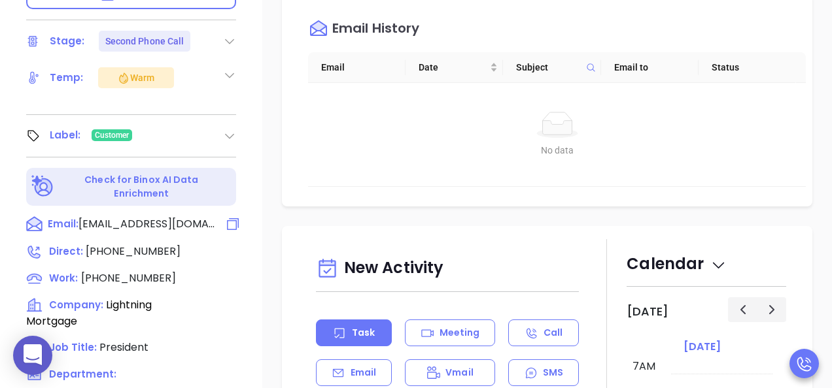
click at [137, 216] on span "[EMAIL_ADDRESS][DOMAIN_NAME]" at bounding box center [146, 224] width 137 height 16
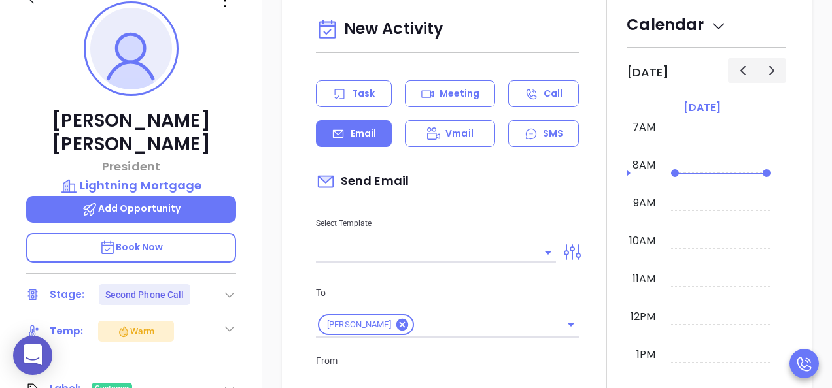
scroll to position [178, 0]
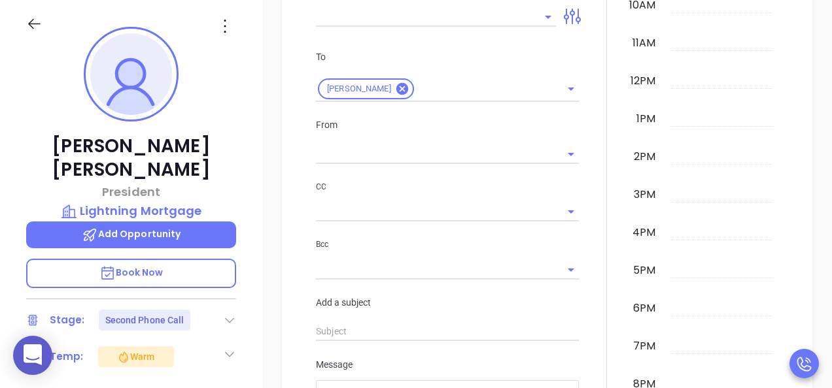
type input "[PERSON_NAME]"
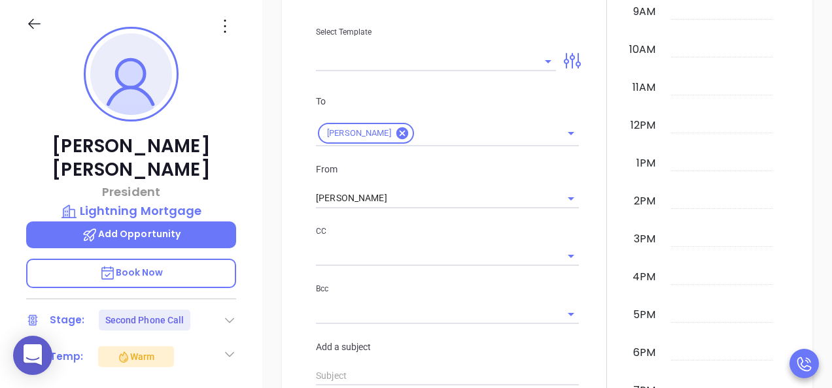
scroll to position [1081, 0]
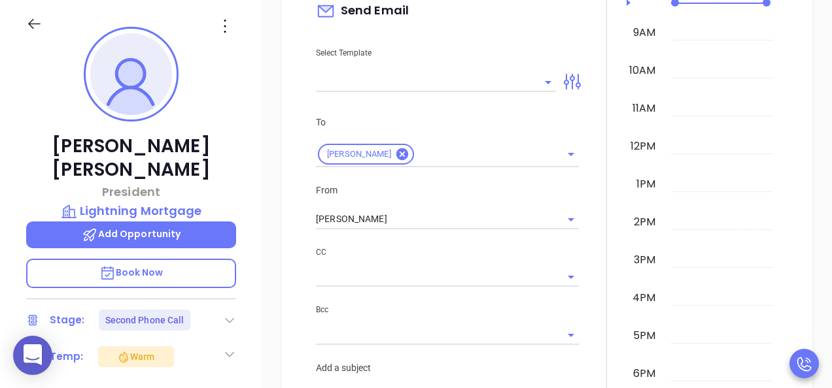
click at [367, 73] on input "text" at bounding box center [426, 82] width 220 height 19
click at [407, 98] on li "TBR Email" at bounding box center [433, 105] width 235 height 34
type input "TBR Email"
type input "Michael, got 10 mins?"
type input "TBR Email"
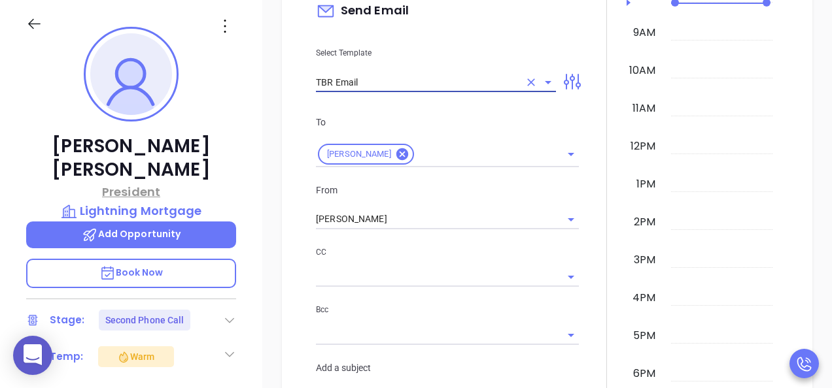
drag, startPoint x: 235, startPoint y: 183, endPoint x: 196, endPoint y: 173, distance: 40.6
click at [194, 178] on div "Michael Darcy President Lightning Mortgage Add Opportunity Book Now Stage: Seco…" at bounding box center [416, 243] width 832 height 486
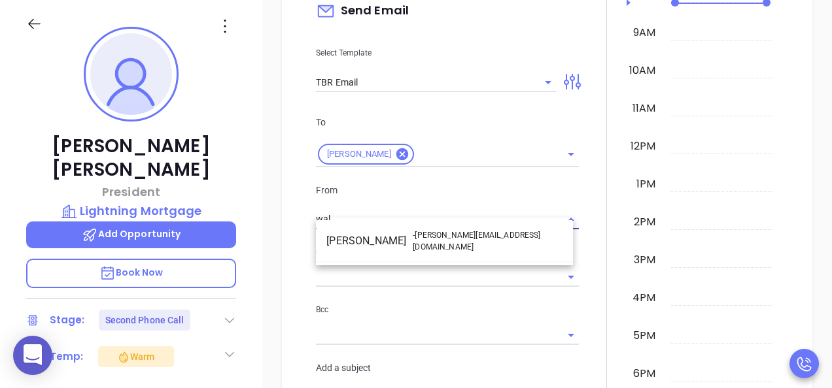
click at [468, 232] on span "- walter@motiva.net" at bounding box center [488, 241] width 150 height 24
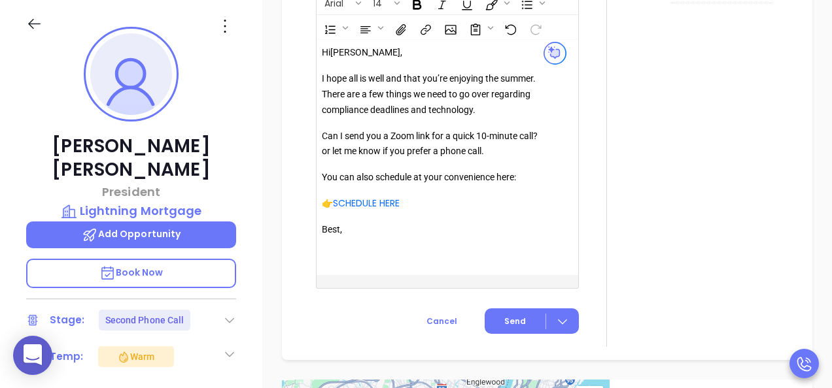
scroll to position [1539, 0]
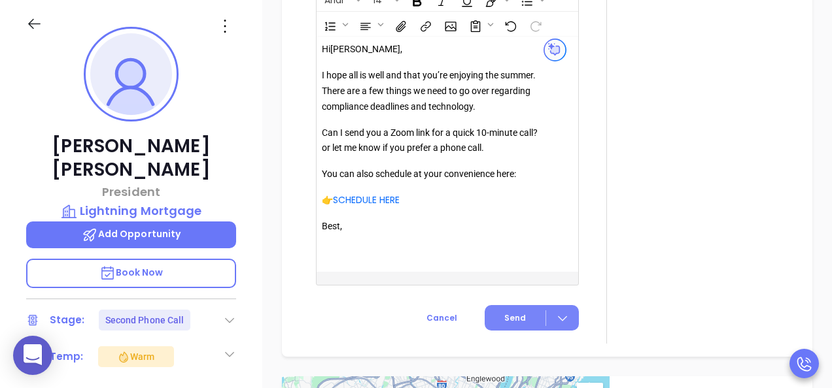
type input "[PERSON_NAME]"
click at [524, 305] on button "Send" at bounding box center [531, 317] width 94 height 25
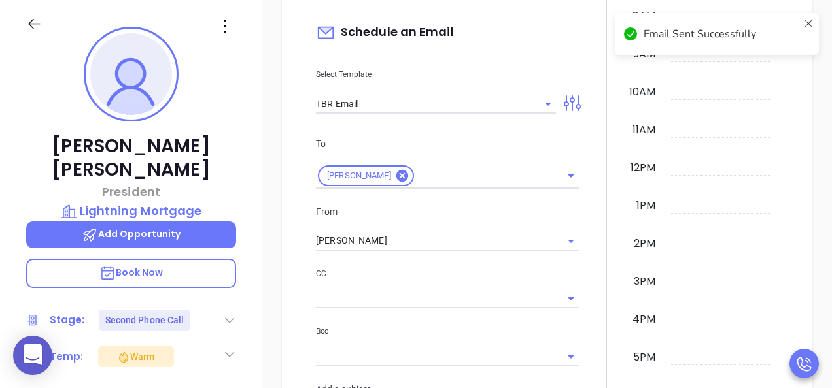
scroll to position [730, 0]
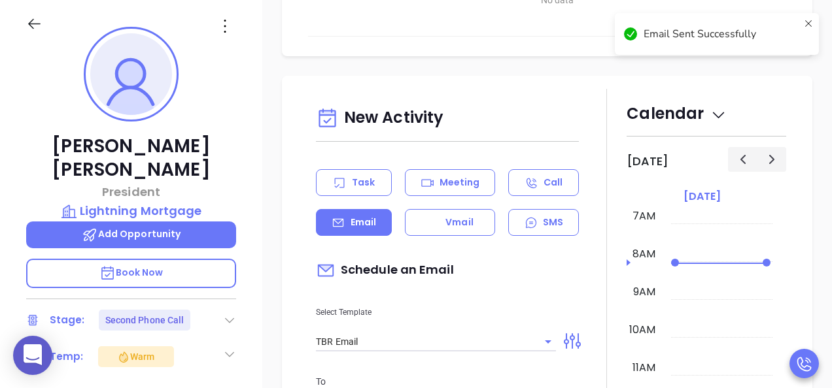
click at [361, 169] on div "Task" at bounding box center [354, 182] width 76 height 27
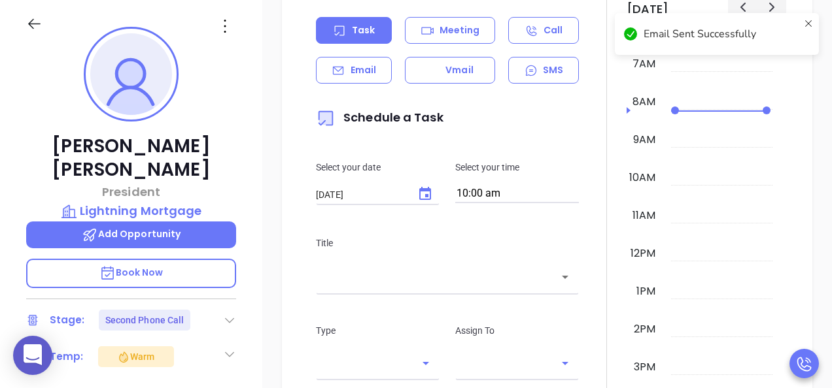
scroll to position [992, 0]
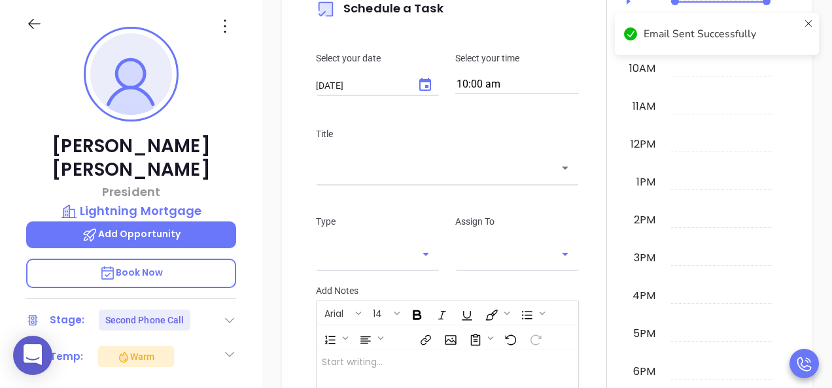
click at [492, 63] on div "Select your time 10:00 am" at bounding box center [516, 72] width 139 height 43
type input "[PERSON_NAME]"
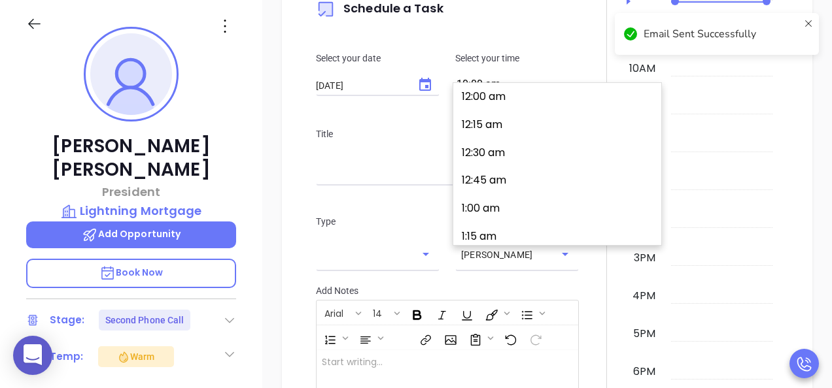
click at [507, 76] on input "10:00 am" at bounding box center [517, 85] width 124 height 18
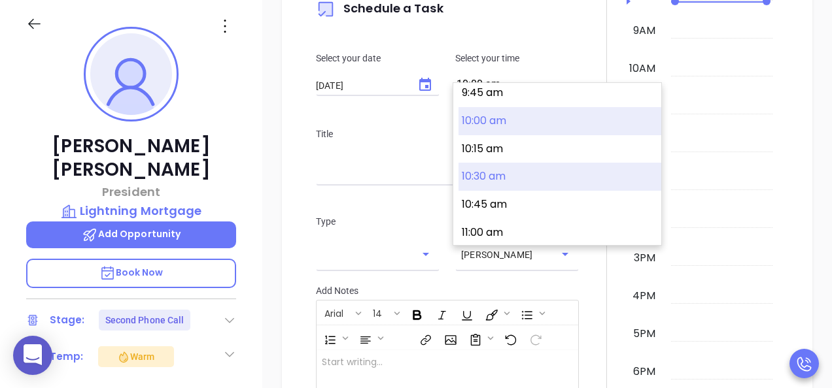
click at [499, 171] on button "10:30 am" at bounding box center [559, 177] width 203 height 28
type input "10:30 am"
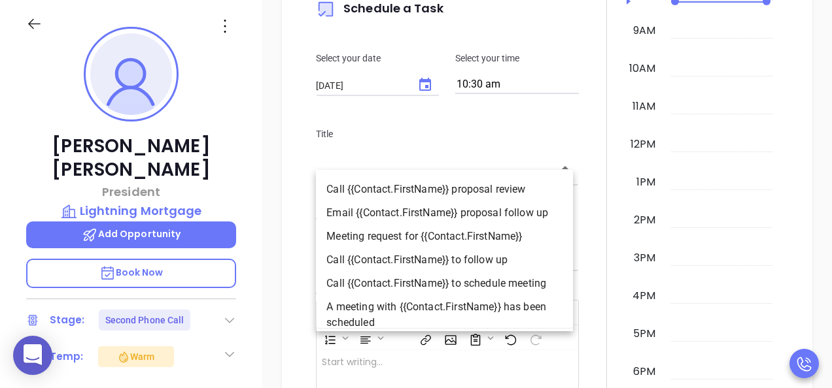
click at [483, 161] on input "text" at bounding box center [437, 168] width 231 height 15
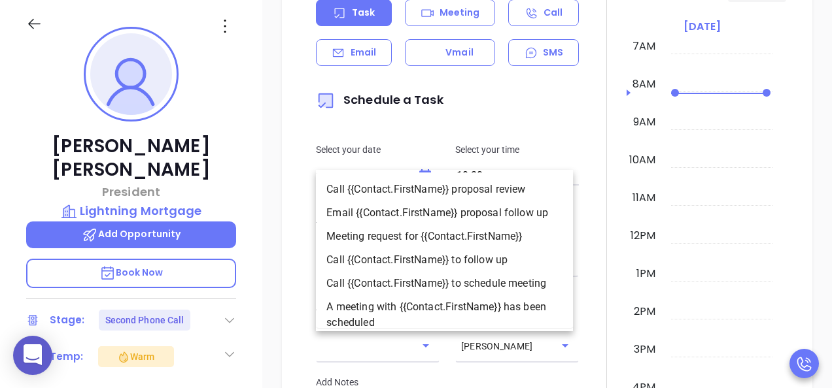
scroll to position [1083, 0]
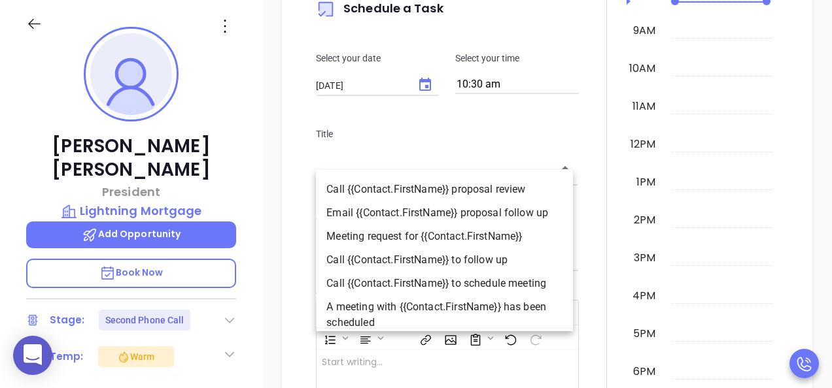
click at [469, 256] on li "Call {{Contact.FirstName}} to follow up" at bounding box center [444, 260] width 257 height 24
type input "Call Michael to follow up"
type input "Call"
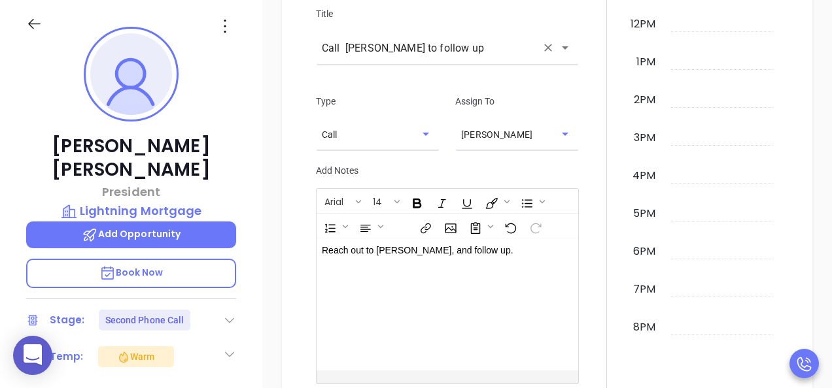
scroll to position [1280, 0]
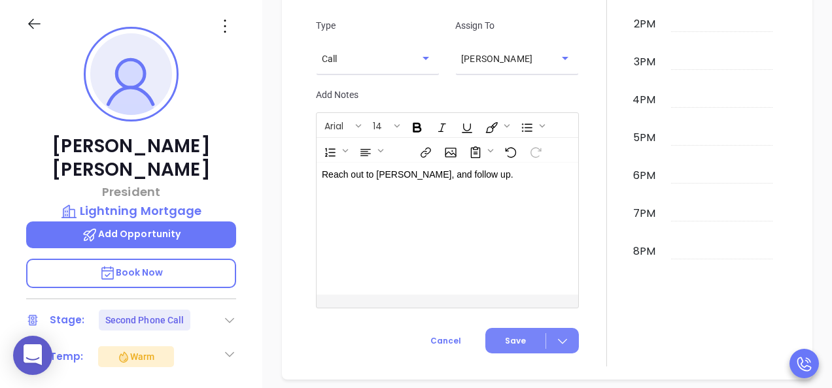
click at [562, 335] on icon at bounding box center [562, 341] width 13 height 13
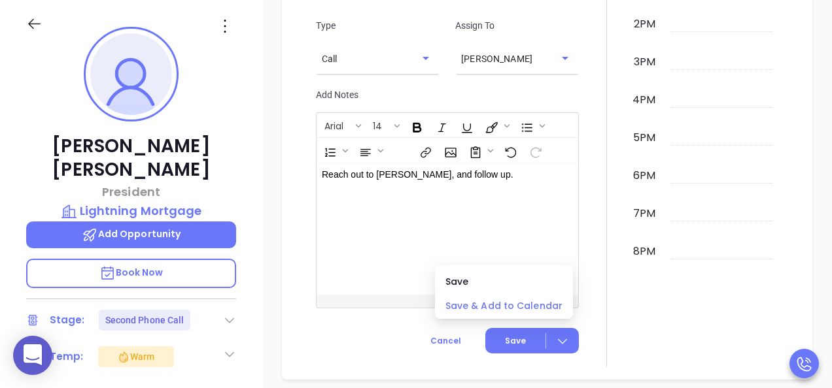
click at [504, 310] on span "Save & Add to Calendar" at bounding box center [503, 306] width 117 height 14
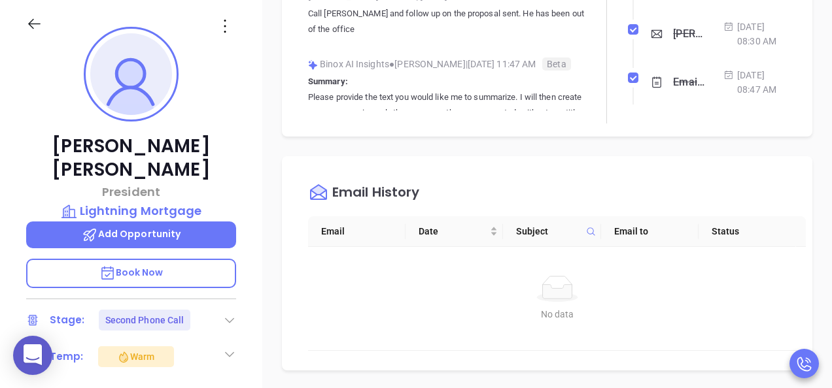
scroll to position [299, 0]
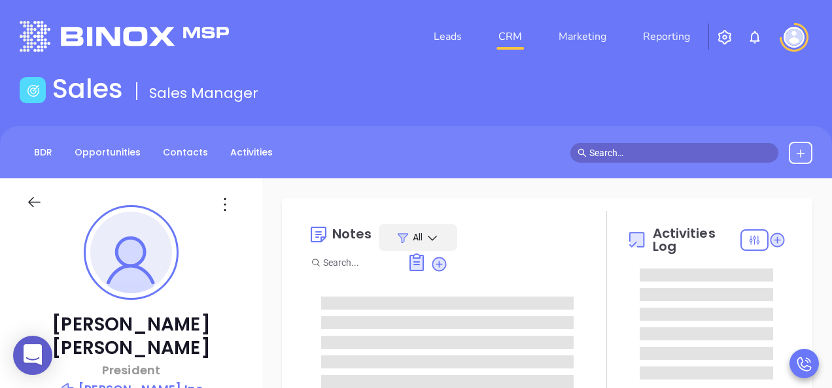
type input "[DATE]"
type input "[PERSON_NAME]"
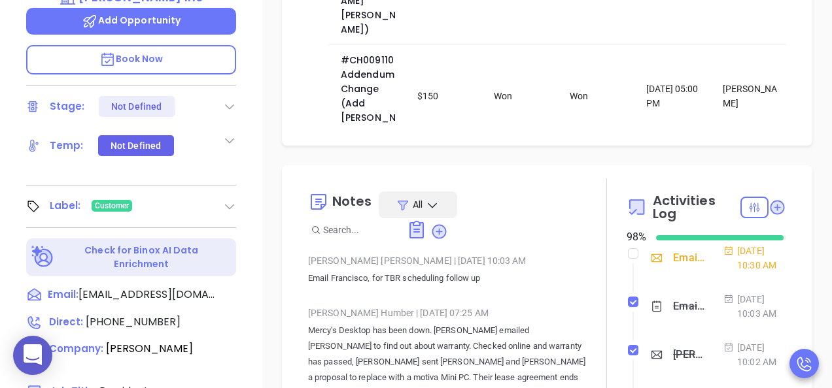
scroll to position [196, 0]
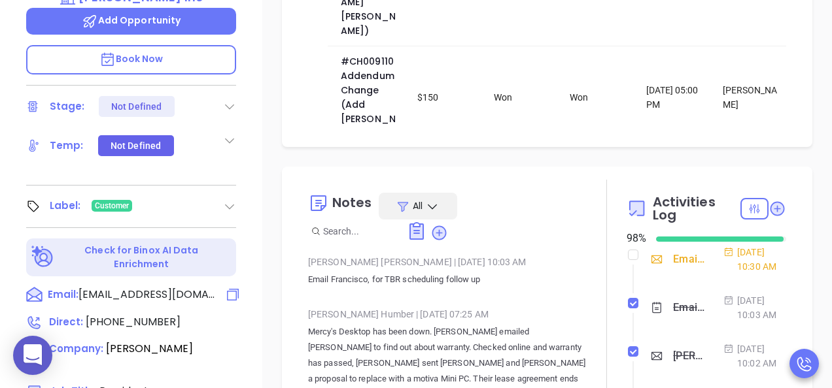
click at [127, 287] on span "[EMAIL_ADDRESS][DOMAIN_NAME]" at bounding box center [146, 295] width 137 height 16
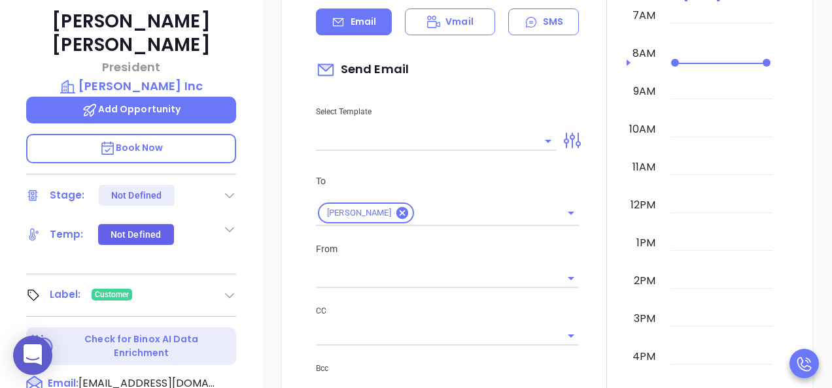
scroll to position [178, 0]
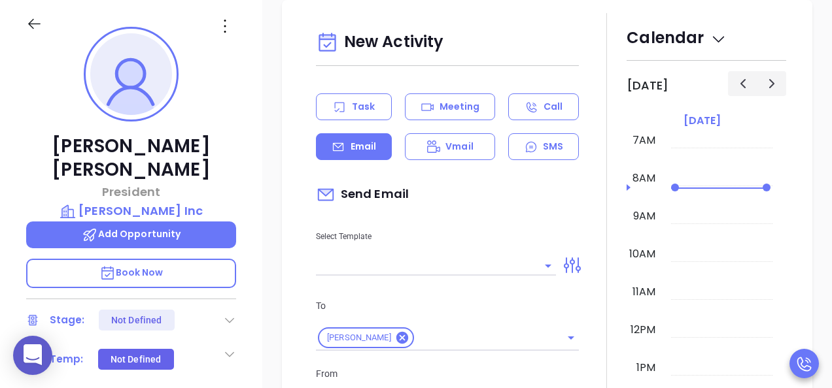
type input "[PERSON_NAME]"
click at [424, 252] on div "Select Template" at bounding box center [436, 243] width 256 height 66
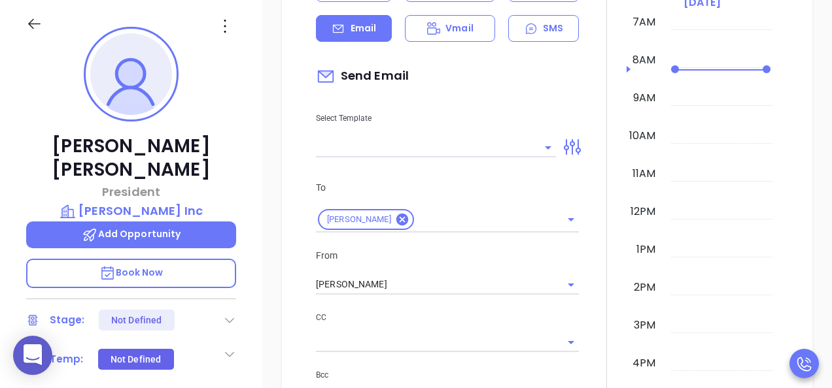
scroll to position [1367, 0]
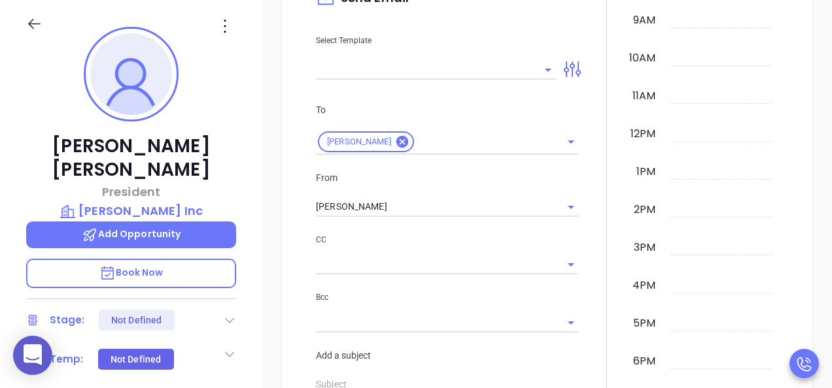
click at [518, 75] on input "text" at bounding box center [426, 69] width 220 height 19
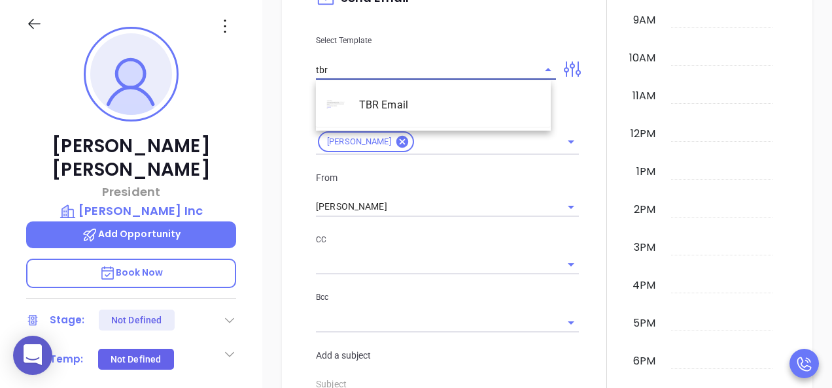
click at [384, 105] on li "TBR Email" at bounding box center [433, 105] width 235 height 34
type input "TBR Email"
type input "[PERSON_NAME], got 10 mins?"
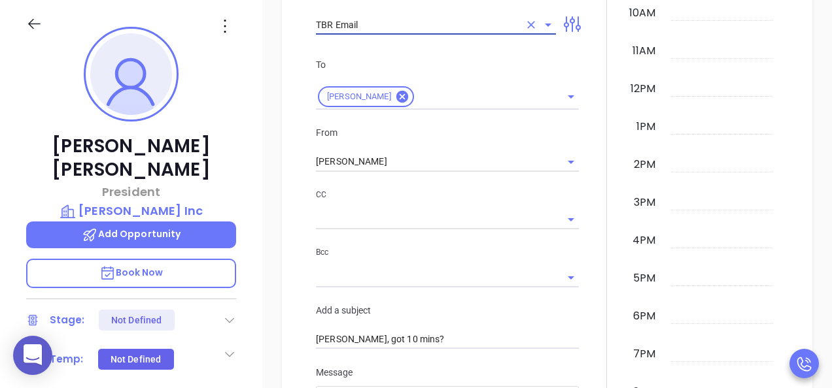
scroll to position [1433, 0]
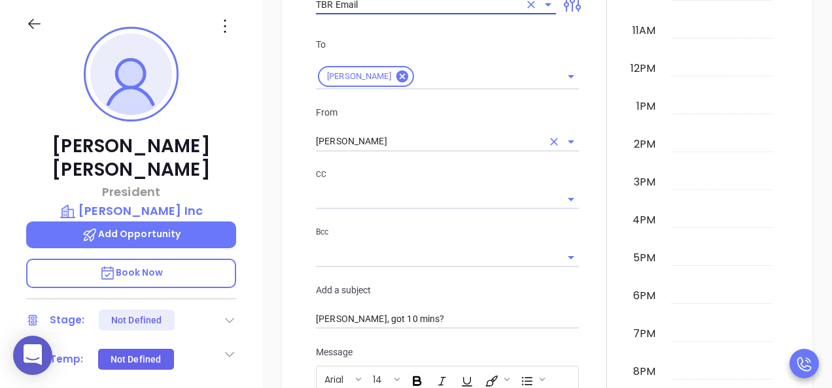
type input "TBR Email"
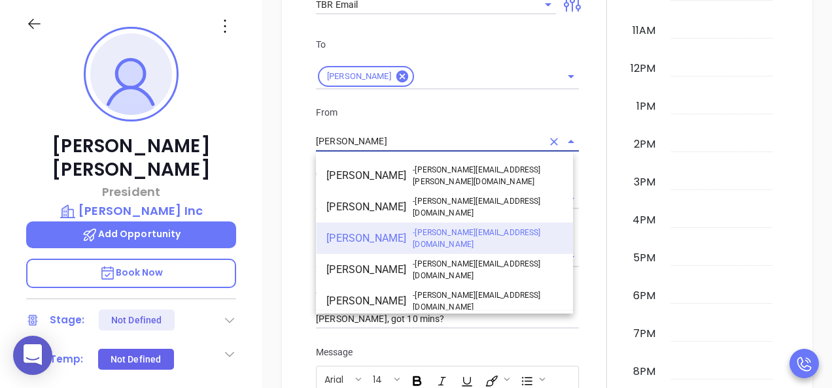
drag, startPoint x: 388, startPoint y: 148, endPoint x: 267, endPoint y: 113, distance: 125.8
click at [267, 113] on div "New Activity Task Meeting Call Email Vmail SMS Send Email Select Template TBR E…" at bounding box center [546, 237] width 569 height 998
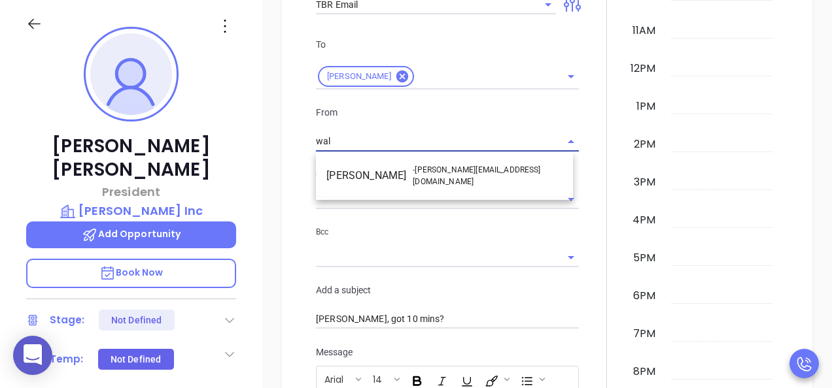
click at [405, 175] on li "Walter Contreras - [EMAIL_ADDRESS][DOMAIN_NAME]" at bounding box center [444, 175] width 257 height 31
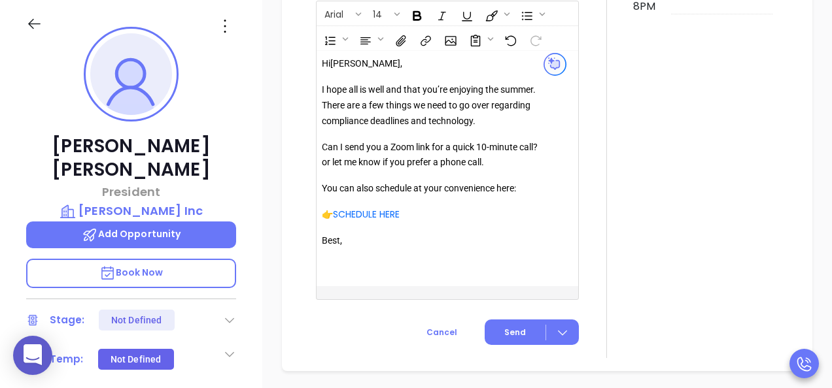
scroll to position [1890, 0]
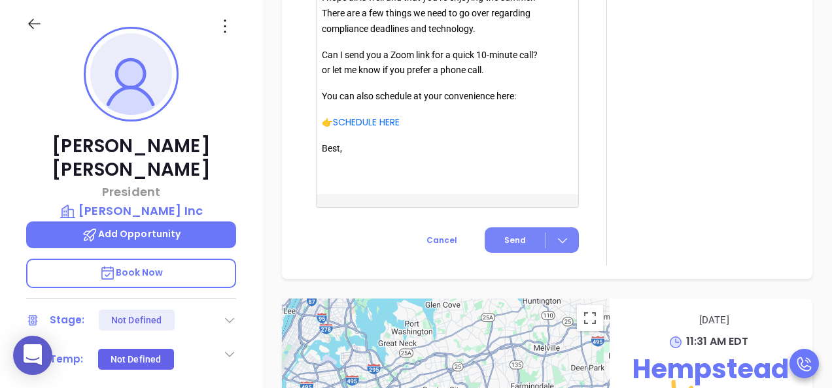
type input "[PERSON_NAME]"
click at [494, 245] on button "Send" at bounding box center [531, 240] width 94 height 25
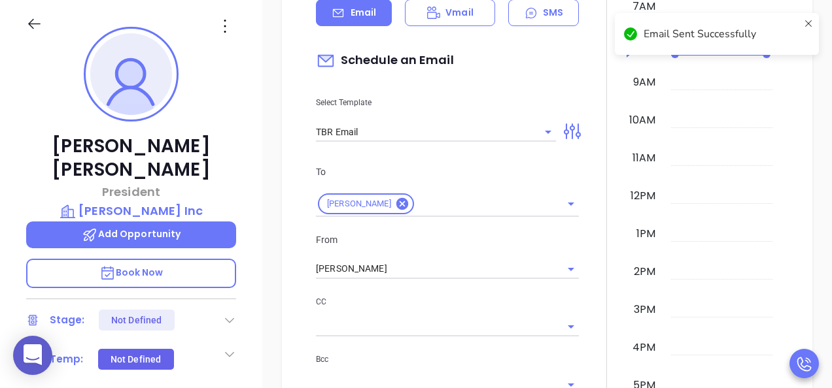
scroll to position [1081, 0]
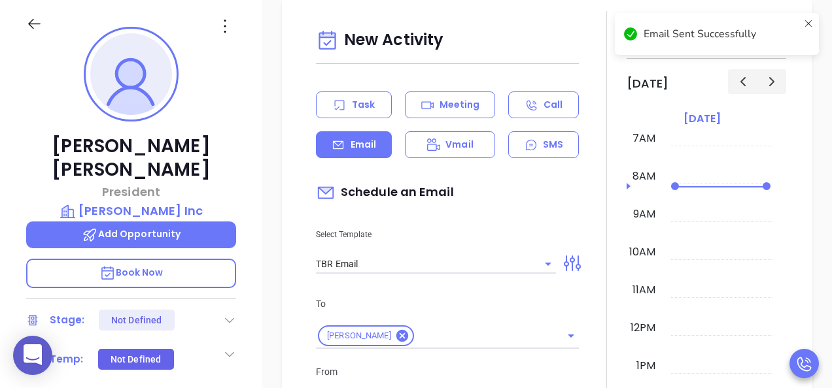
click at [319, 106] on div "Task" at bounding box center [354, 105] width 76 height 27
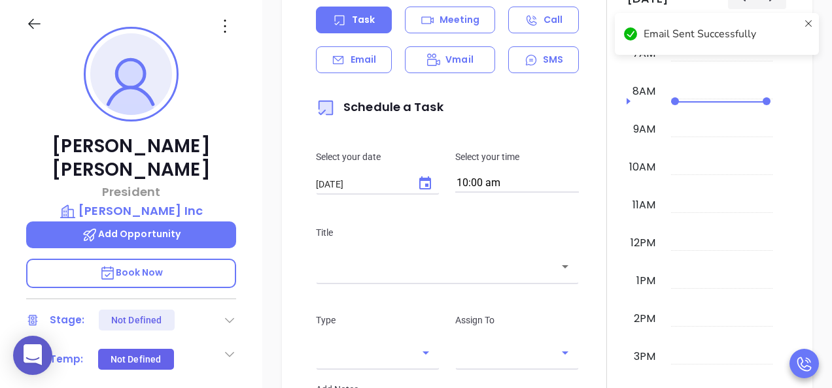
scroll to position [1212, 0]
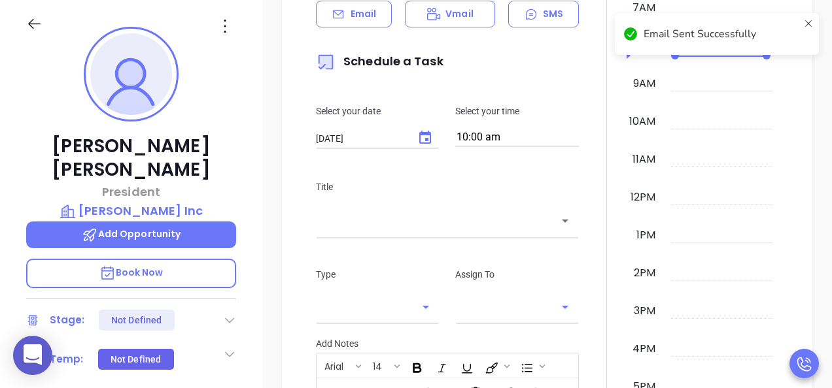
type input "[PERSON_NAME]"
click at [494, 133] on input "10:00 am" at bounding box center [517, 138] width 124 height 18
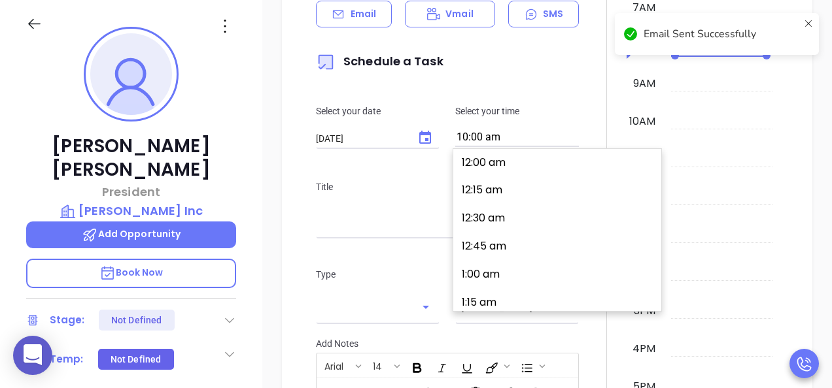
scroll to position [1096, 0]
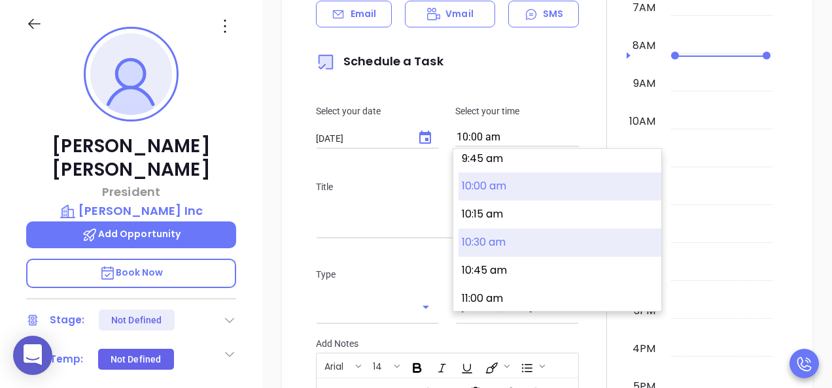
click at [502, 231] on button "10:30 am" at bounding box center [559, 243] width 203 height 28
type input "10:30 am"
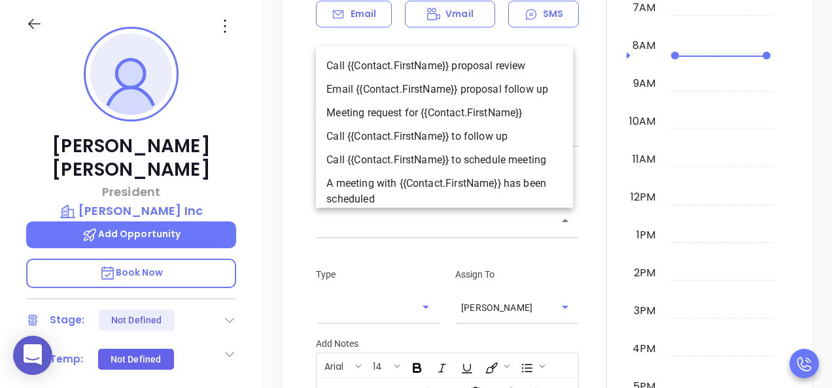
click at [457, 217] on input "text" at bounding box center [437, 221] width 231 height 15
click at [462, 127] on li "Call {{Contact.FirstName}} to follow up" at bounding box center [444, 137] width 257 height 24
type input "Call [PERSON_NAME] to follow up"
type input "Call"
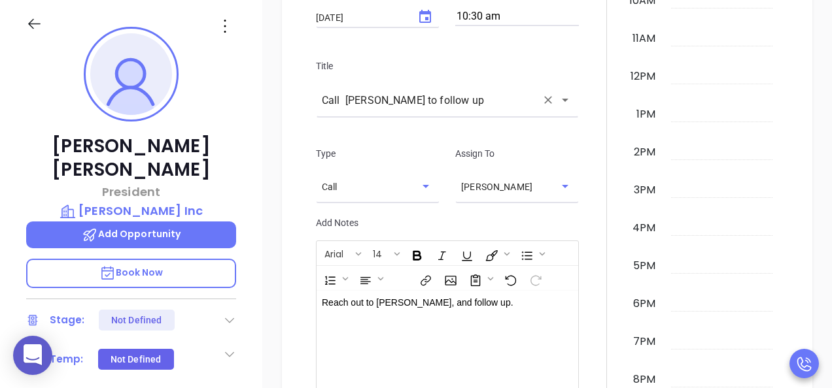
scroll to position [1631, 0]
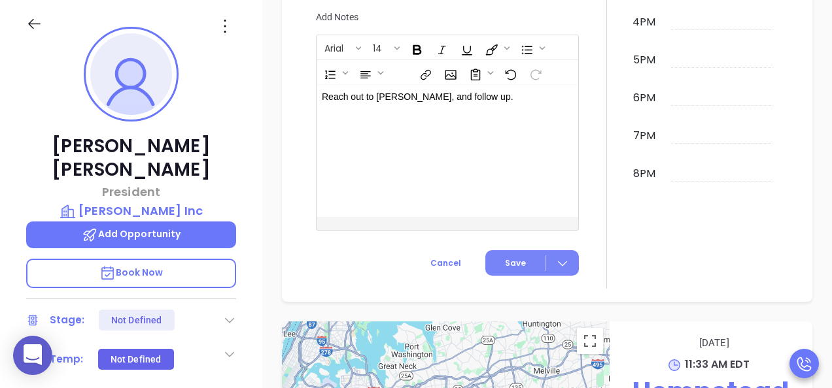
click at [566, 268] on div at bounding box center [562, 263] width 33 height 15
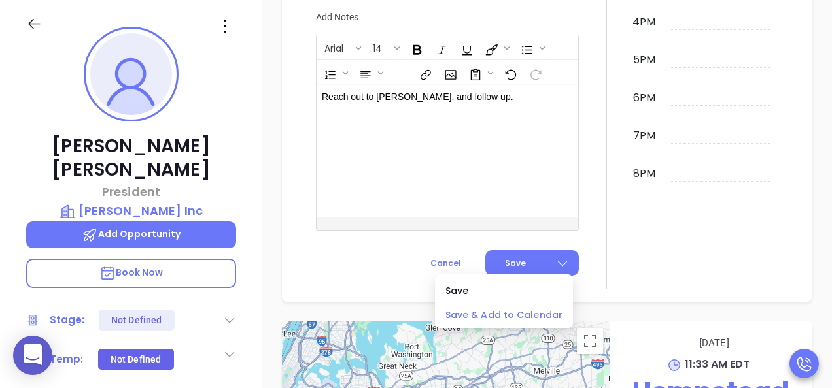
click at [524, 310] on span "Save & Add to Calendar" at bounding box center [503, 315] width 117 height 14
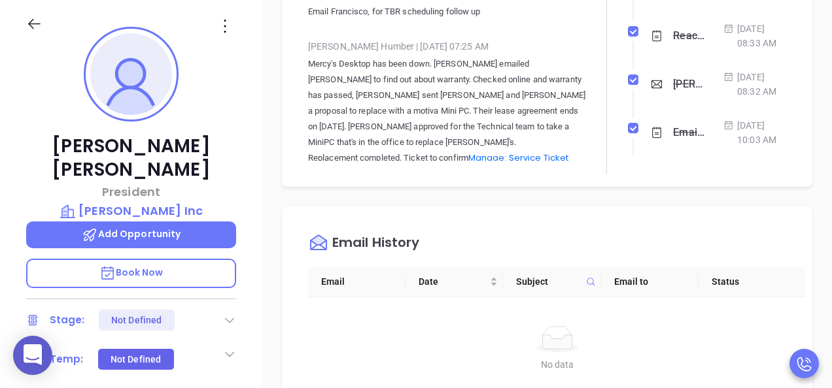
scroll to position [519, 0]
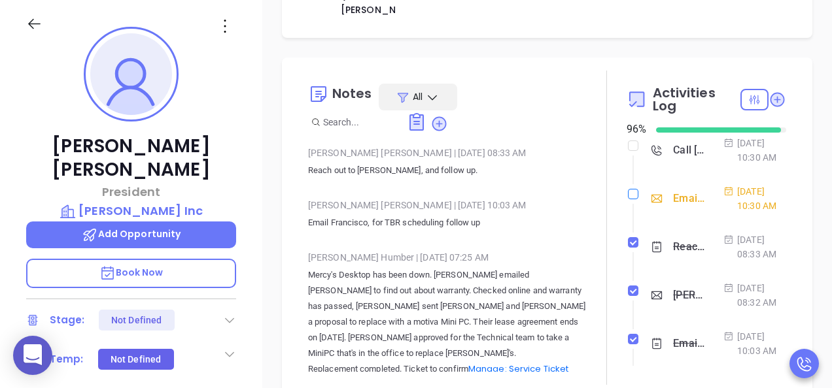
click at [628, 199] on input "checkbox" at bounding box center [633, 194] width 10 height 10
checkbox input "true"
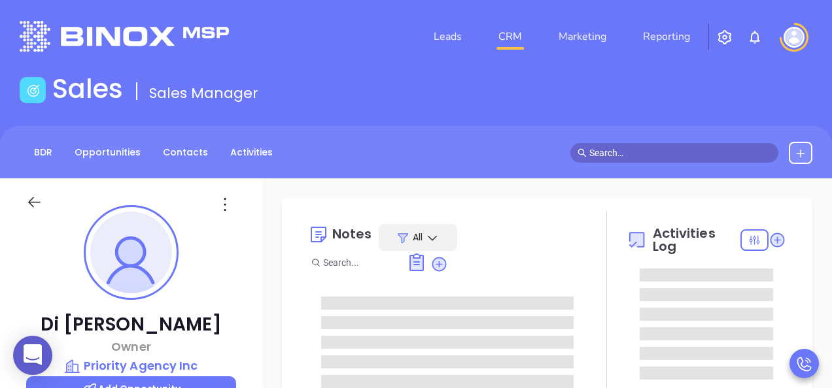
type input "[DATE]"
type input "[PERSON_NAME]"
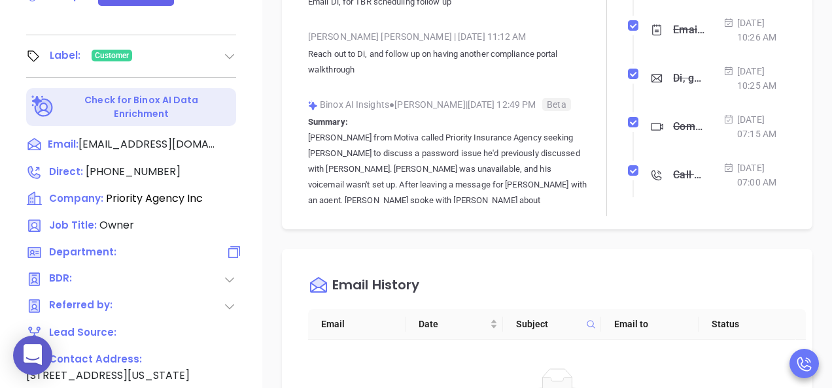
scroll to position [523, 0]
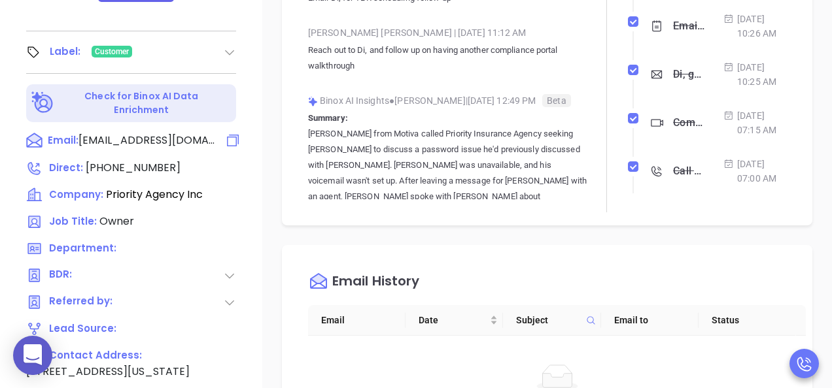
click at [76, 133] on span "Email:" at bounding box center [63, 141] width 31 height 17
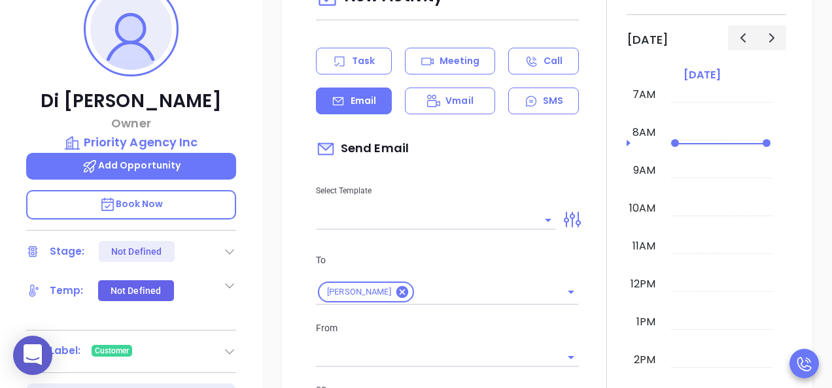
scroll to position [178, 0]
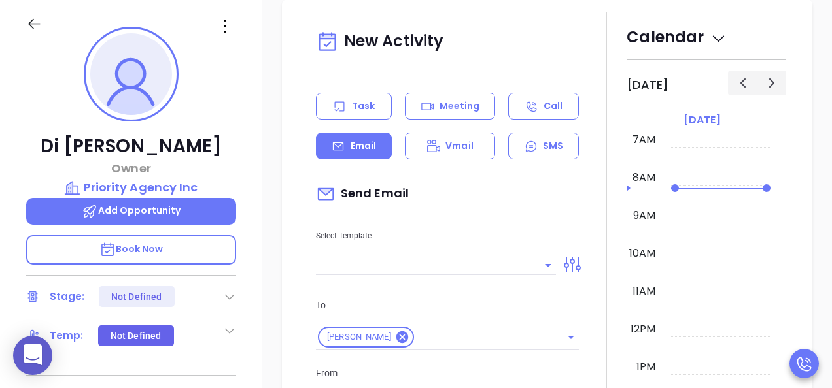
type input "[PERSON_NAME]"
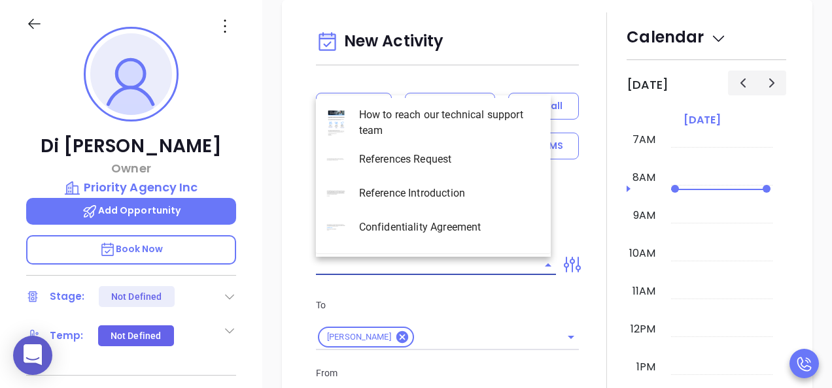
click at [427, 259] on input "text" at bounding box center [426, 265] width 220 height 19
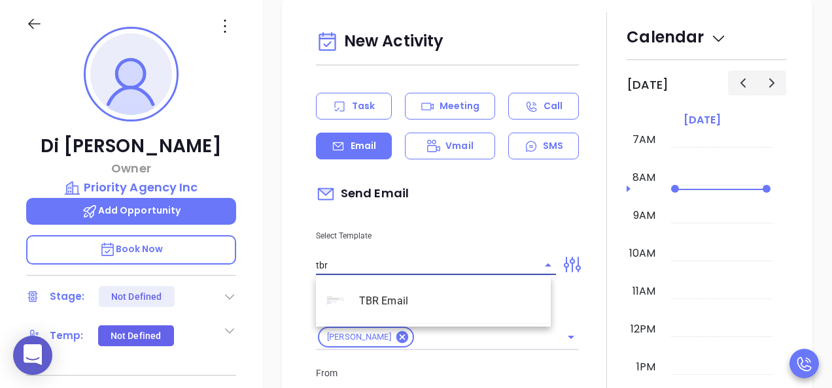
click at [400, 303] on li "TBR Email" at bounding box center [433, 301] width 235 height 34
type input "TBR Email"
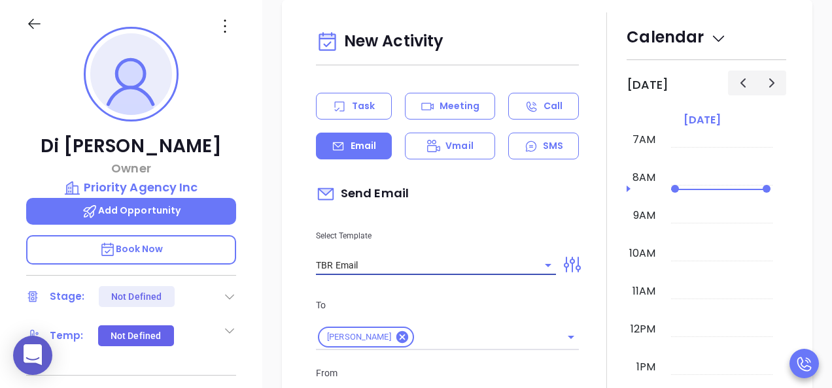
type input "Di, got 10 mins?"
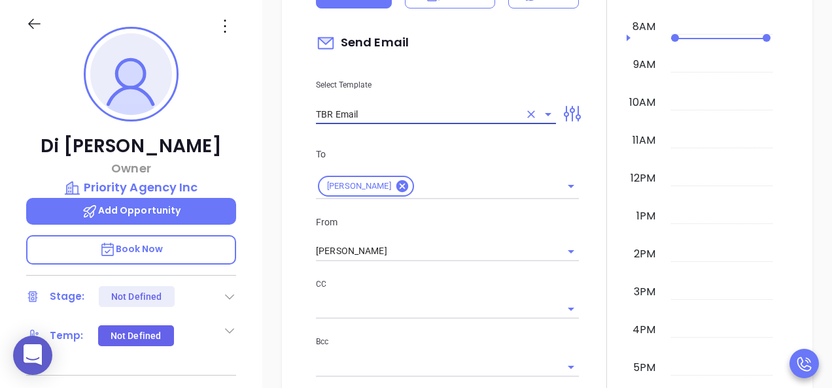
scroll to position [1021, 0]
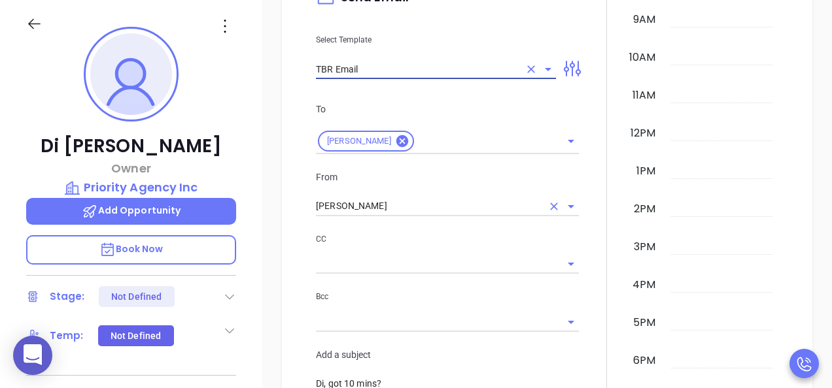
type input "TBR Email"
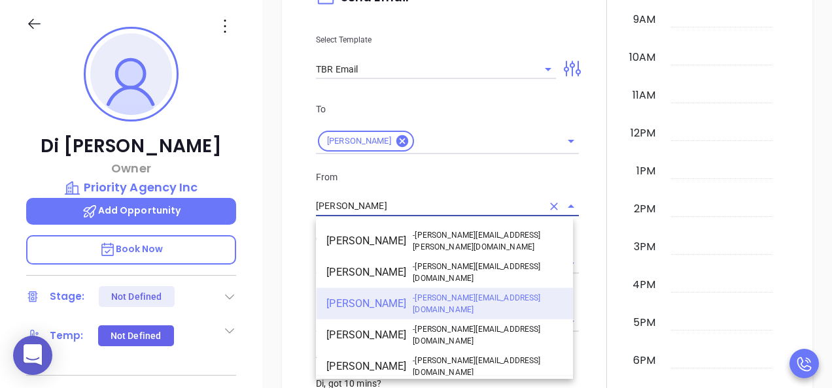
drag, startPoint x: 362, startPoint y: 207, endPoint x: 264, endPoint y: 190, distance: 99.0
click at [256, 190] on div "Di Cao Owner Priority Agency Inc Add Opportunity Book Now Stage: Not Defined Te…" at bounding box center [416, 243] width 832 height 486
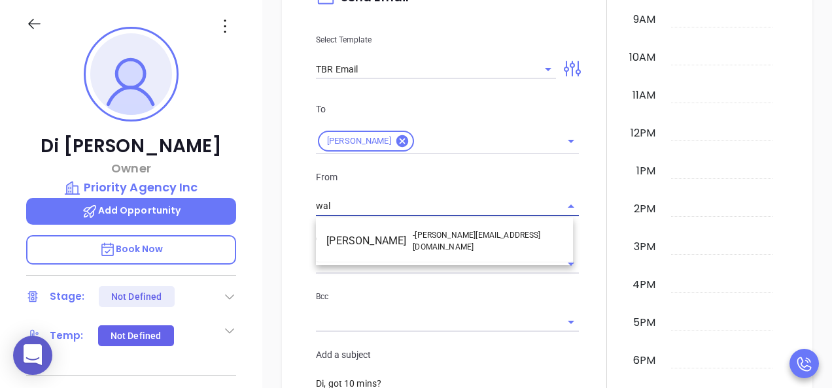
click at [381, 233] on li "Walter Contreras - walter@motiva.net" at bounding box center [444, 241] width 257 height 31
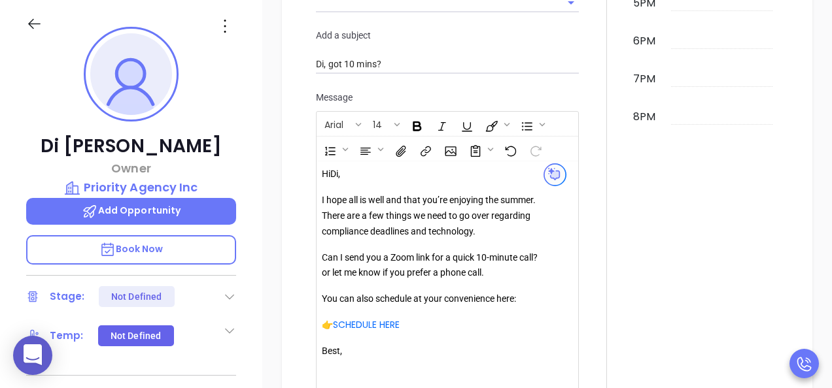
scroll to position [1413, 0]
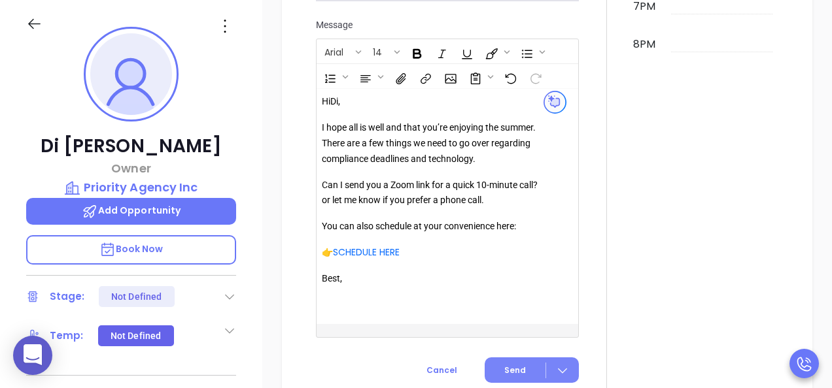
type input "[PERSON_NAME]"
click at [505, 364] on button "Send" at bounding box center [531, 370] width 94 height 25
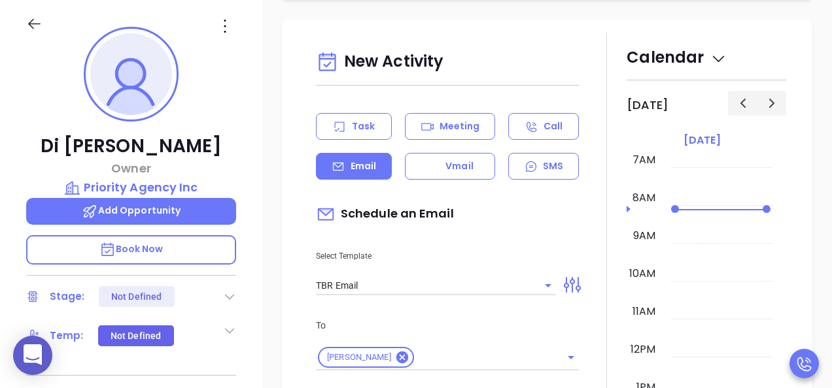
scroll to position [694, 0]
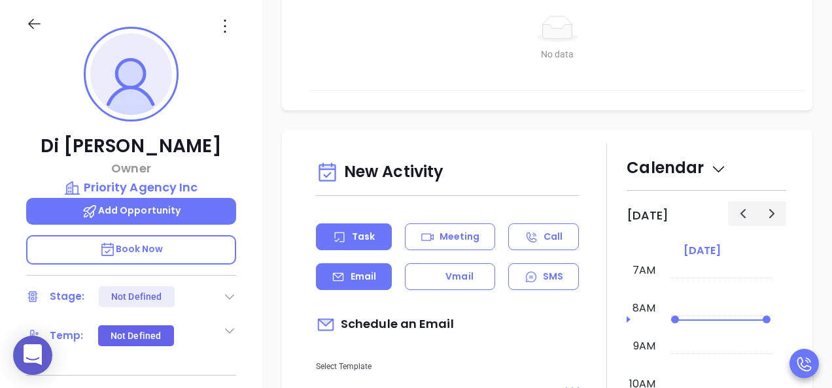
click at [373, 235] on p "Task" at bounding box center [363, 237] width 23 height 14
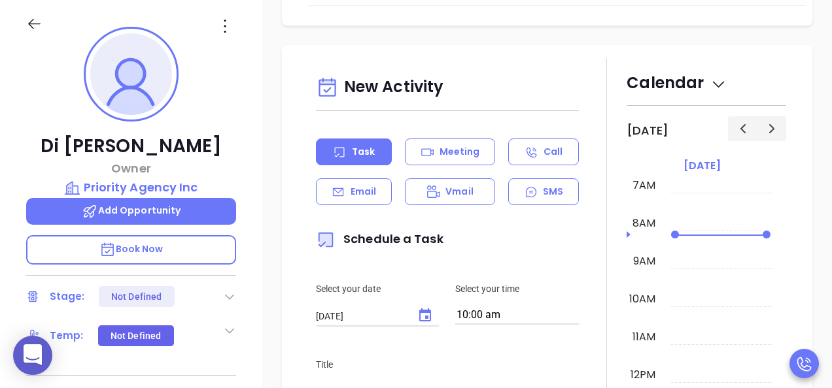
scroll to position [955, 0]
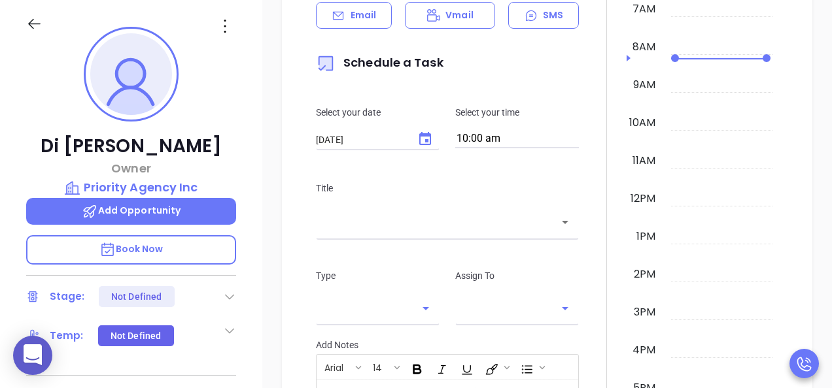
type input "[PERSON_NAME]"
click at [513, 143] on input "10:00 am" at bounding box center [517, 139] width 124 height 18
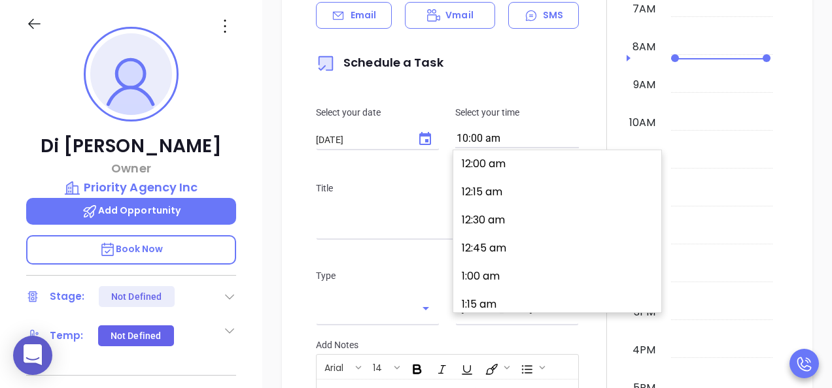
scroll to position [1096, 0]
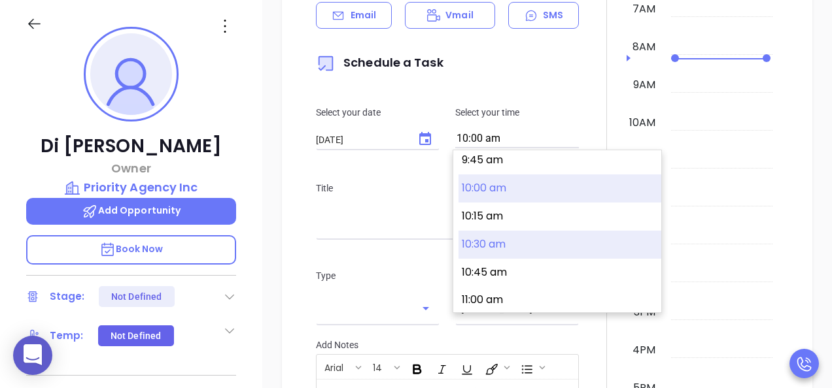
click at [512, 239] on button "10:30 am" at bounding box center [559, 245] width 203 height 28
type input "10:30 am"
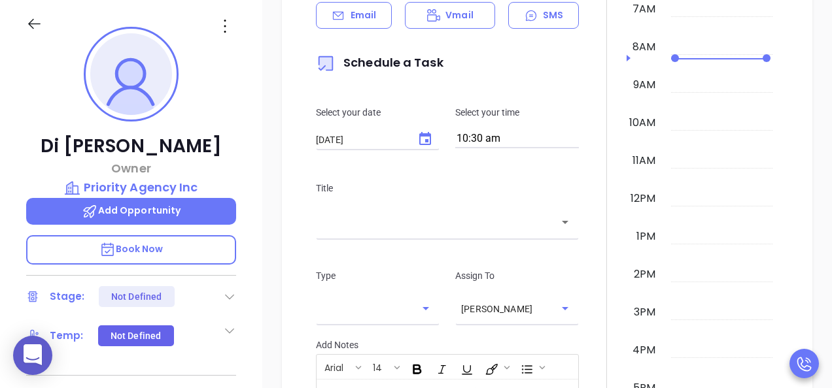
click at [439, 233] on div "​" at bounding box center [447, 222] width 263 height 28
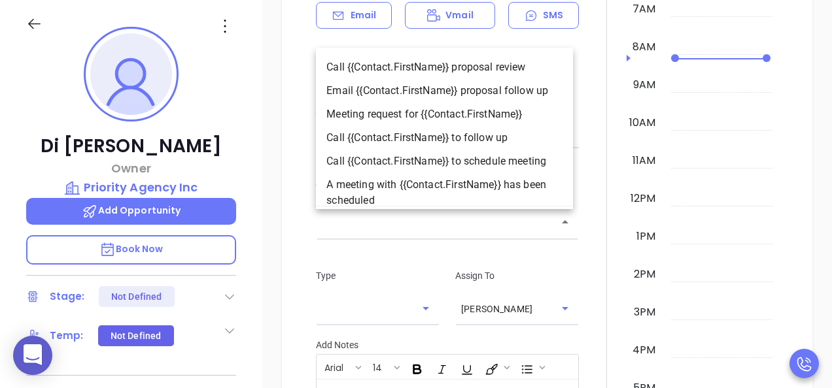
click at [451, 134] on li "Call {{Contact.FirstName}} to follow up" at bounding box center [444, 138] width 257 height 24
type input "Call Di to follow up"
type input "Call"
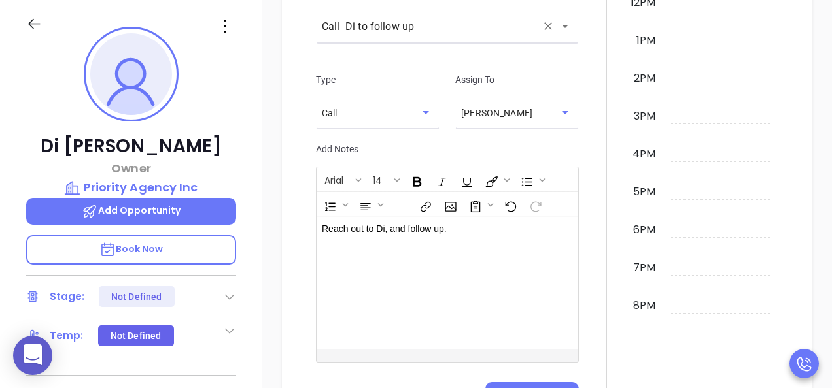
scroll to position [1282, 0]
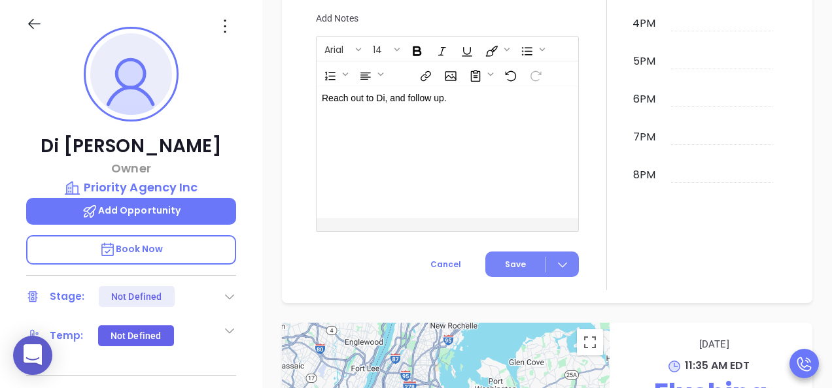
click at [556, 277] on button "Save" at bounding box center [531, 264] width 93 height 25
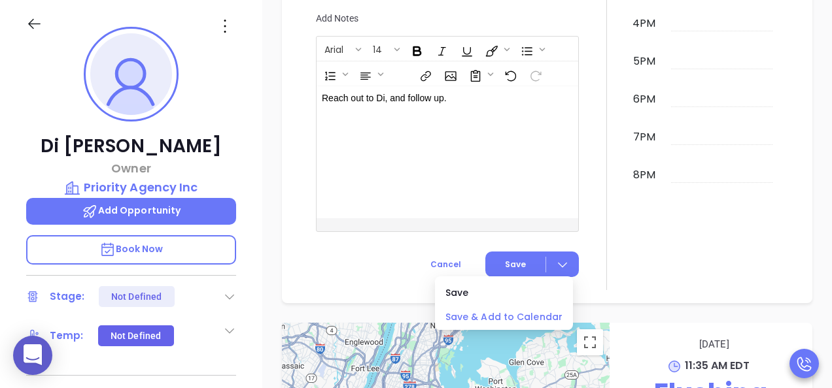
click at [542, 320] on span "Save & Add to Calendar" at bounding box center [503, 317] width 117 height 14
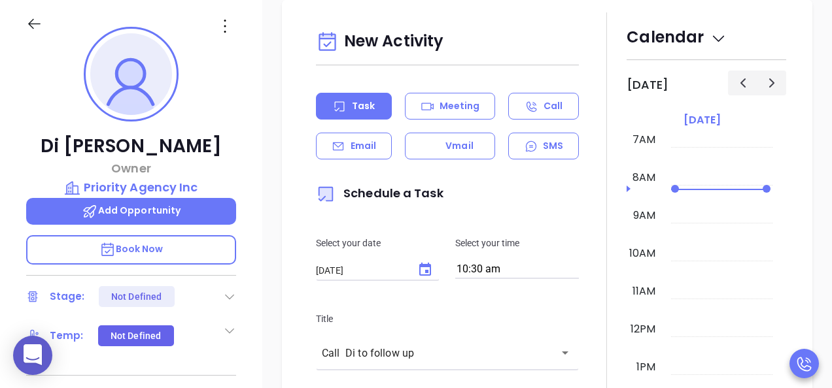
scroll to position [916, 0]
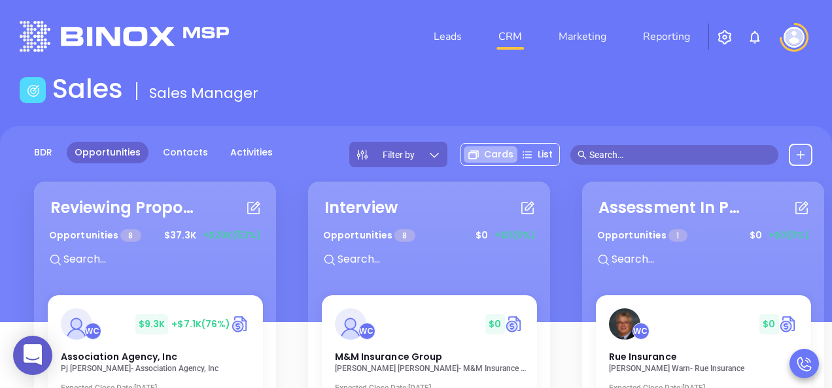
click at [646, 153] on input "text" at bounding box center [680, 155] width 182 height 14
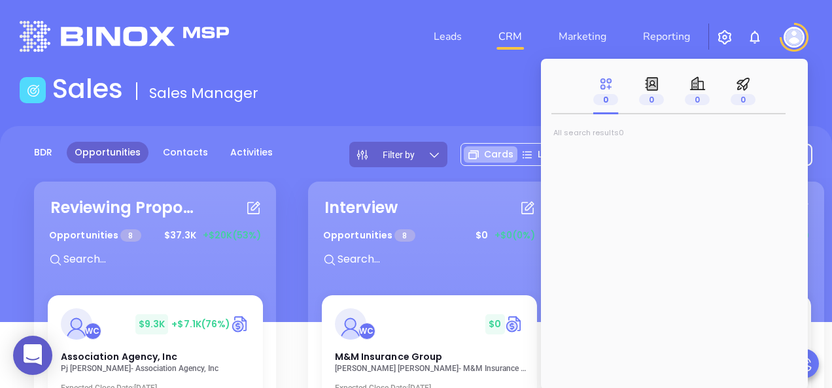
paste input "[PERSON_NAME]"
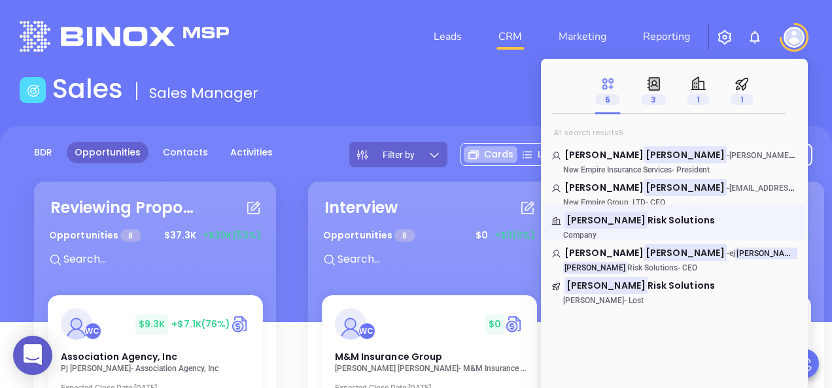
type input "[PERSON_NAME]"
click at [684, 221] on link "[PERSON_NAME] Risk Solutions Company" at bounding box center [674, 227] width 246 height 26
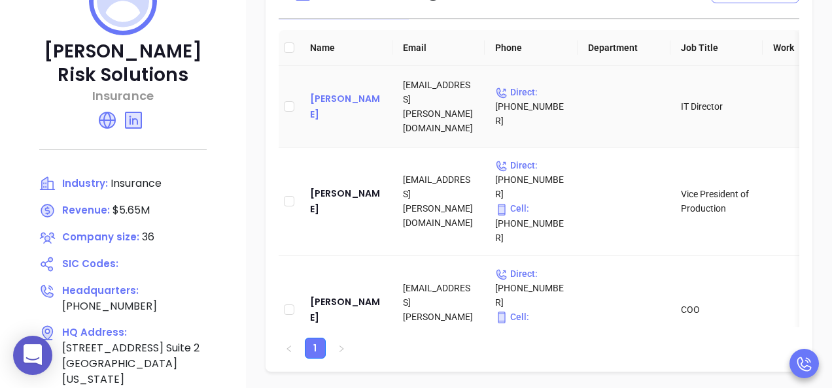
click at [335, 106] on div "[PERSON_NAME]" at bounding box center [346, 106] width 72 height 31
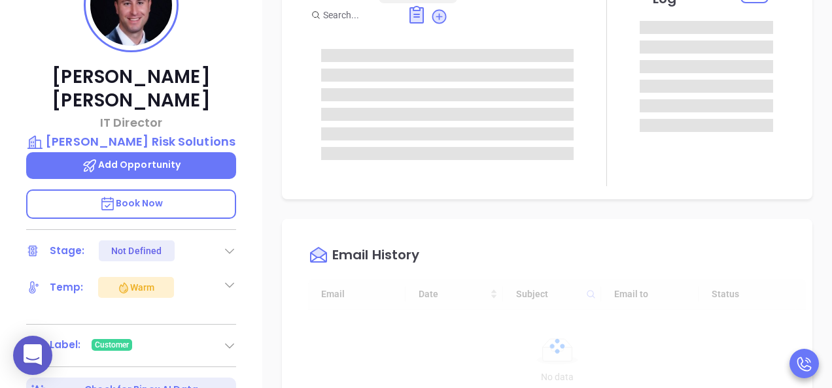
type input "[DATE]"
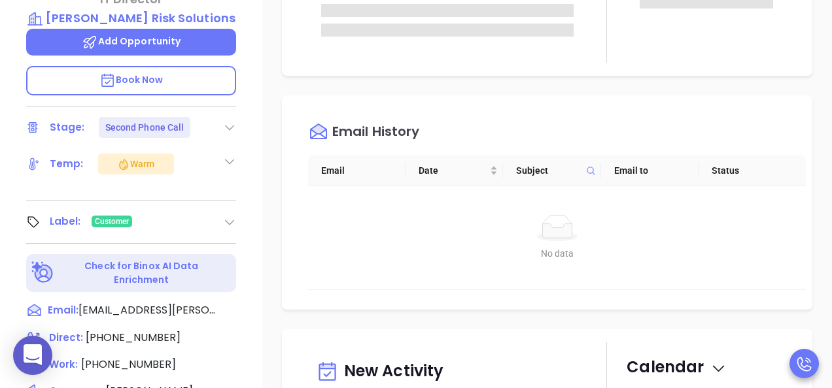
scroll to position [379, 0]
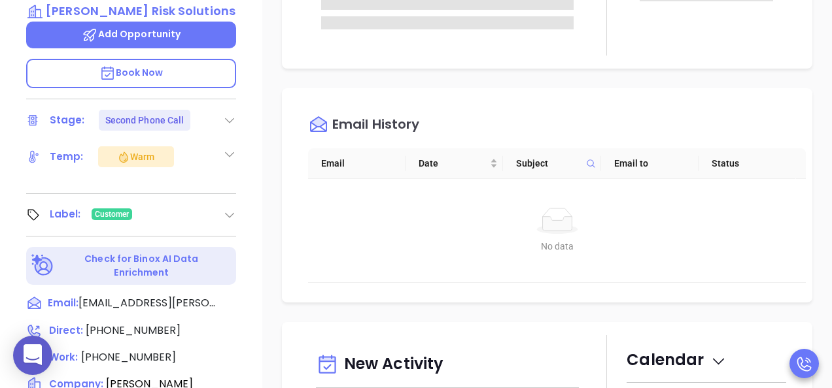
type input "[PERSON_NAME]"
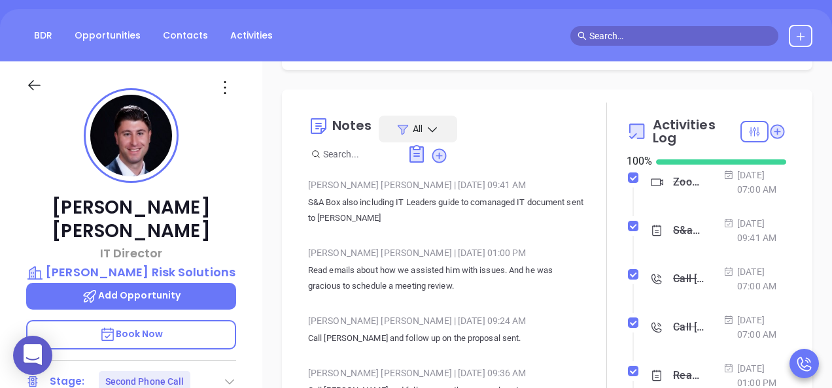
scroll to position [65, 0]
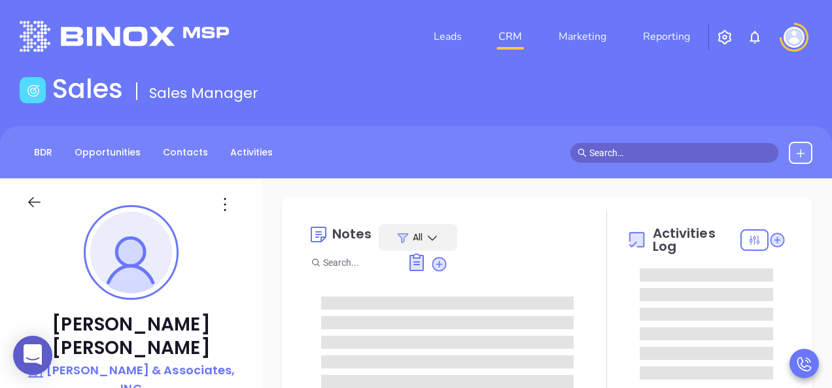
type input "[DATE]"
type input "[PERSON_NAME]"
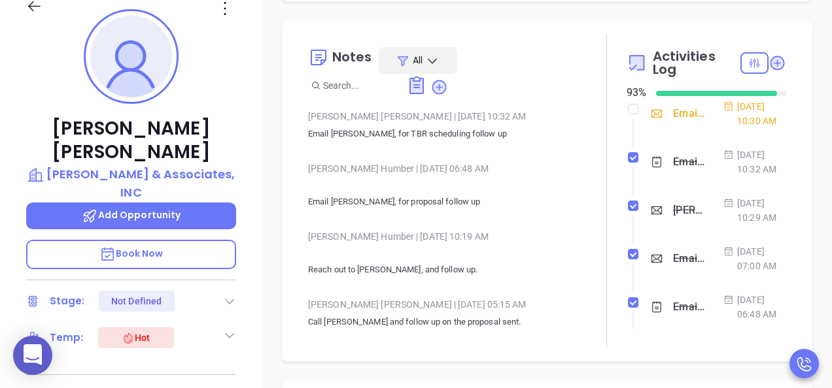
scroll to position [392, 0]
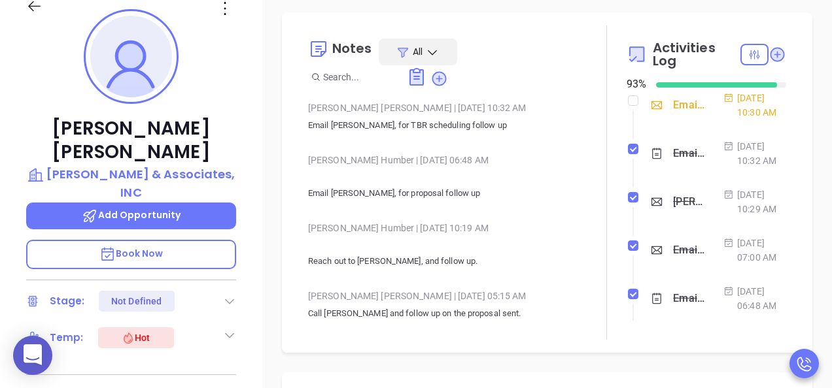
click at [628, 110] on div at bounding box center [633, 101] width 10 height 20
click at [628, 106] on input "checkbox" at bounding box center [633, 100] width 10 height 10
checkbox input "true"
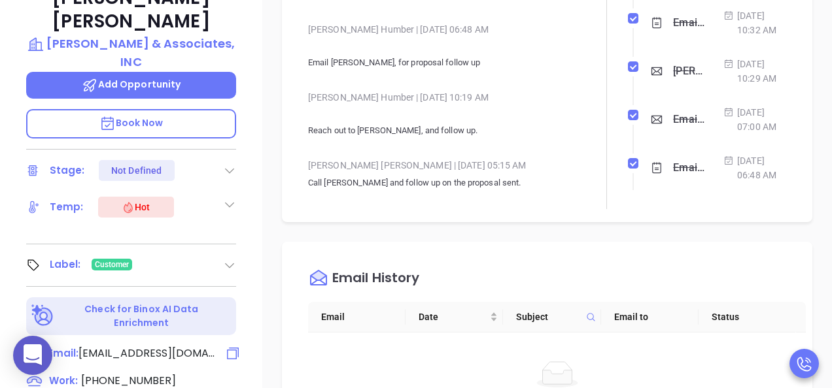
click at [119, 346] on span "[EMAIL_ADDRESS][DOMAIN_NAME]" at bounding box center [146, 354] width 137 height 16
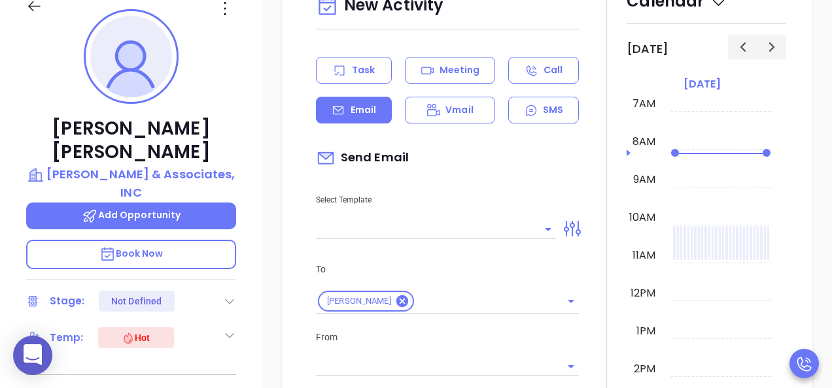
scroll to position [178, 0]
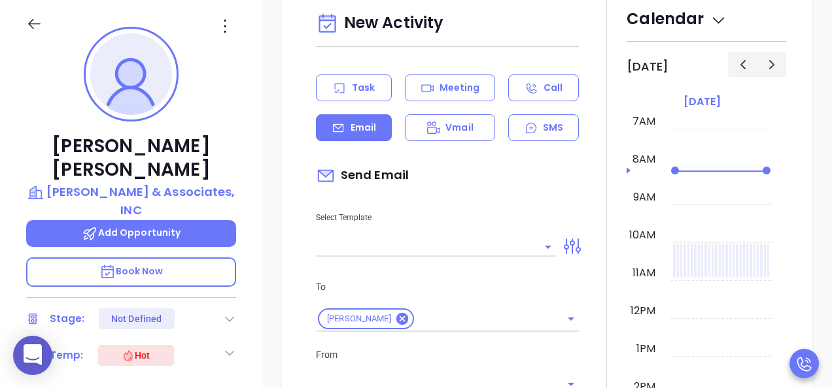
type input "[PERSON_NAME]"
click at [416, 256] on input "text" at bounding box center [426, 246] width 220 height 19
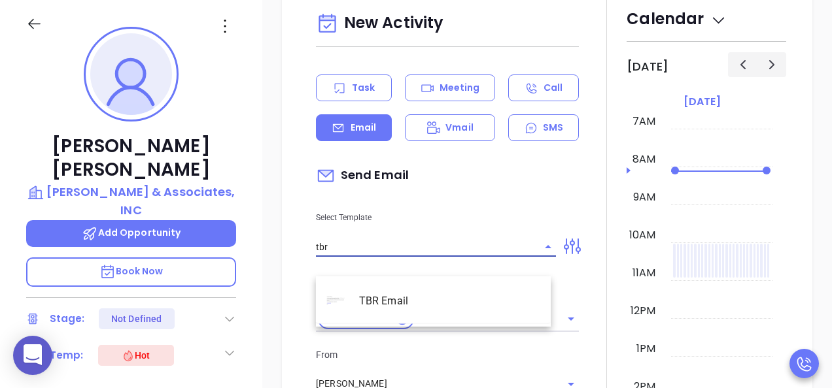
click at [383, 286] on li "TBR Email" at bounding box center [433, 301] width 235 height 34
type input "TBR Email"
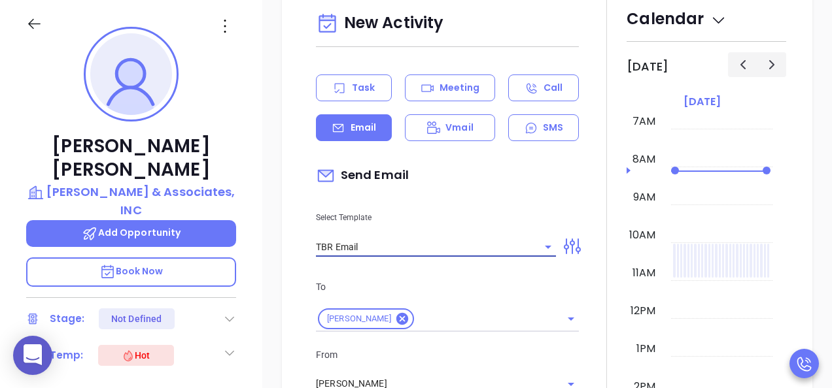
type input "Lisa, got 10 mins?"
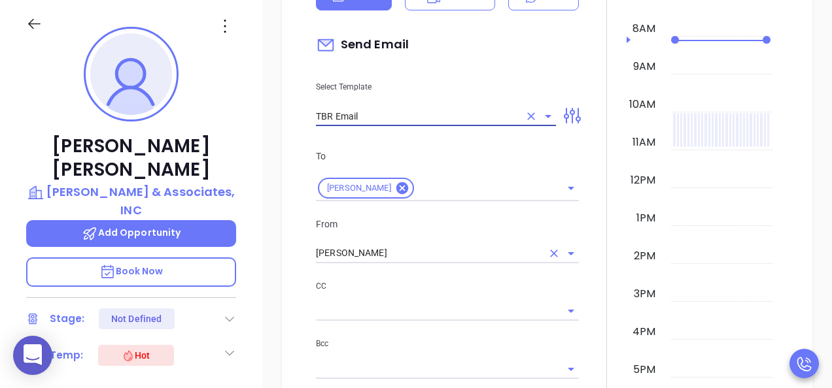
type input "TBR Email"
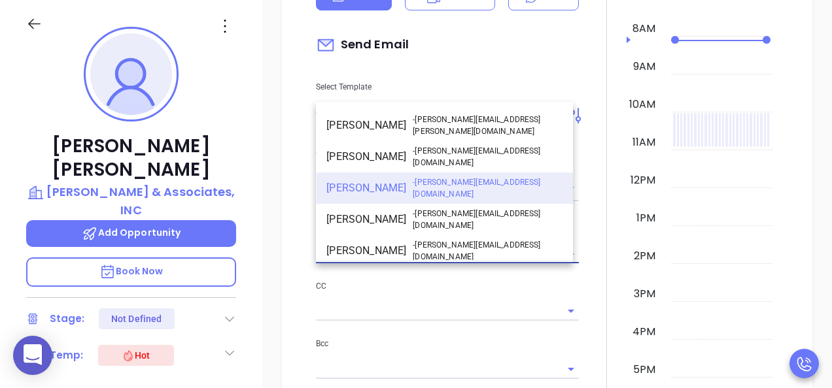
drag, startPoint x: 356, startPoint y: 266, endPoint x: 242, endPoint y: 256, distance: 114.2
click at [276, 263] on div "New Activity Task Meeting Call Email Vmail SMS Send Email Select Template TBR E…" at bounding box center [546, 349] width 569 height 998
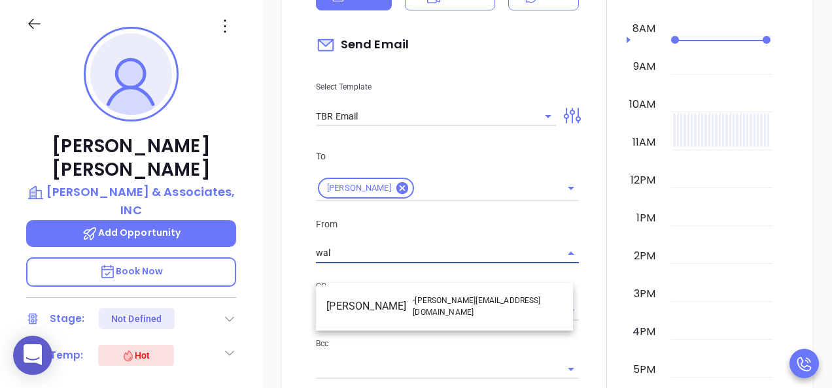
click at [365, 298] on li "Walter Contreras - walter@motiva.net" at bounding box center [444, 306] width 257 height 31
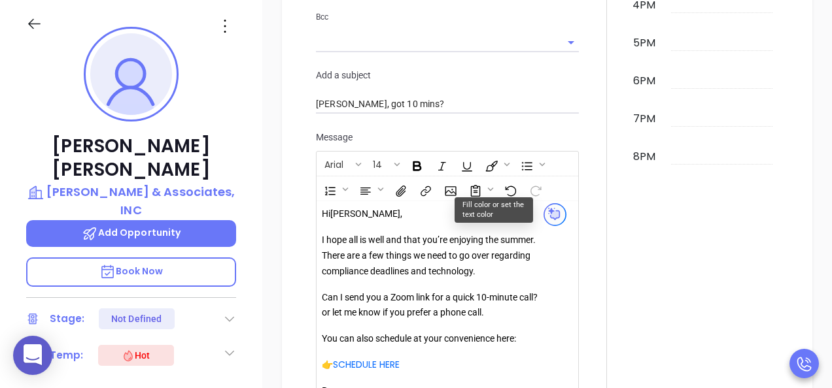
scroll to position [1624, 0]
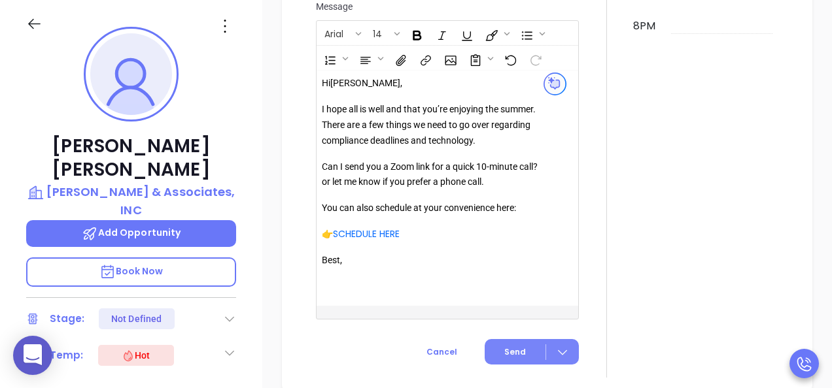
type input "[PERSON_NAME]"
click at [503, 365] on button "Send" at bounding box center [531, 351] width 94 height 25
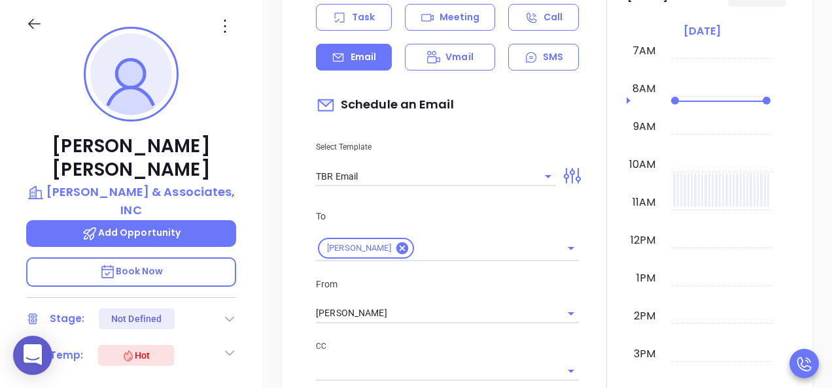
scroll to position [1036, 0]
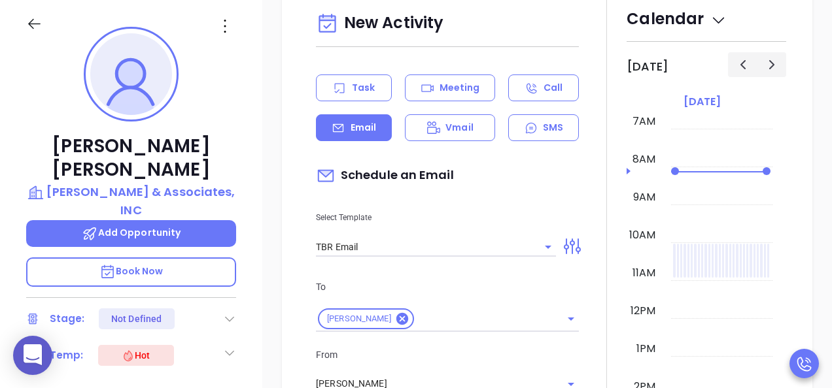
click at [375, 97] on div "Task" at bounding box center [354, 88] width 76 height 27
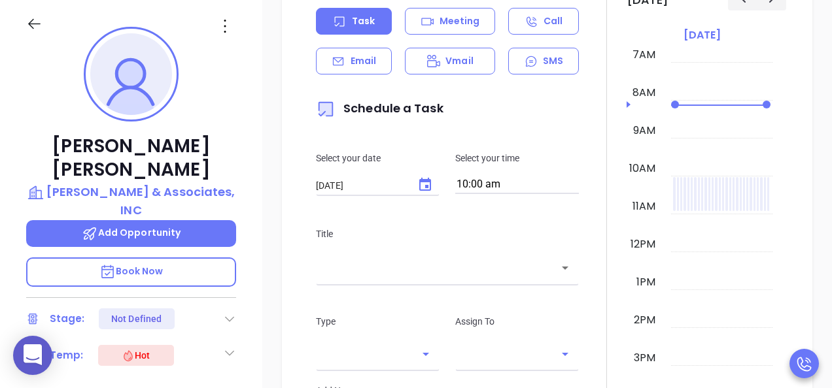
scroll to position [1166, 0]
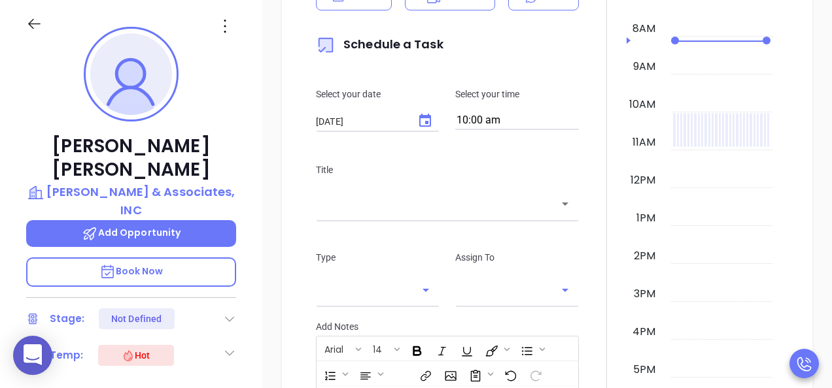
type input "[PERSON_NAME]"
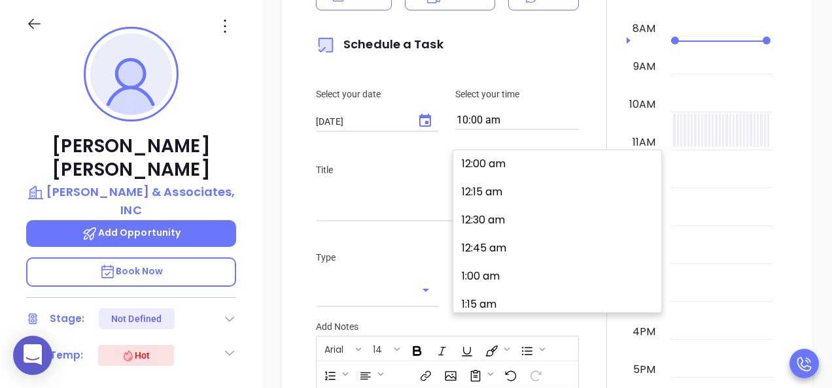
click at [528, 130] on input "10:00 am" at bounding box center [517, 121] width 124 height 18
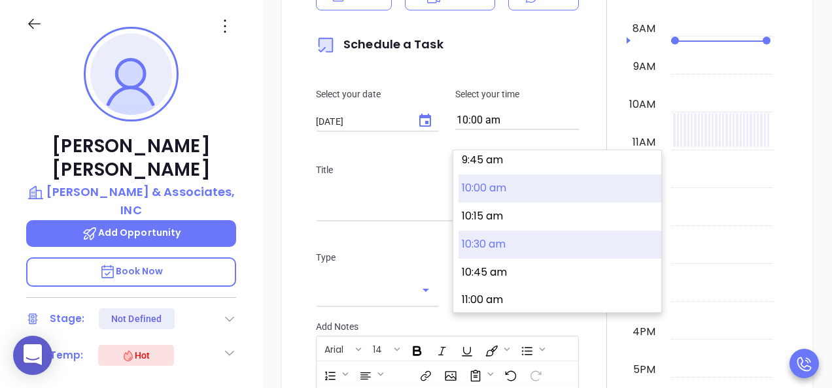
click at [513, 233] on button "10:30 am" at bounding box center [559, 245] width 203 height 28
type input "10:30 am"
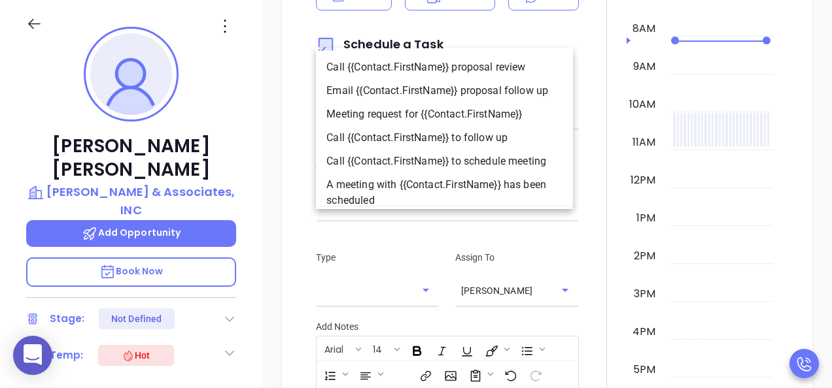
click at [509, 212] on input "text" at bounding box center [437, 204] width 231 height 15
click at [460, 136] on li "Call {{Contact.FirstName}} to follow up" at bounding box center [444, 138] width 257 height 24
type input "Call Lisa to follow up"
type input "Call"
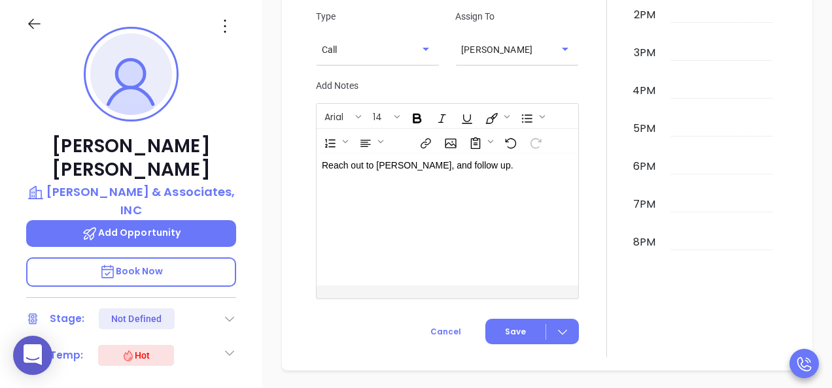
scroll to position [1493, 0]
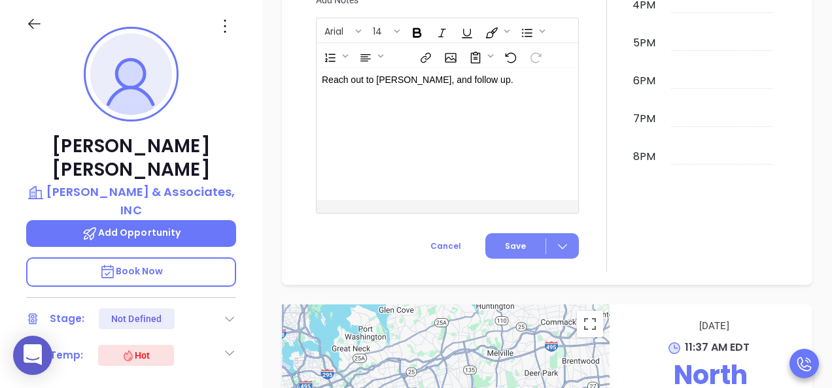
click at [562, 253] on icon at bounding box center [562, 246] width 13 height 13
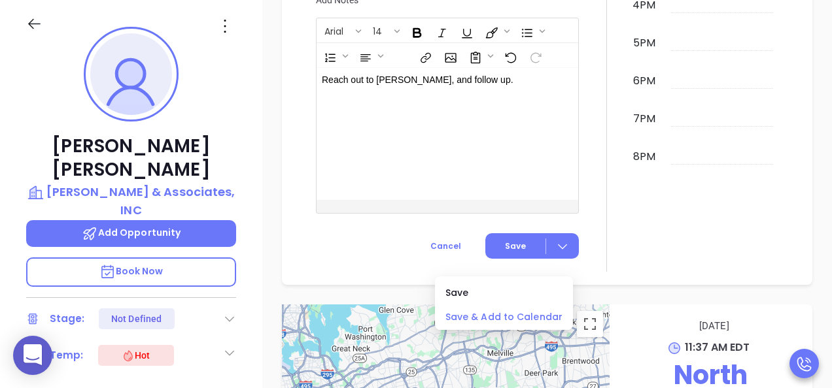
click at [530, 317] on span "Save & Add to Calendar" at bounding box center [503, 317] width 117 height 14
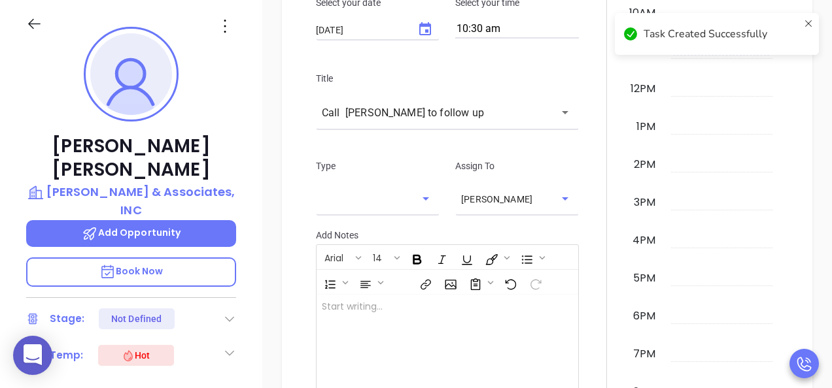
scroll to position [709, 0]
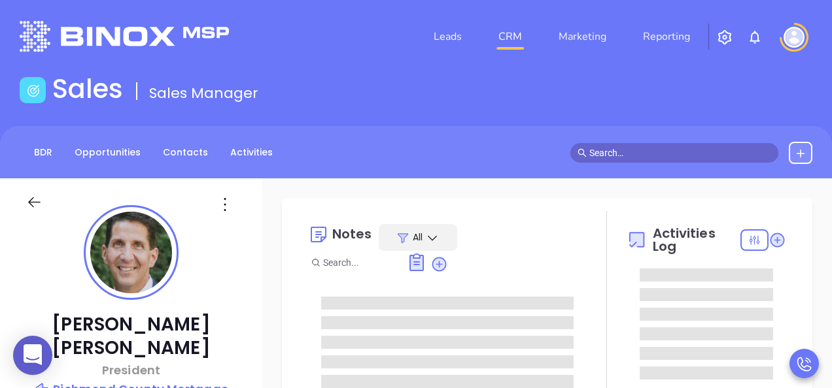
type input "[DATE]"
type input "[PERSON_NAME]"
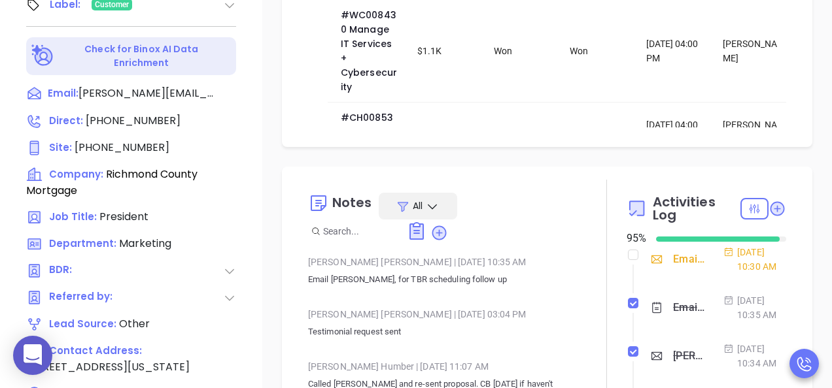
scroll to position [131, 0]
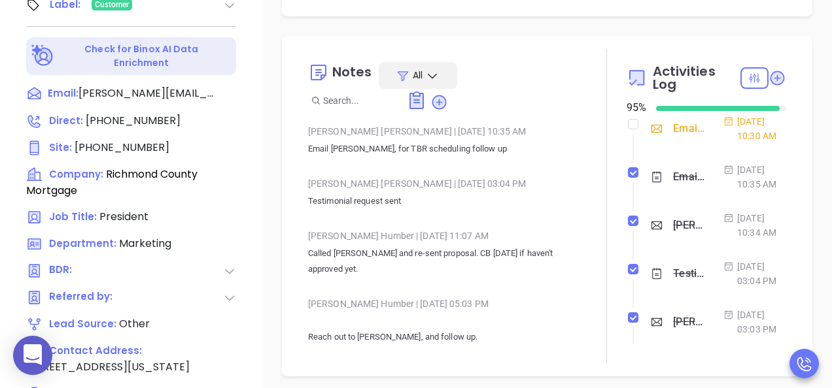
click at [626, 118] on div "Email [PERSON_NAME] proposal follow up - [PERSON_NAME] [DATE] 10:30 AM Email [P…" at bounding box center [706, 230] width 160 height 229
click at [628, 120] on input "checkbox" at bounding box center [633, 124] width 10 height 10
checkbox input "true"
click at [160, 86] on span "[PERSON_NAME][EMAIL_ADDRESS][DOMAIN_NAME]" at bounding box center [146, 94] width 137 height 16
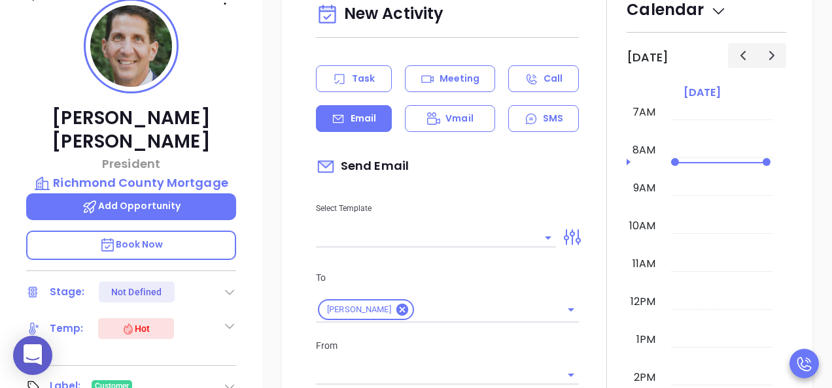
scroll to position [178, 0]
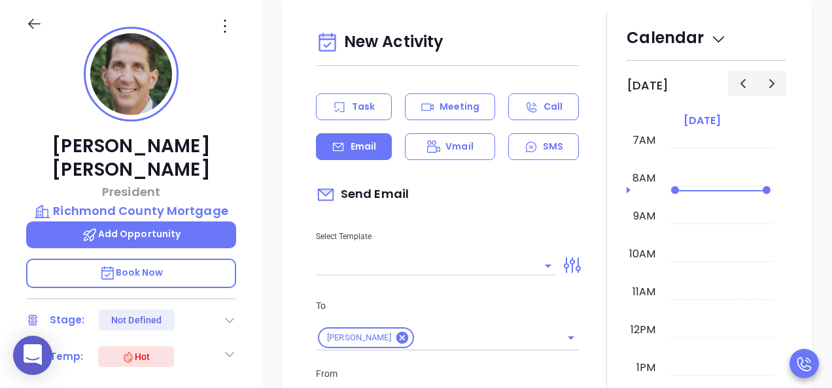
type input "[PERSON_NAME]"
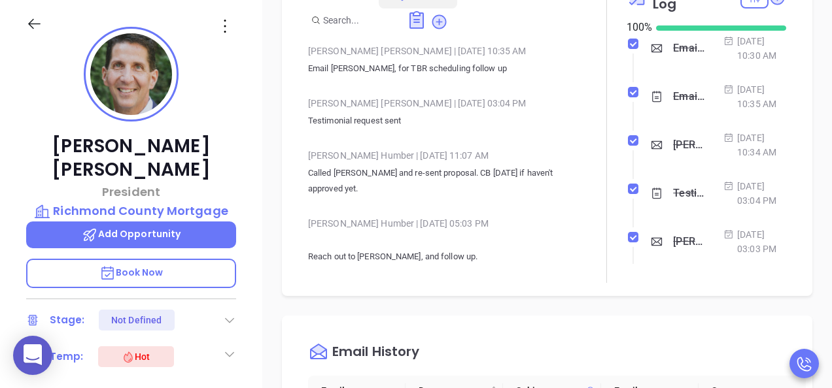
scroll to position [517, 0]
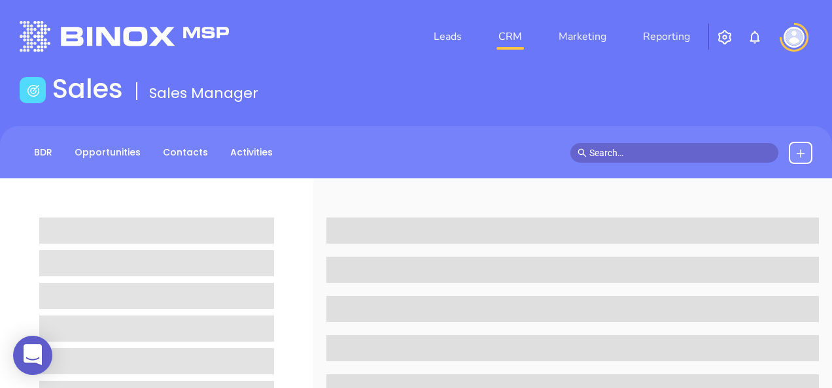
scroll to position [178, 0]
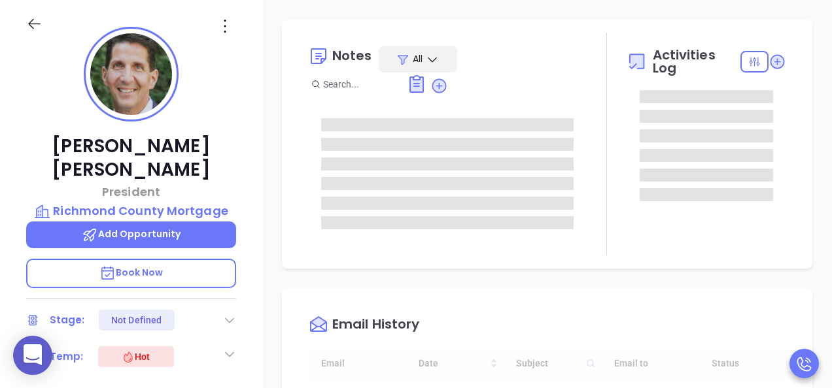
type input "[DATE]"
type input "[PERSON_NAME]"
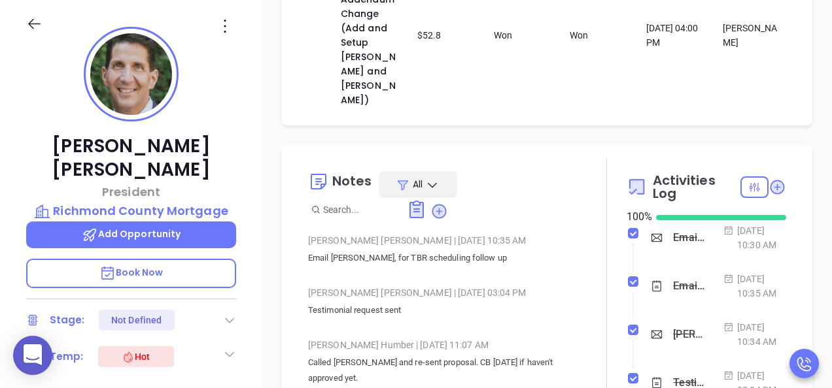
scroll to position [588, 0]
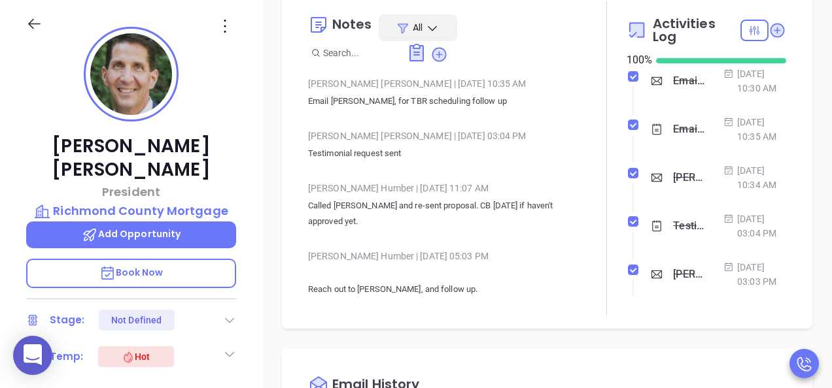
click at [675, 86] on div "Email [PERSON_NAME] proposal follow up - [PERSON_NAME]" at bounding box center [688, 81] width 31 height 20
click at [592, 76] on div at bounding box center [606, 158] width 40 height 314
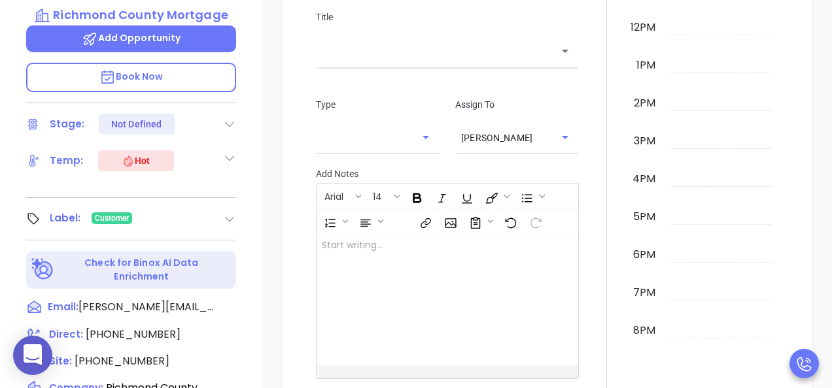
scroll to position [1308, 0]
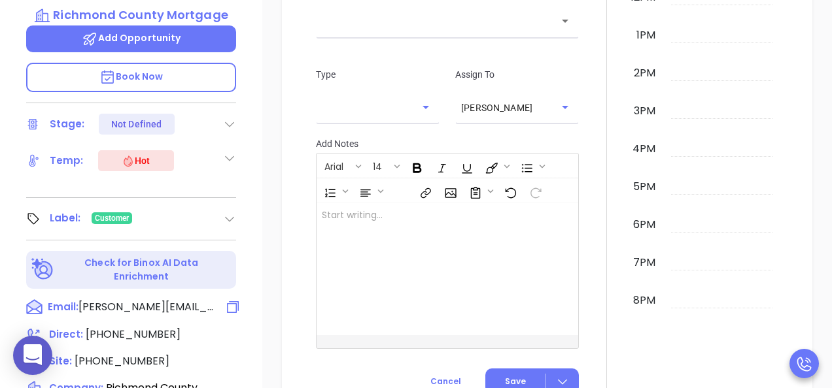
click at [136, 299] on span "[PERSON_NAME][EMAIL_ADDRESS][DOMAIN_NAME]" at bounding box center [146, 307] width 137 height 16
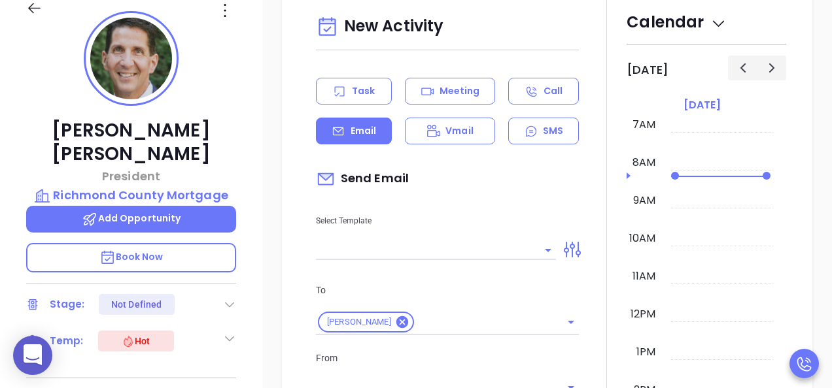
scroll to position [178, 0]
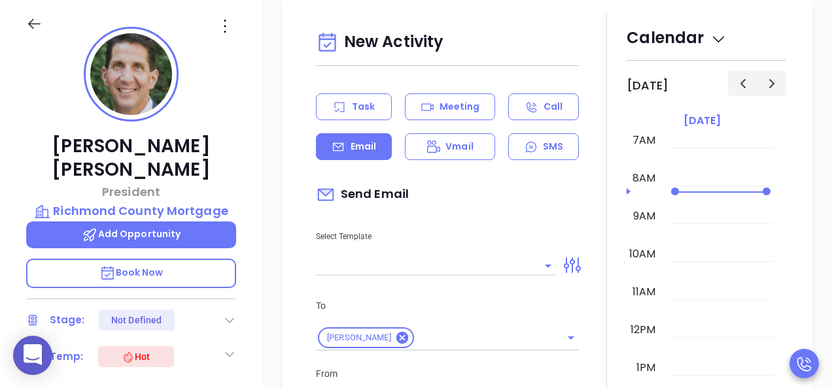
type input "[PERSON_NAME]"
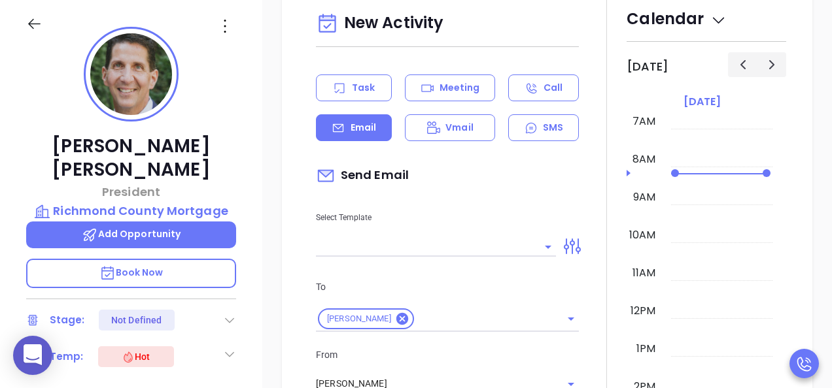
scroll to position [1171, 0]
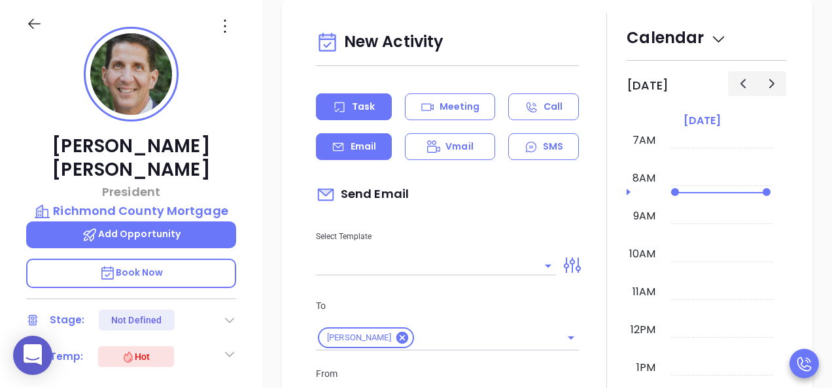
click at [350, 116] on div "Task" at bounding box center [354, 106] width 76 height 27
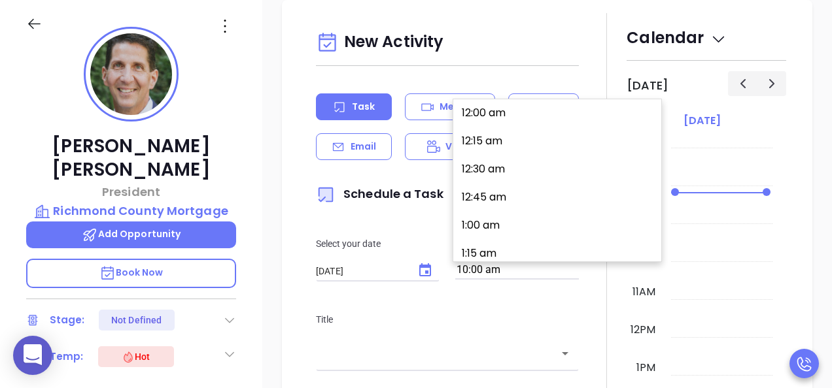
click at [517, 267] on input "10:00 am" at bounding box center [517, 271] width 124 height 18
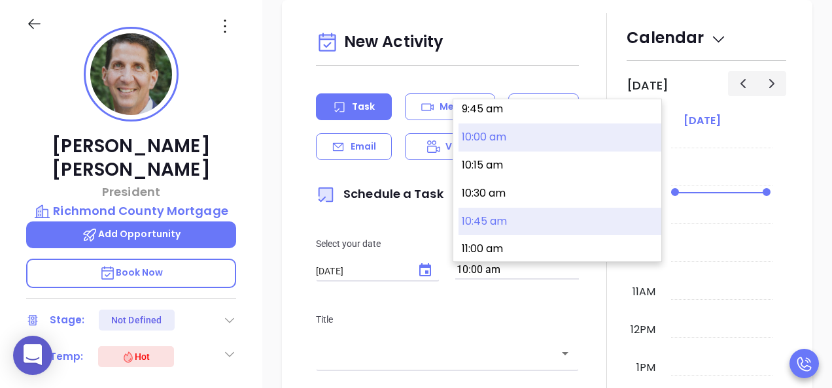
type input "[PERSON_NAME]"
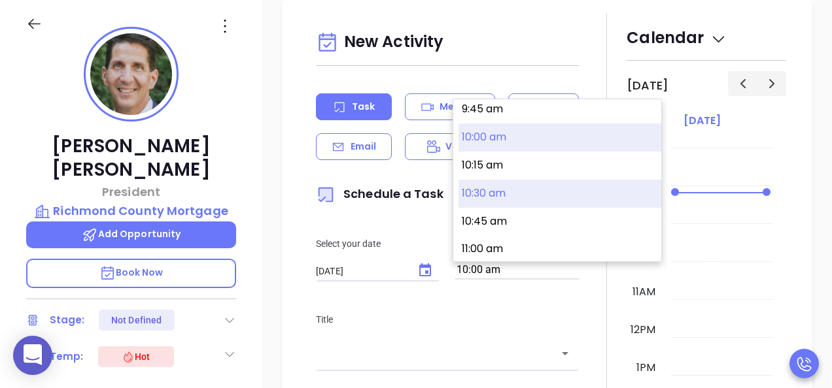
click at [498, 202] on button "10:30 am" at bounding box center [559, 194] width 203 height 28
type input "10:30 am"
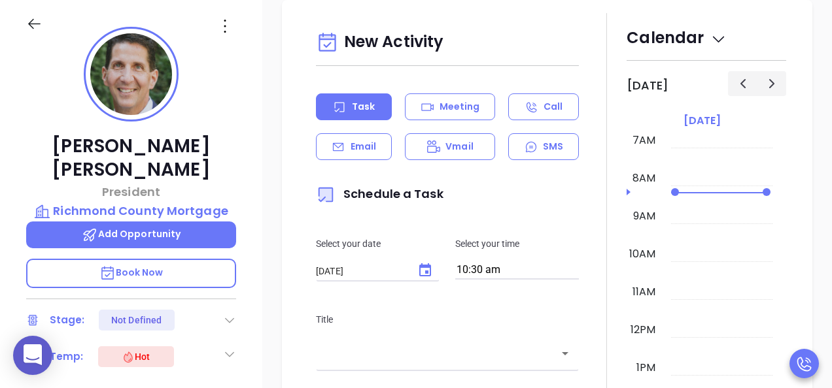
scroll to position [1367, 0]
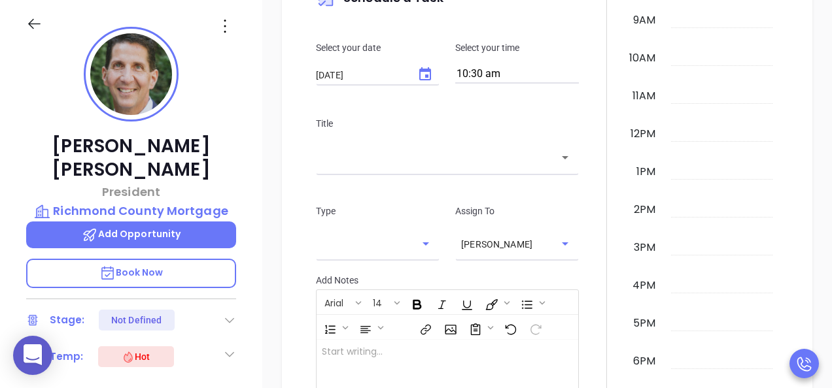
click at [388, 158] on input "text" at bounding box center [437, 157] width 231 height 15
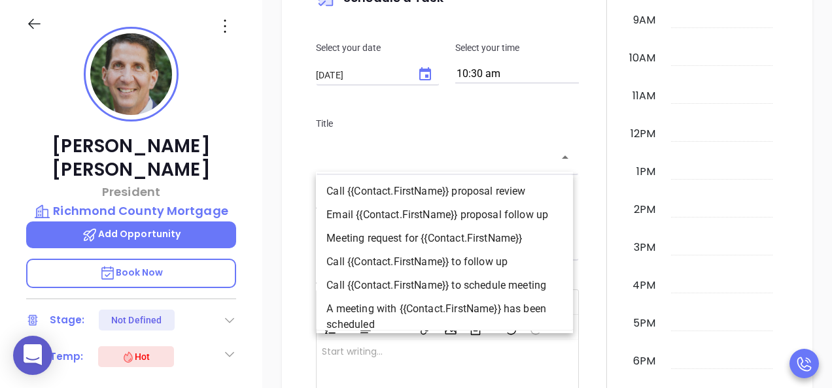
click at [452, 259] on li "Call {{Contact.FirstName}} to follow up" at bounding box center [444, 262] width 257 height 24
type input "Call Charles to follow up"
type input "Call"
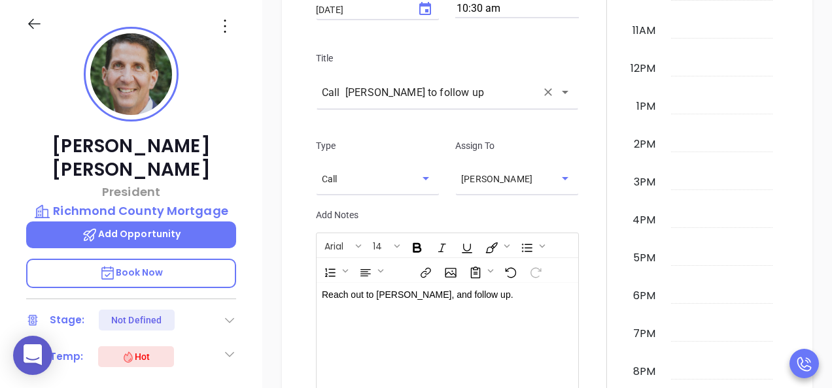
scroll to position [1563, 0]
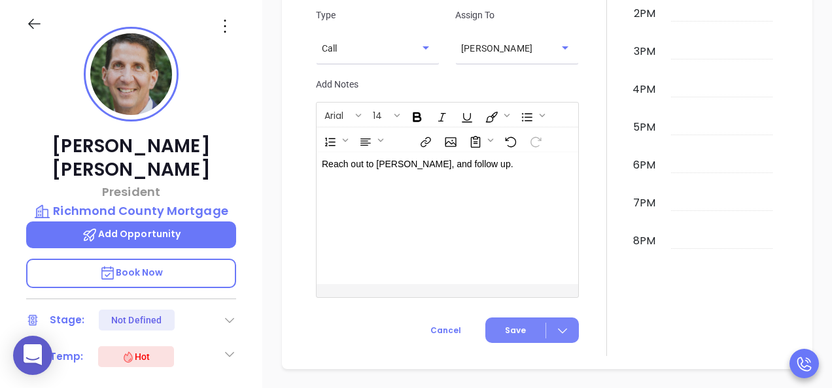
click at [561, 328] on icon at bounding box center [562, 330] width 13 height 13
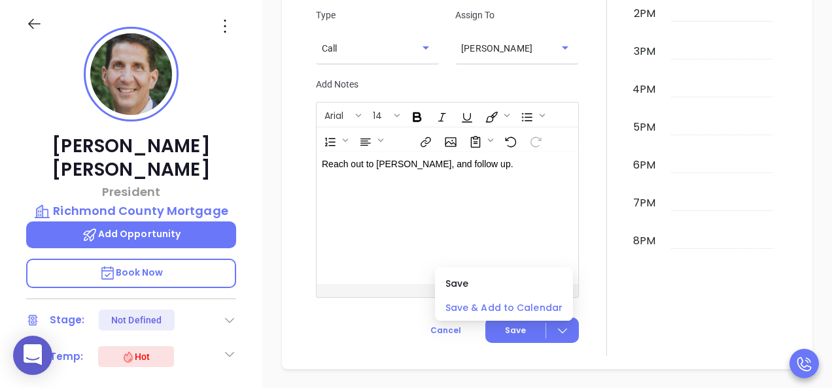
click at [535, 309] on span "Save & Add to Calendar" at bounding box center [503, 308] width 117 height 14
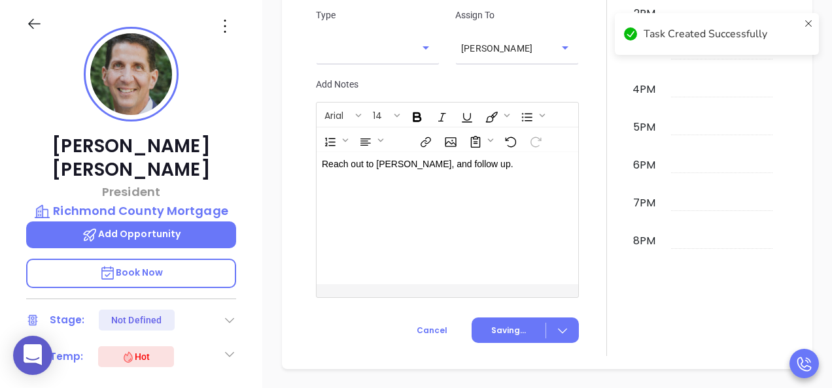
scroll to position [1472, 0]
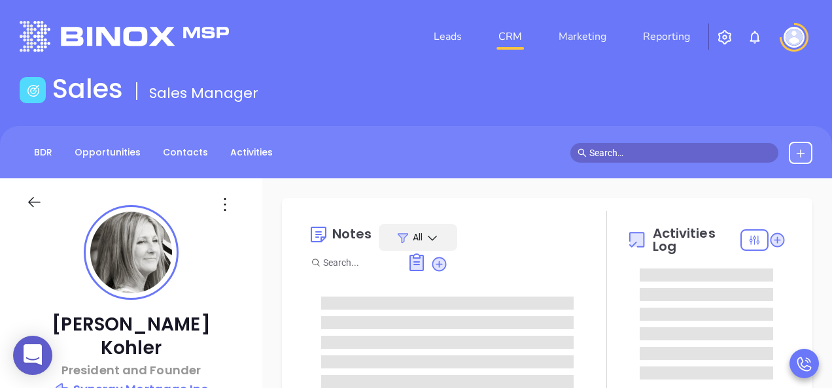
type input "[DATE]"
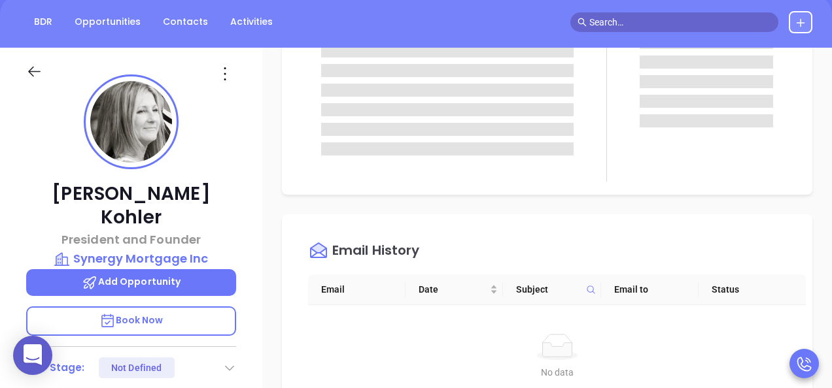
scroll to position [131, 0]
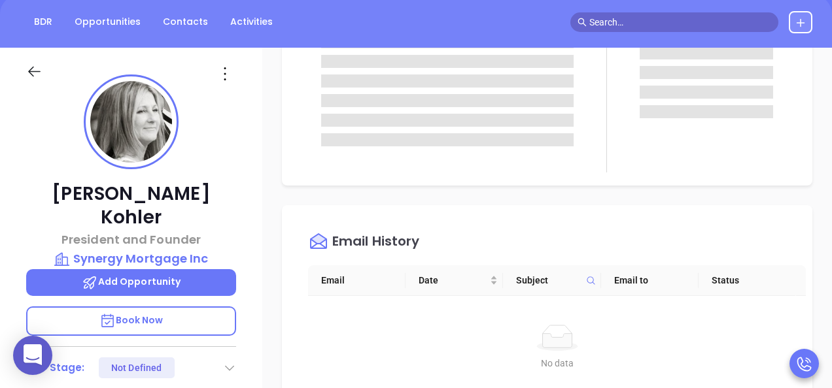
type input "[PERSON_NAME]"
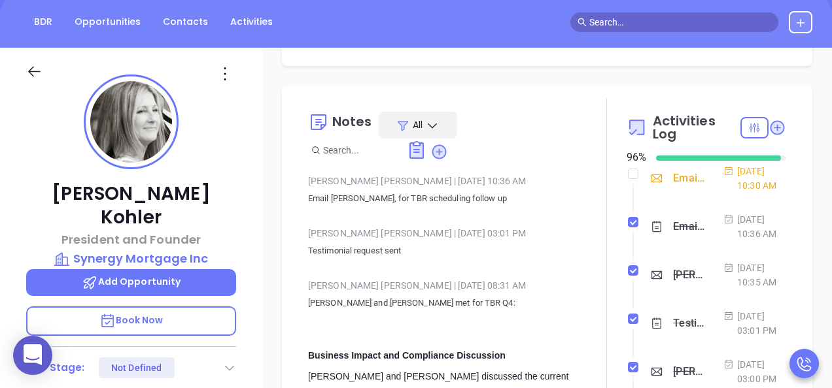
scroll to position [286, 0]
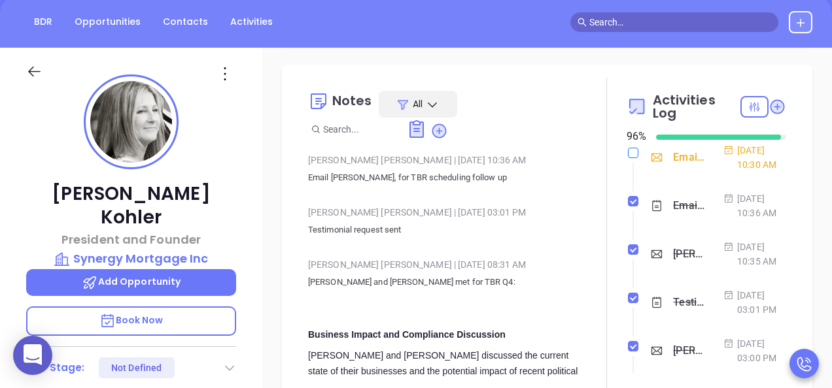
click at [628, 158] on input "checkbox" at bounding box center [633, 153] width 10 height 10
checkbox input "true"
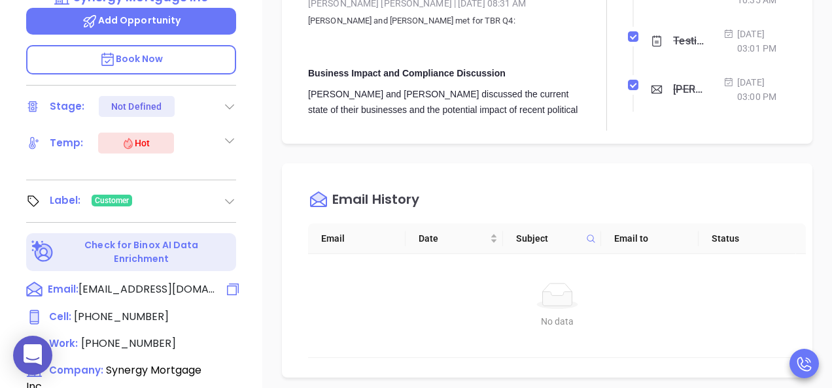
click at [126, 282] on span "moe@synergymortgage.com" at bounding box center [146, 290] width 137 height 16
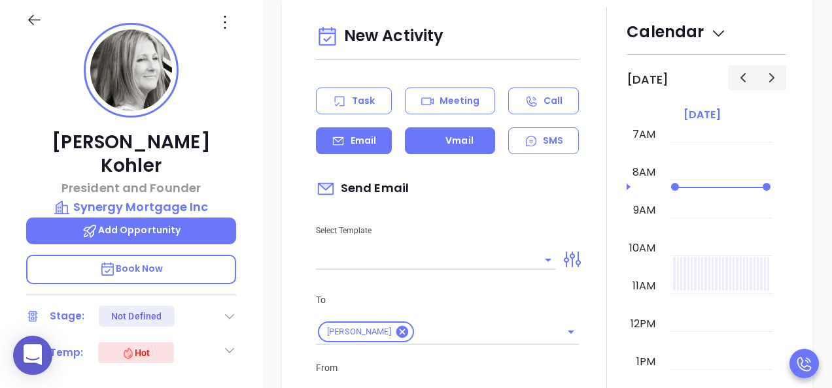
scroll to position [178, 0]
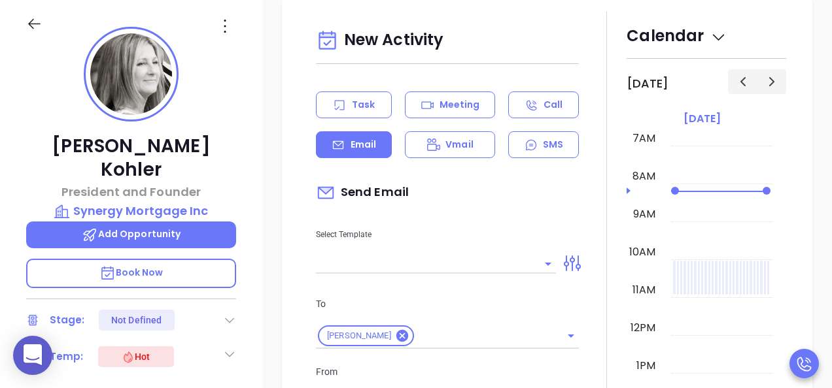
type input "[PERSON_NAME]"
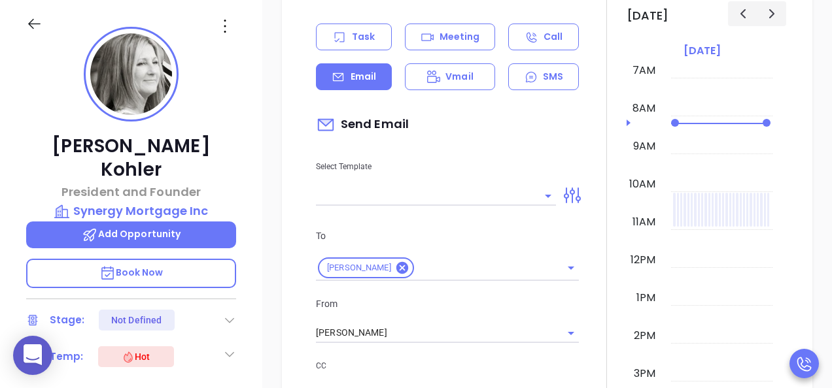
scroll to position [1030, 0]
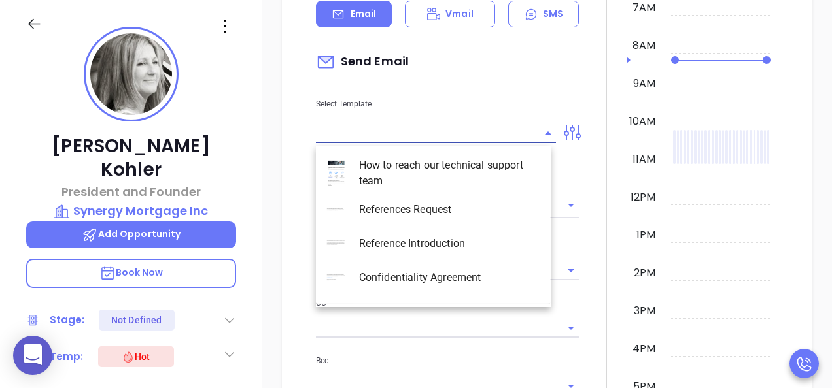
click at [384, 140] on input "text" at bounding box center [426, 133] width 220 height 19
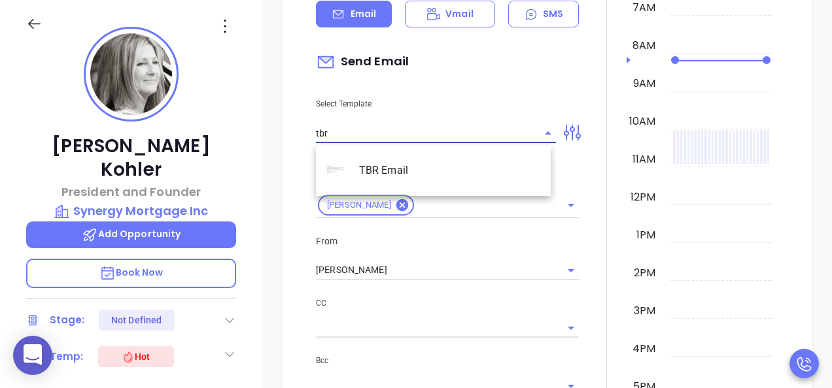
click at [406, 165] on li "TBR Email" at bounding box center [433, 171] width 235 height 34
type input "TBR Email"
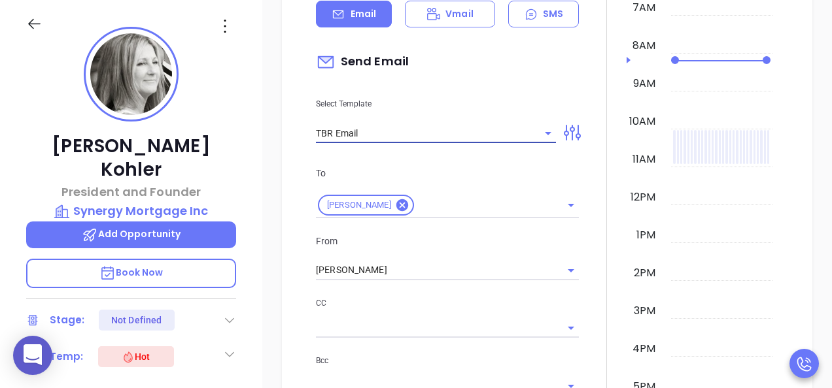
type input "[PERSON_NAME], got 10 mins?"
type input "TBR Email"
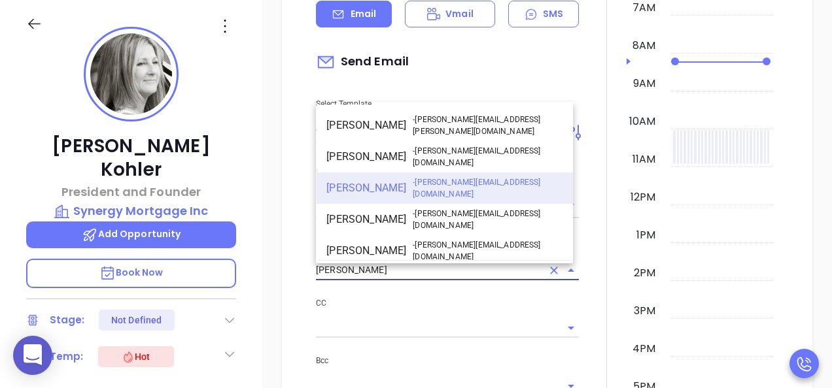
drag, startPoint x: 347, startPoint y: 263, endPoint x: 211, endPoint y: 241, distance: 138.4
click at [212, 241] on div "Maureen Kohler President and Founder Synergy Mortgage Inc Add Opportunity Book …" at bounding box center [416, 243] width 832 height 486
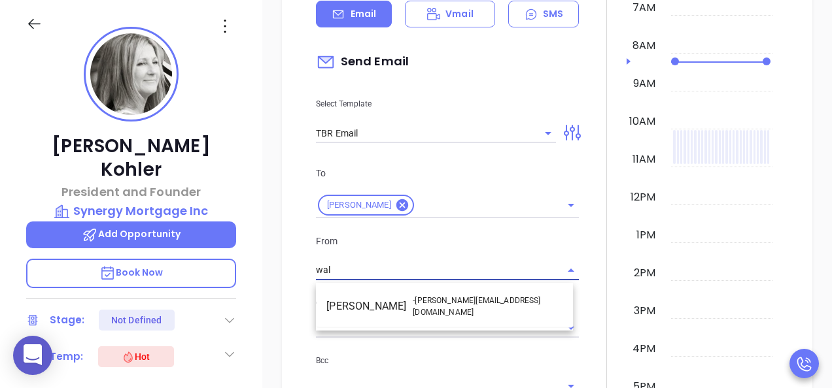
click at [450, 311] on li "Walter Contreras - walter@motiva.net" at bounding box center [444, 306] width 257 height 31
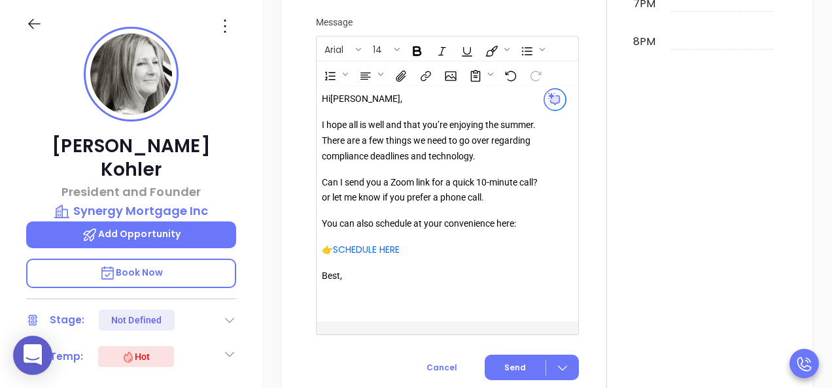
scroll to position [1553, 0]
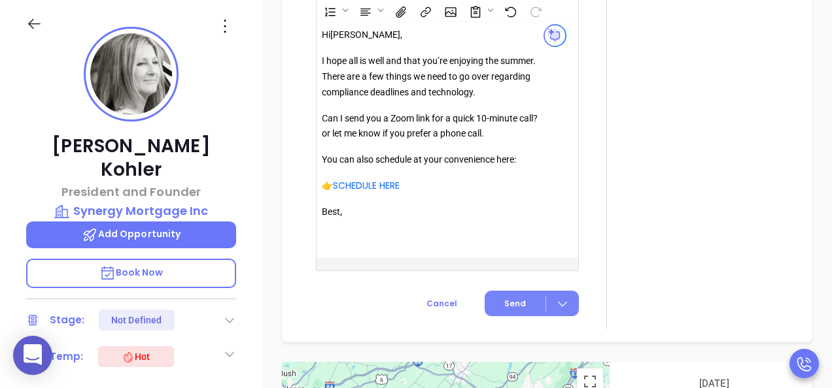
type input "[PERSON_NAME]"
click at [504, 310] on span "Send" at bounding box center [515, 304] width 22 height 12
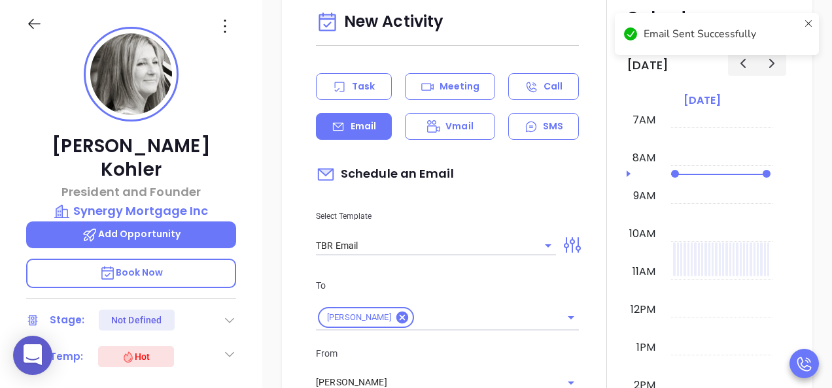
scroll to position [808, 0]
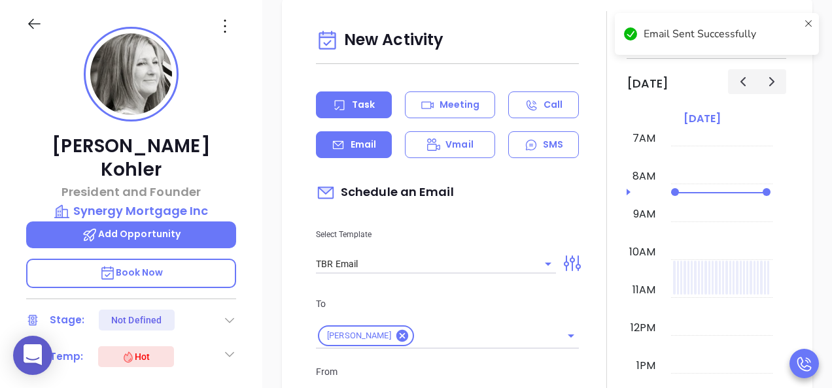
click at [347, 103] on div "Task" at bounding box center [354, 105] width 76 height 27
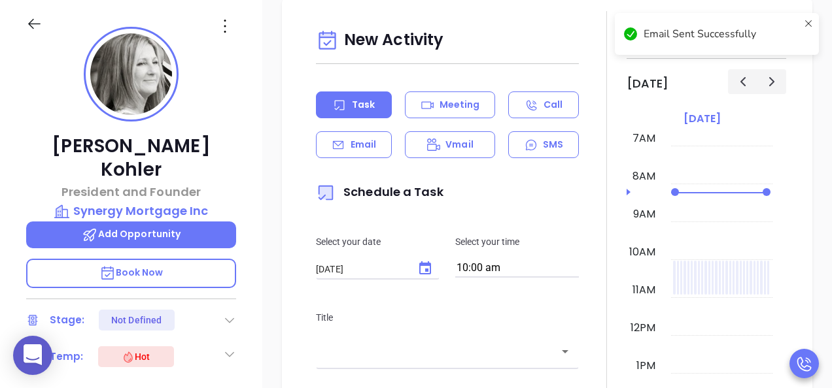
type input "[PERSON_NAME]"
click at [487, 254] on div "Select your time 10:00 am" at bounding box center [516, 256] width 139 height 43
click at [503, 274] on input "10:00 am" at bounding box center [517, 269] width 124 height 18
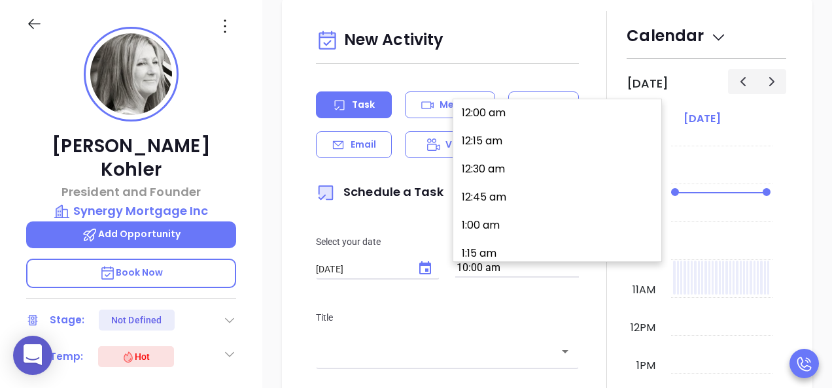
scroll to position [1096, 0]
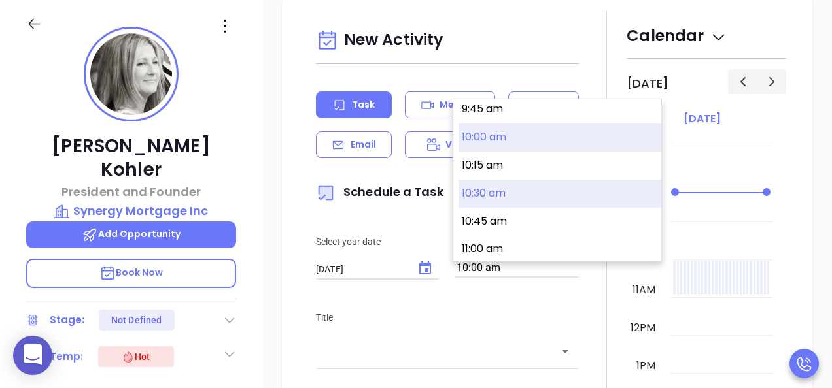
click at [501, 195] on button "10:30 am" at bounding box center [559, 194] width 203 height 28
type input "10:30 am"
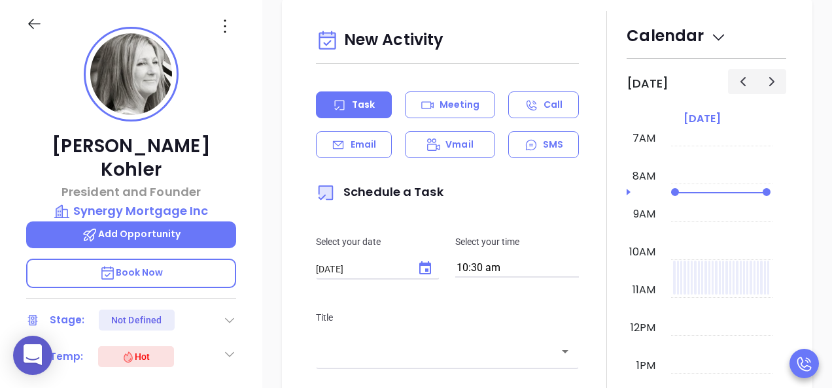
scroll to position [1030, 0]
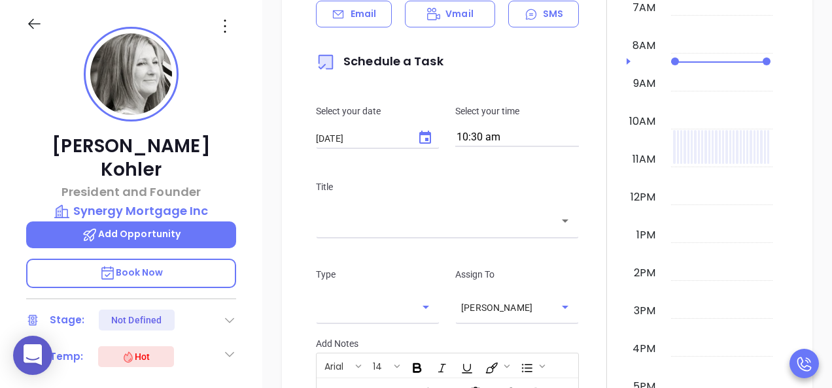
click at [441, 226] on input "text" at bounding box center [437, 221] width 231 height 15
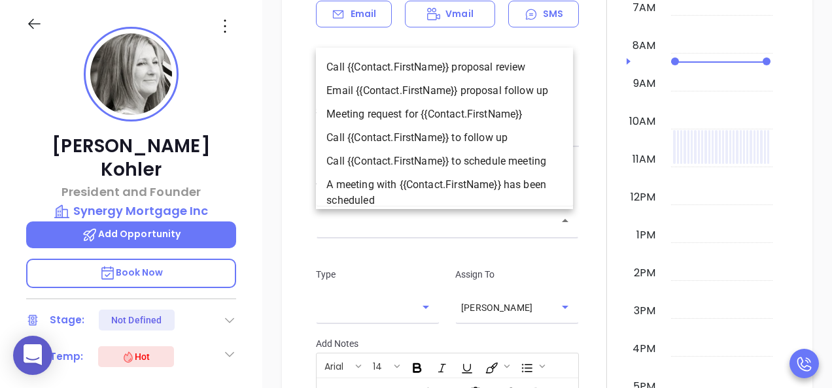
click at [424, 137] on li "Call {{Contact.FirstName}} to follow up" at bounding box center [444, 138] width 257 height 24
type input "Call Maureen to follow up"
type input "Call"
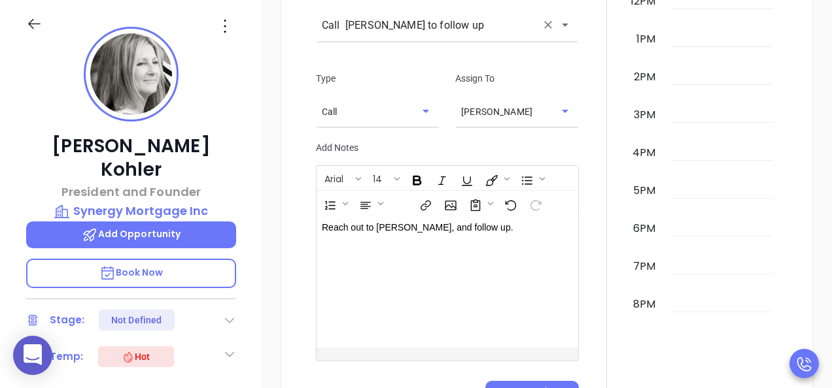
scroll to position [1292, 0]
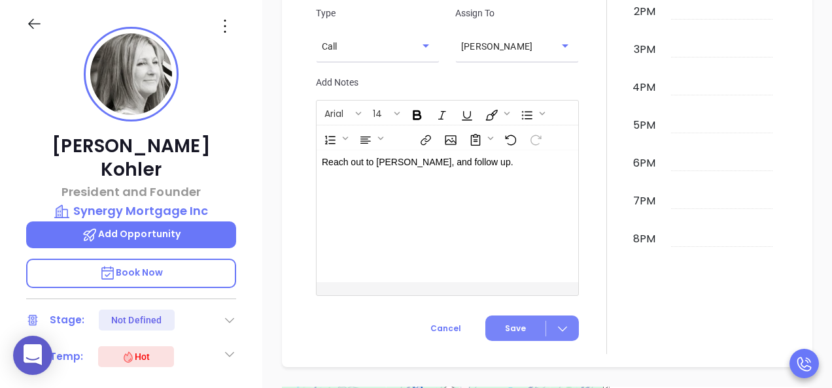
click at [562, 332] on icon at bounding box center [562, 328] width 13 height 13
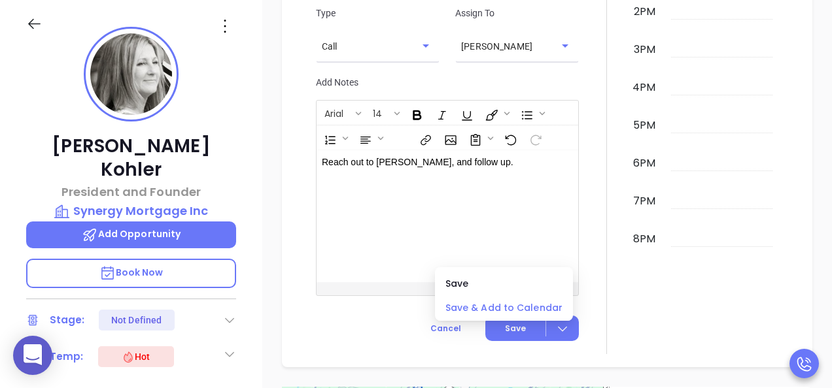
click at [532, 313] on span "Save & Add to Calendar" at bounding box center [503, 308] width 117 height 14
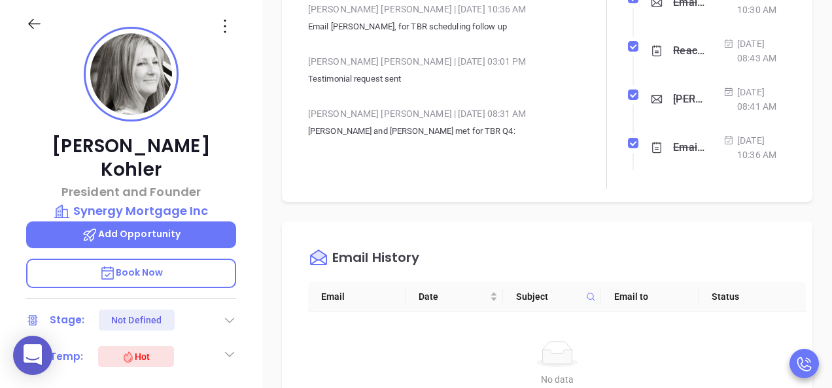
scroll to position [246, 0]
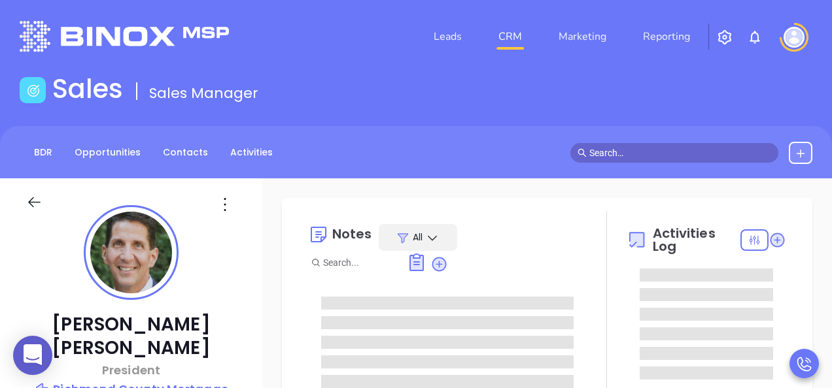
type input "[DATE]"
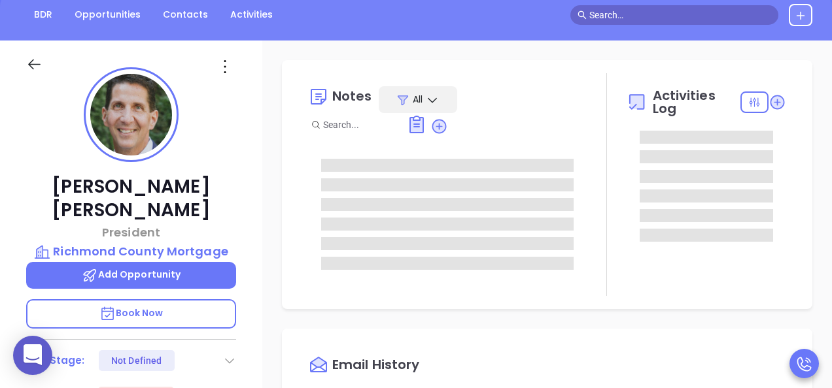
scroll to position [196, 0]
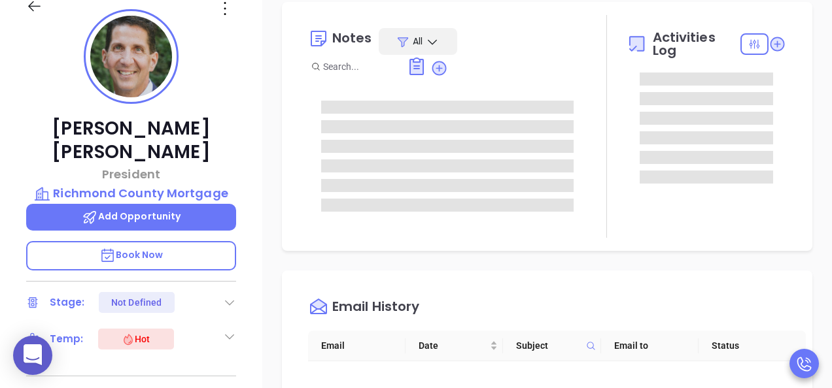
type input "[PERSON_NAME]"
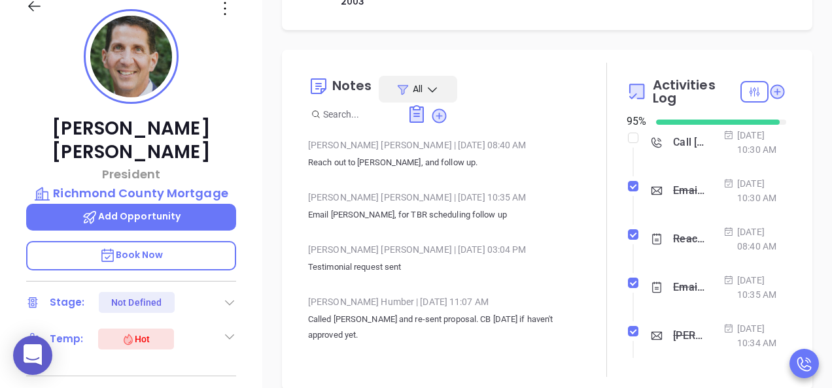
scroll to position [588, 0]
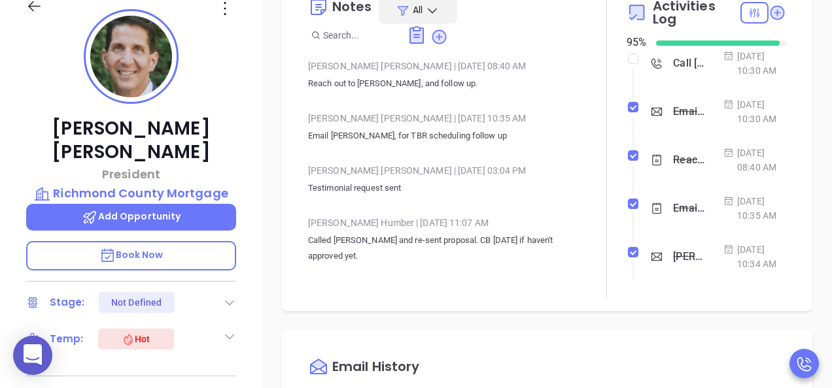
click at [683, 170] on div "Reach out to [PERSON_NAME], and follow up." at bounding box center [688, 160] width 31 height 20
click at [673, 170] on div "Reach out to Charles, and follow up." at bounding box center [688, 160] width 31 height 20
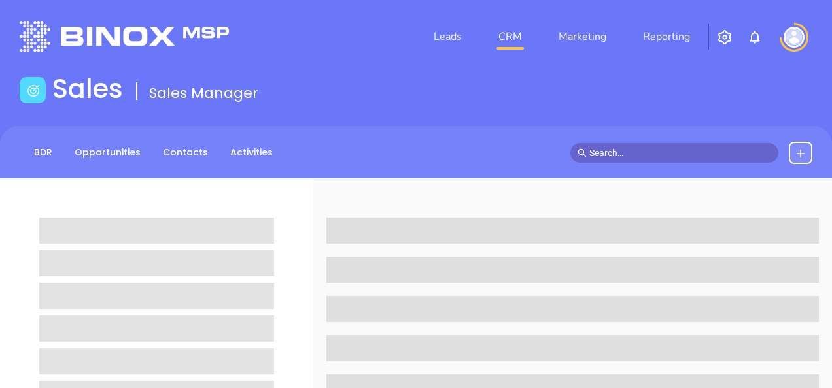
scroll to position [178, 0]
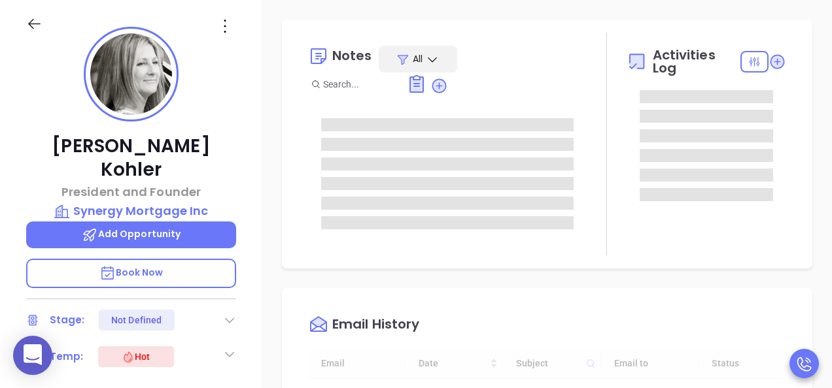
type input "[DATE]"
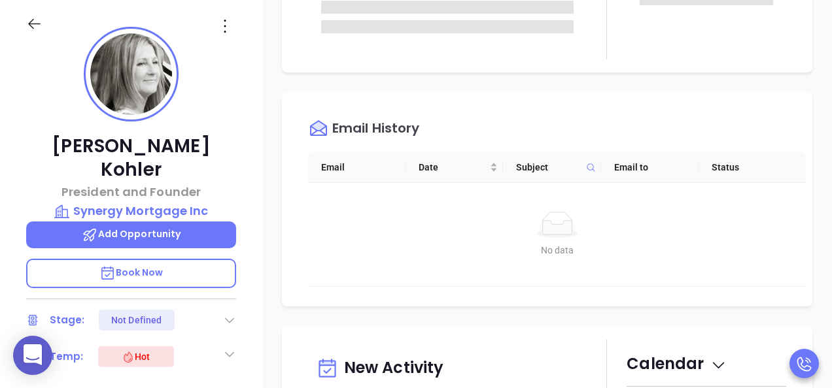
type input "[PERSON_NAME]"
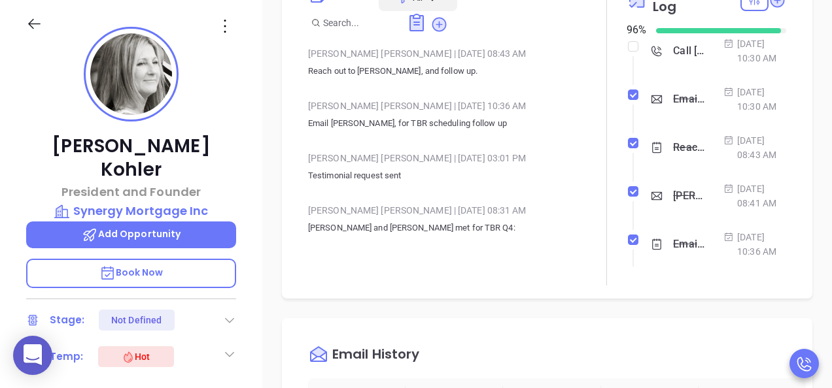
scroll to position [327, 0]
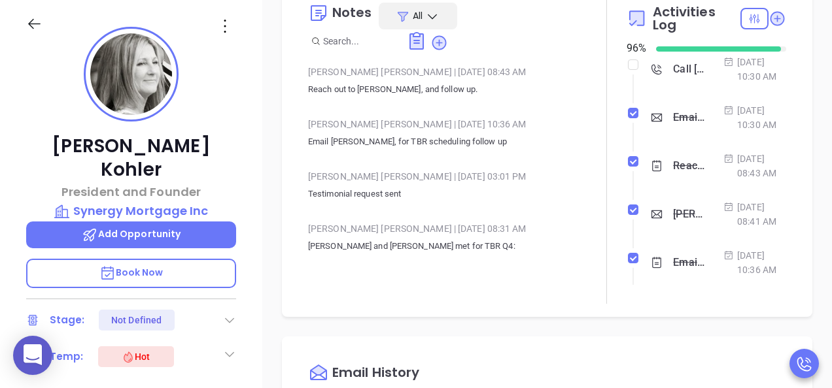
click at [673, 79] on div "Call [PERSON_NAME] to follow up - [PERSON_NAME]" at bounding box center [688, 69] width 31 height 20
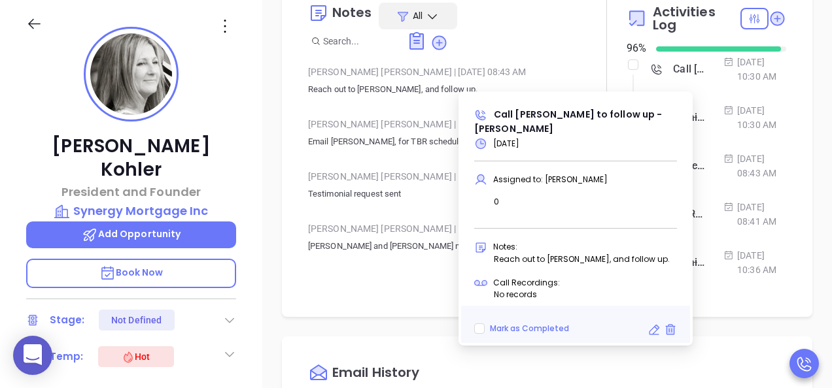
click at [292, 112] on div "Notes All [PERSON_NAME] | [DATE] 08:43 AM Reach out to [PERSON_NAME], and follo…" at bounding box center [547, 146] width 530 height 341
